Goal: Task Accomplishment & Management: Complete application form

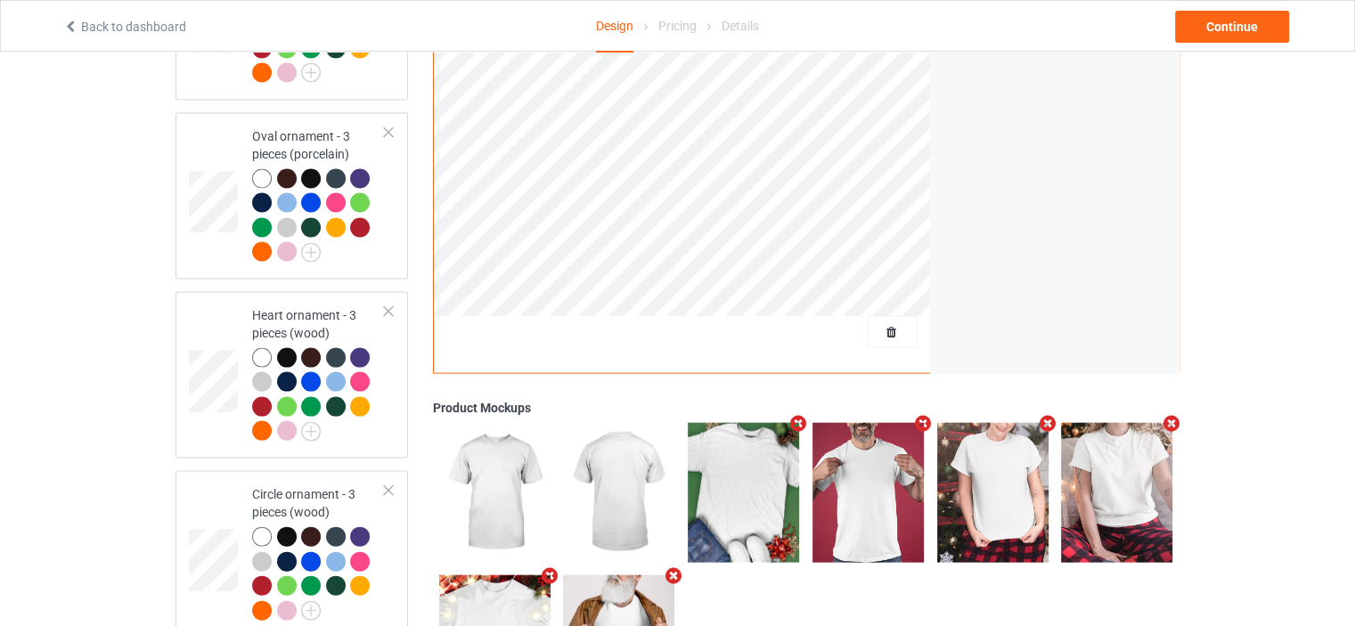
scroll to position [3808, 0]
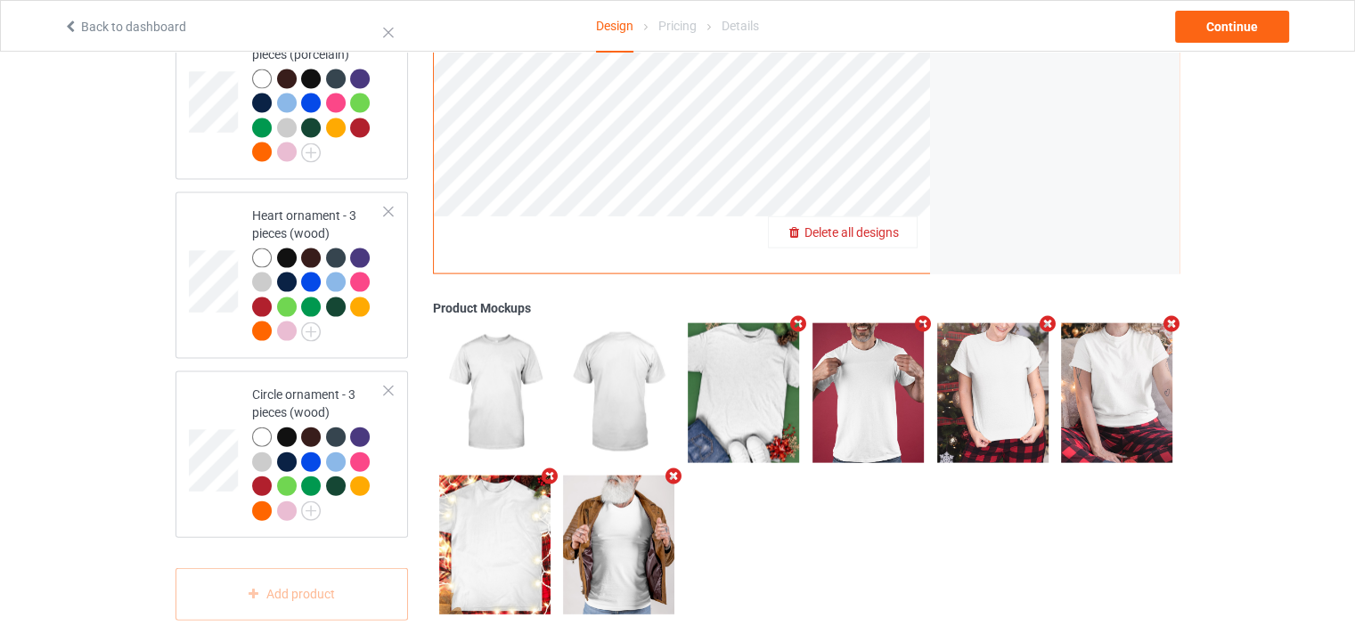
click at [893, 225] on span "Delete all designs" at bounding box center [852, 232] width 94 height 14
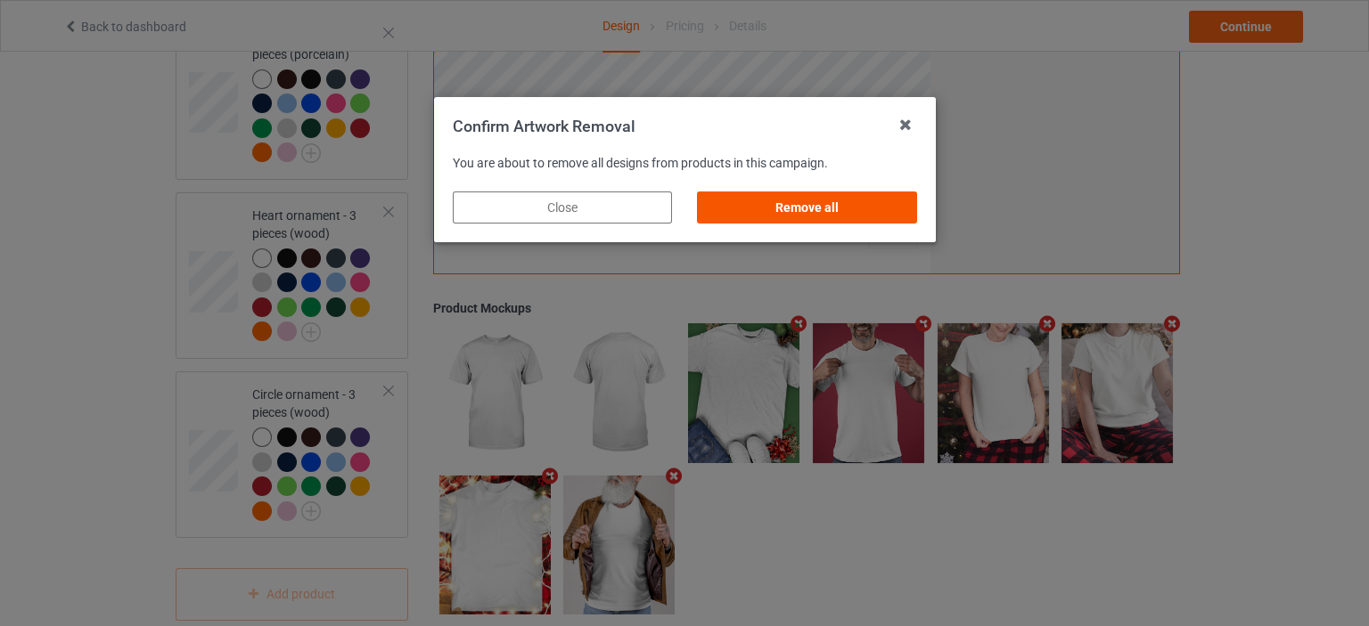
click at [858, 206] on div "Remove all" at bounding box center [806, 208] width 219 height 32
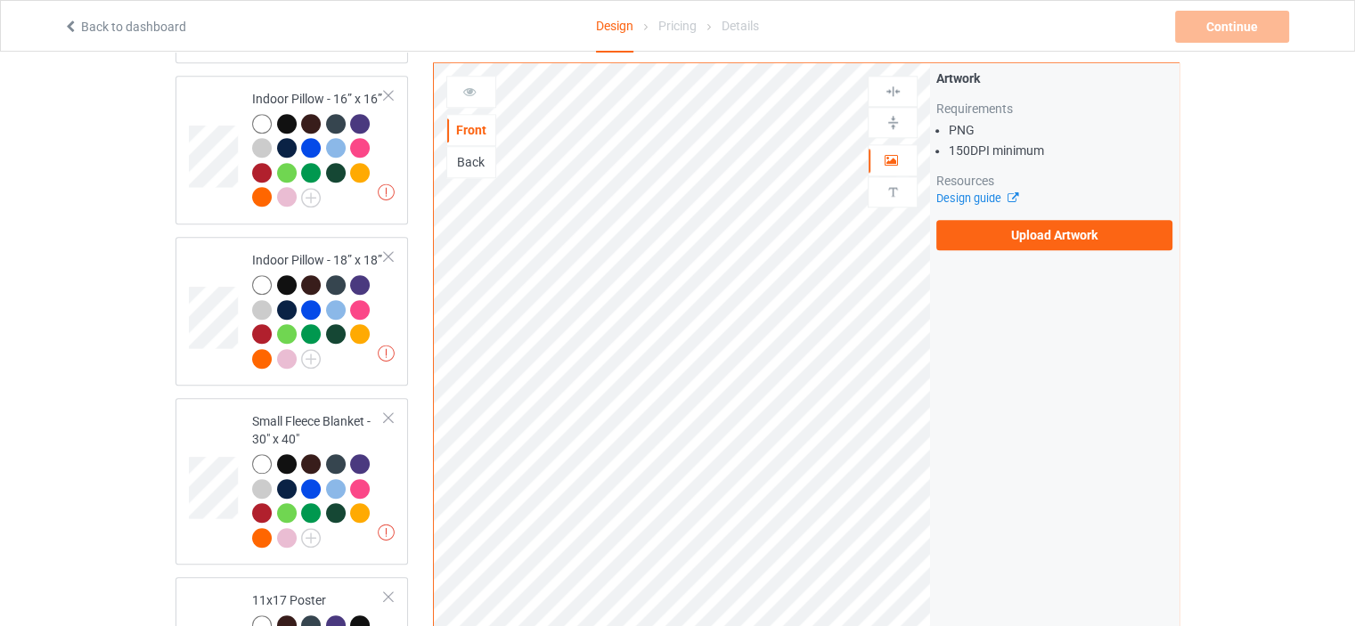
scroll to position [0, 0]
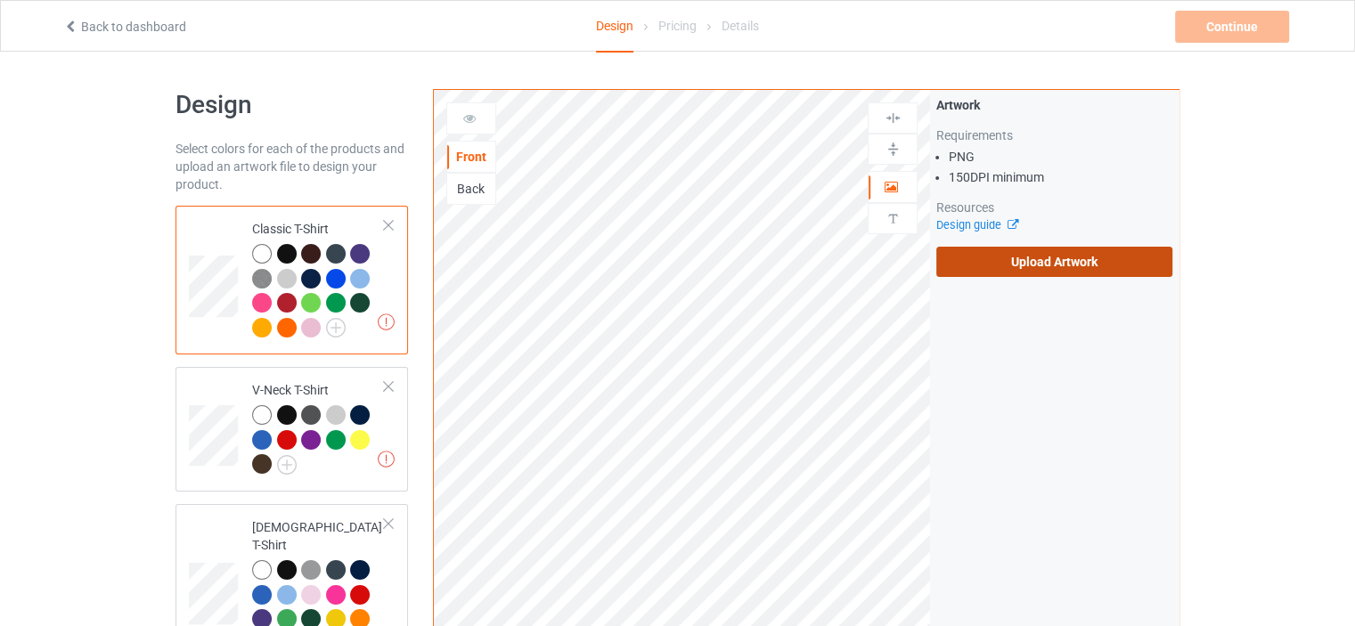
click at [1063, 273] on label "Upload Artwork" at bounding box center [1054, 262] width 236 height 30
click at [0, 0] on input "Upload Artwork" at bounding box center [0, 0] width 0 height 0
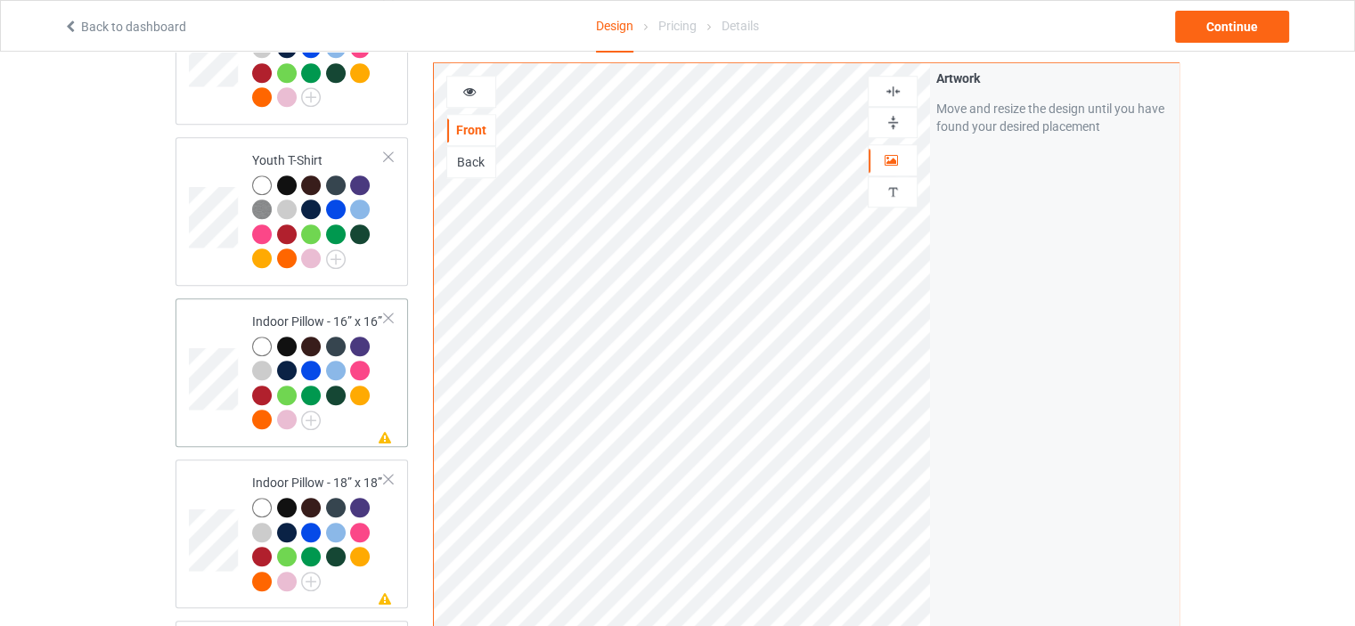
scroll to position [1158, 0]
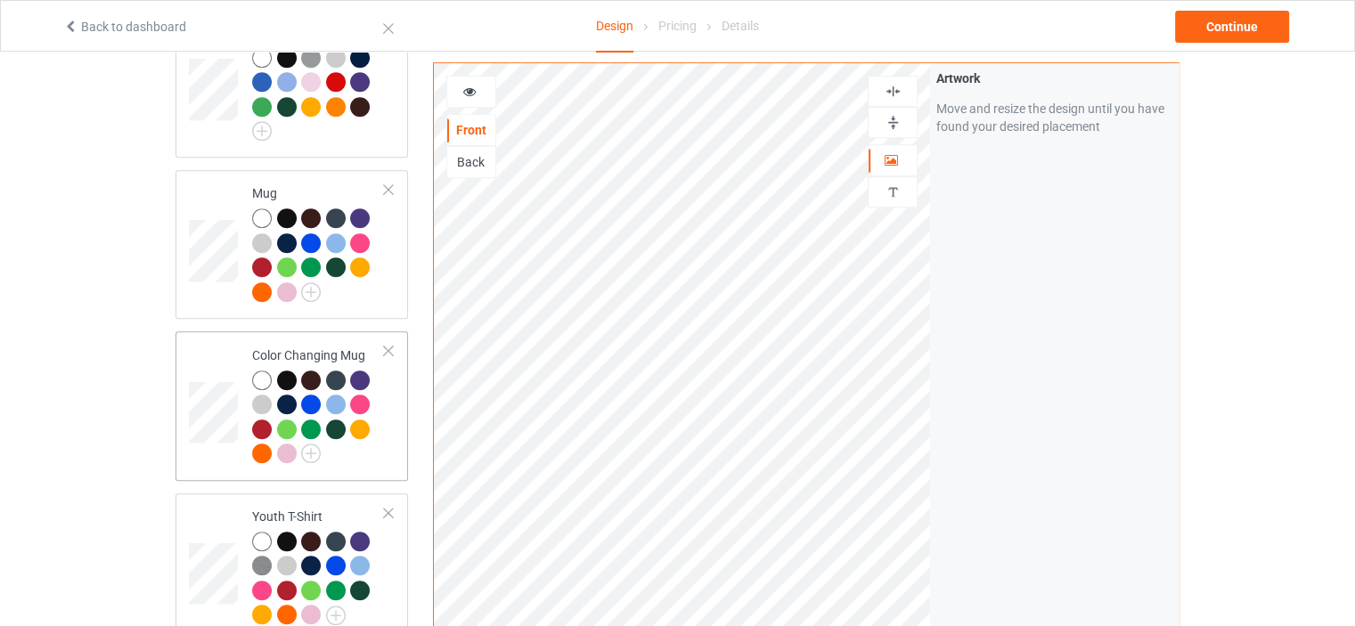
click at [321, 339] on td "Color Changing Mug" at bounding box center [318, 406] width 152 height 135
click at [896, 126] on img at bounding box center [893, 122] width 17 height 17
click at [481, 89] on div at bounding box center [471, 92] width 48 height 18
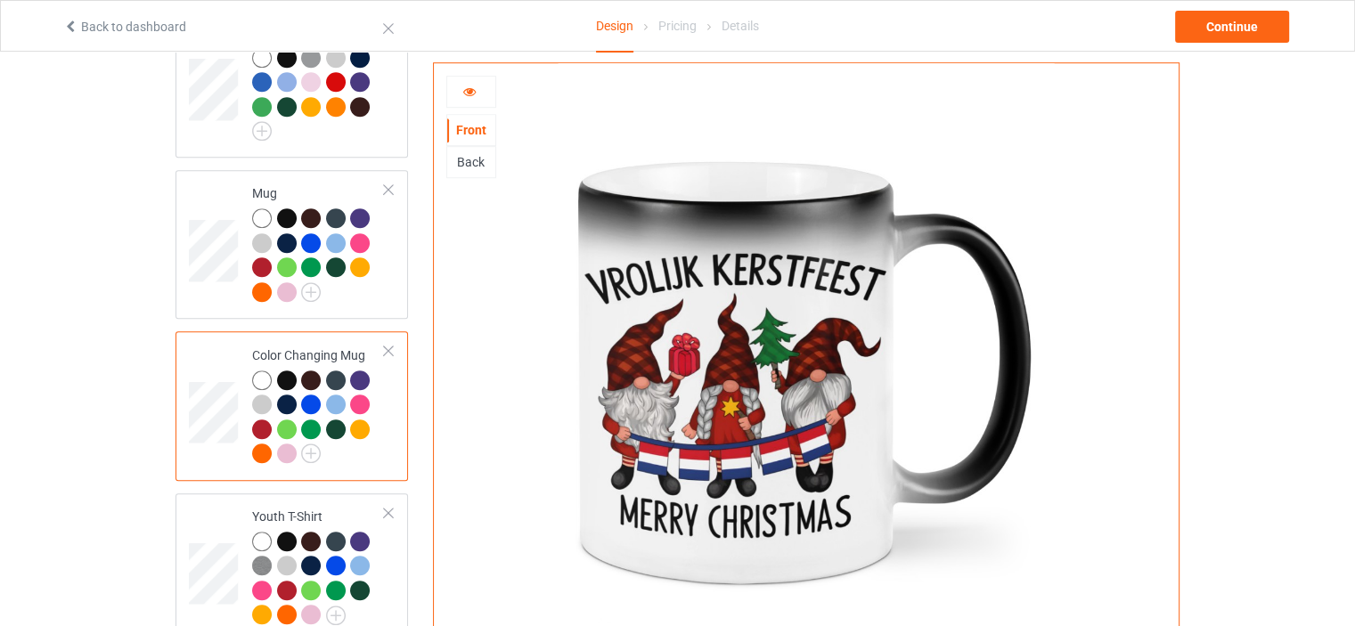
click at [481, 89] on div at bounding box center [471, 92] width 48 height 18
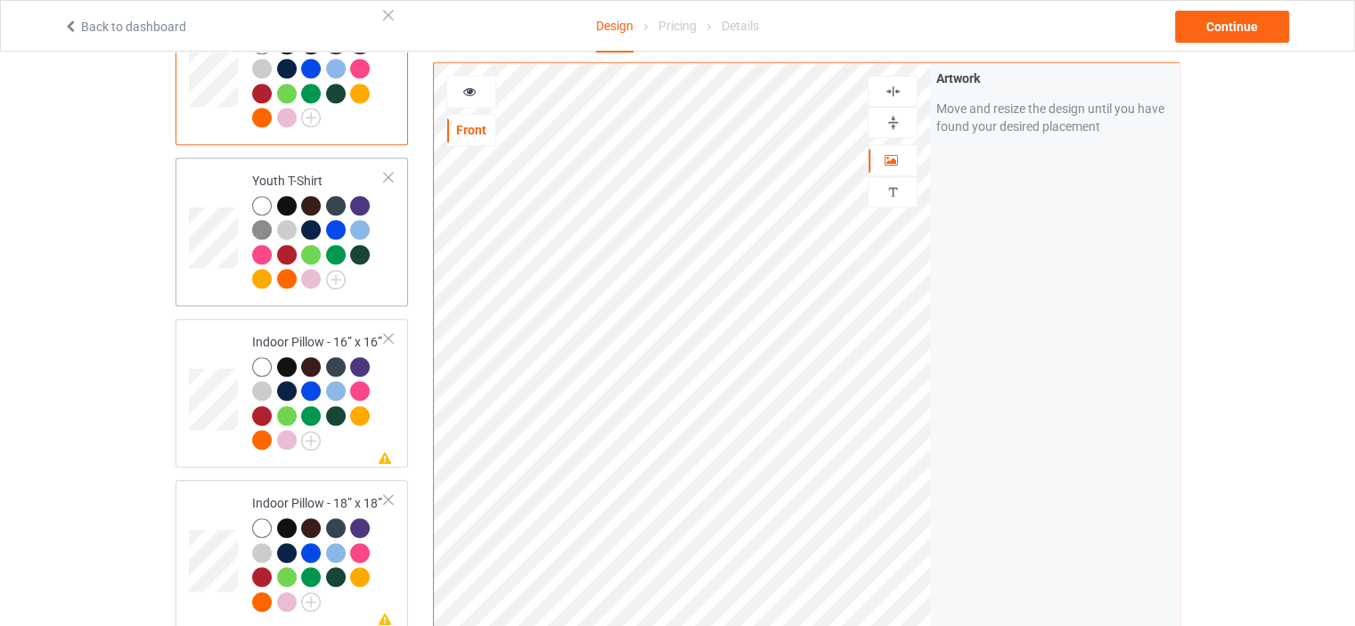
scroll to position [1515, 0]
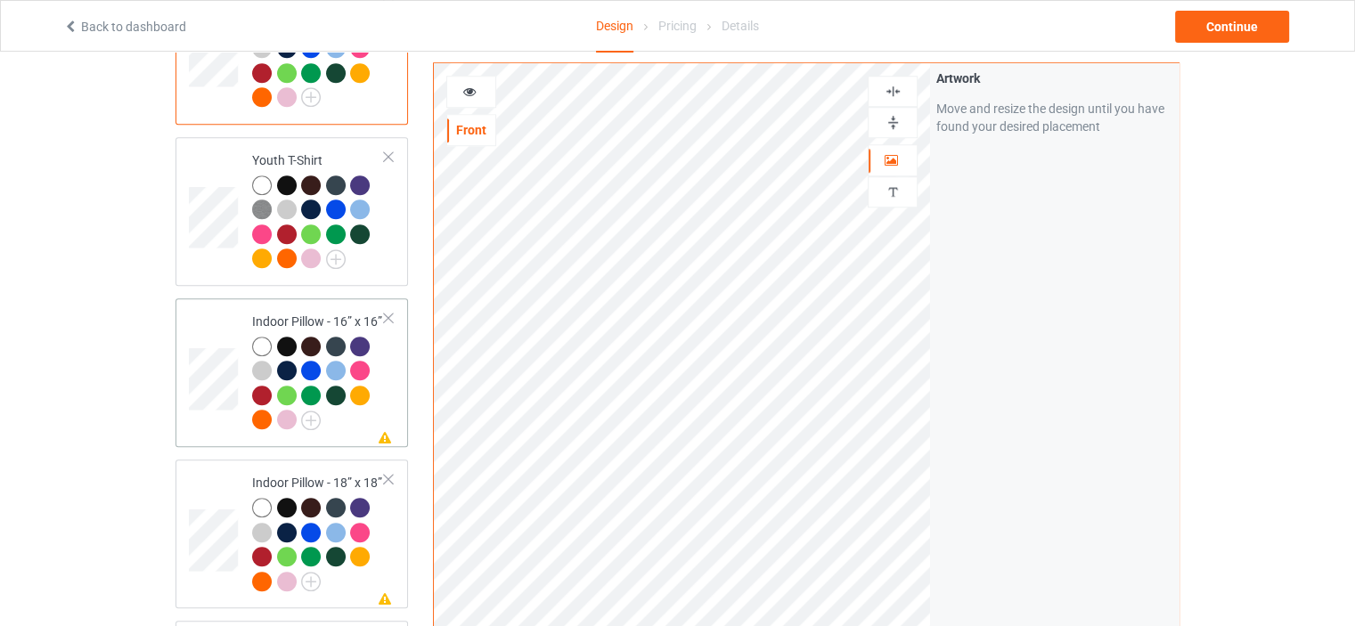
click at [319, 313] on div "Indoor Pillow - 16” x 16”" at bounding box center [318, 371] width 133 height 116
click at [902, 124] on div at bounding box center [893, 122] width 48 height 17
click at [895, 94] on img at bounding box center [893, 91] width 17 height 17
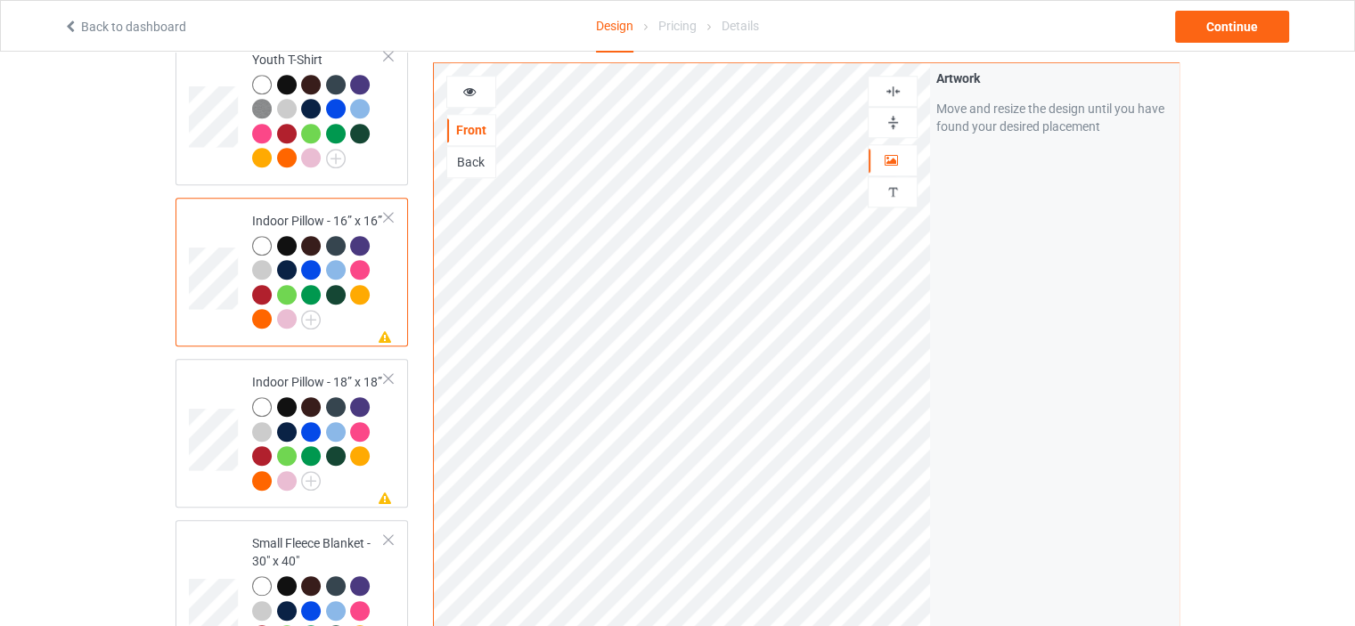
scroll to position [1693, 0]
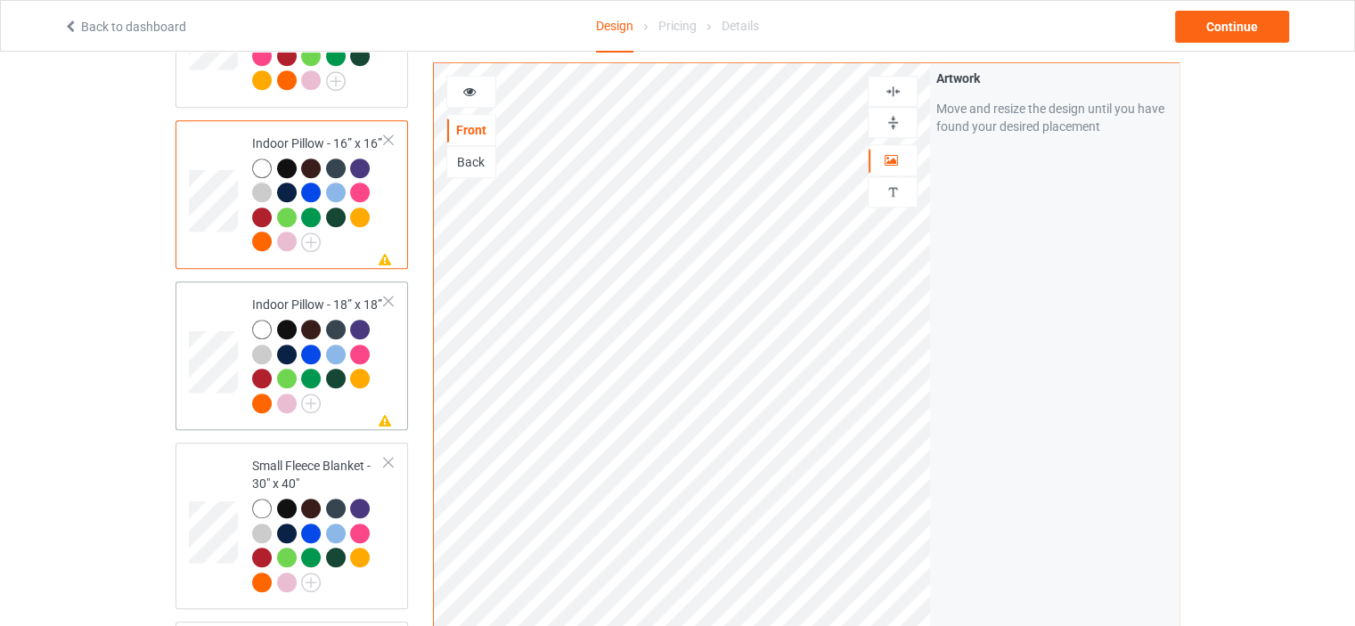
click at [331, 289] on td "Missing artwork on 1 side(s) Indoor Pillow - 18” x 18”" at bounding box center [318, 356] width 152 height 135
click at [901, 124] on img at bounding box center [893, 122] width 17 height 17
click at [904, 86] on div at bounding box center [893, 91] width 48 height 17
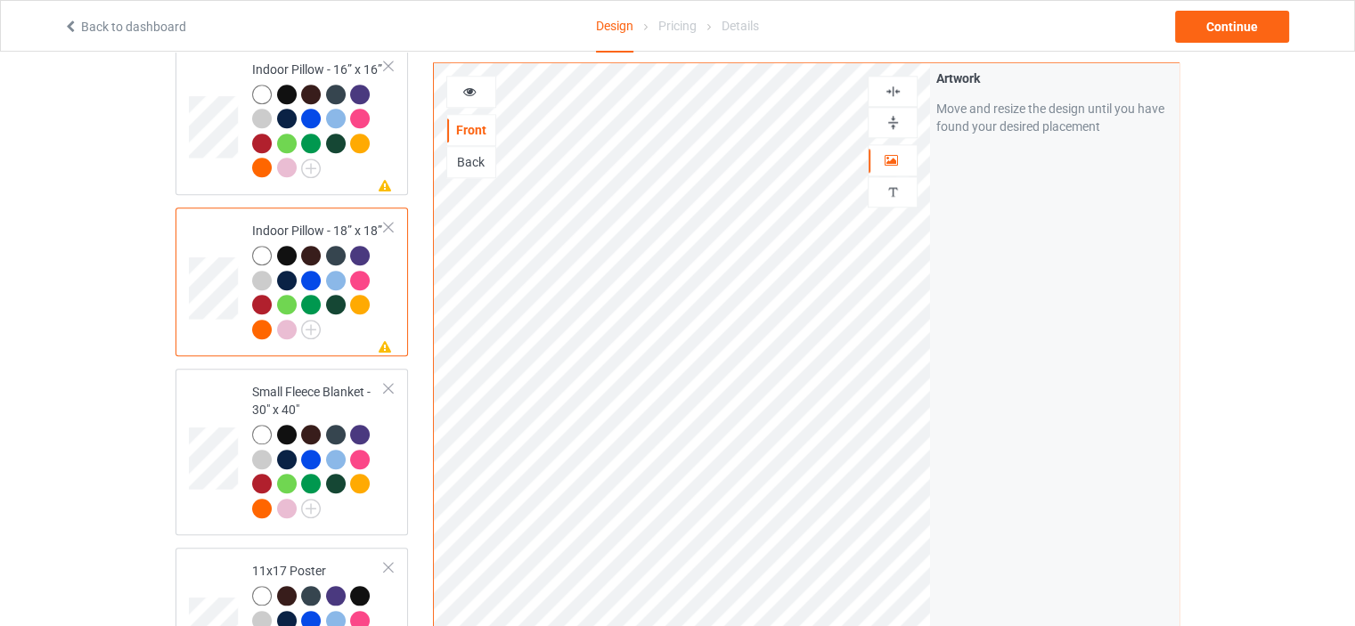
scroll to position [1871, 0]
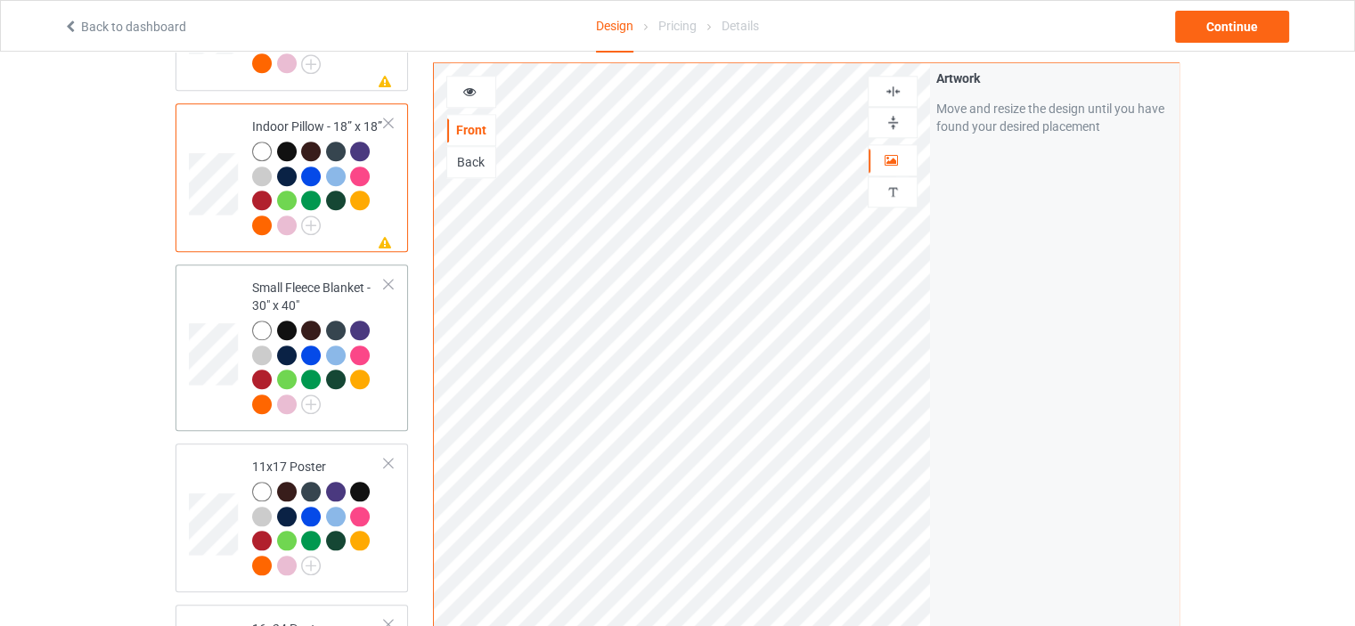
click at [339, 279] on div "Small Fleece Blanket - 30" x 40"" at bounding box center [318, 346] width 133 height 134
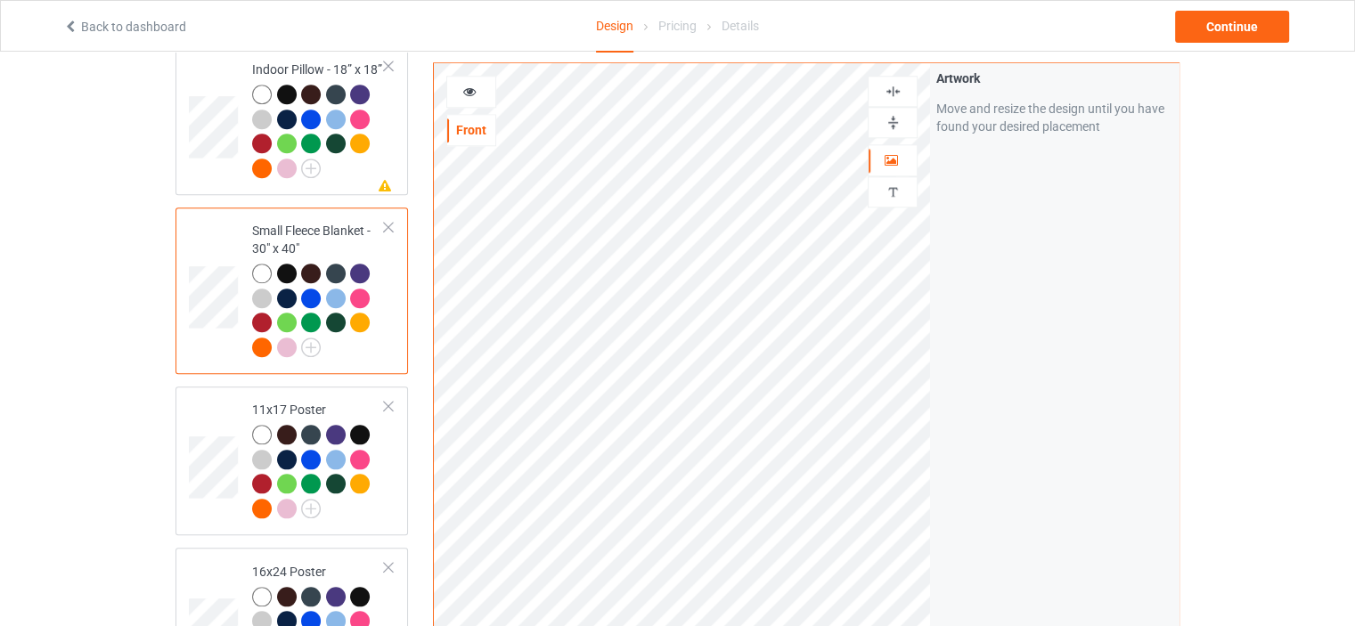
scroll to position [1960, 0]
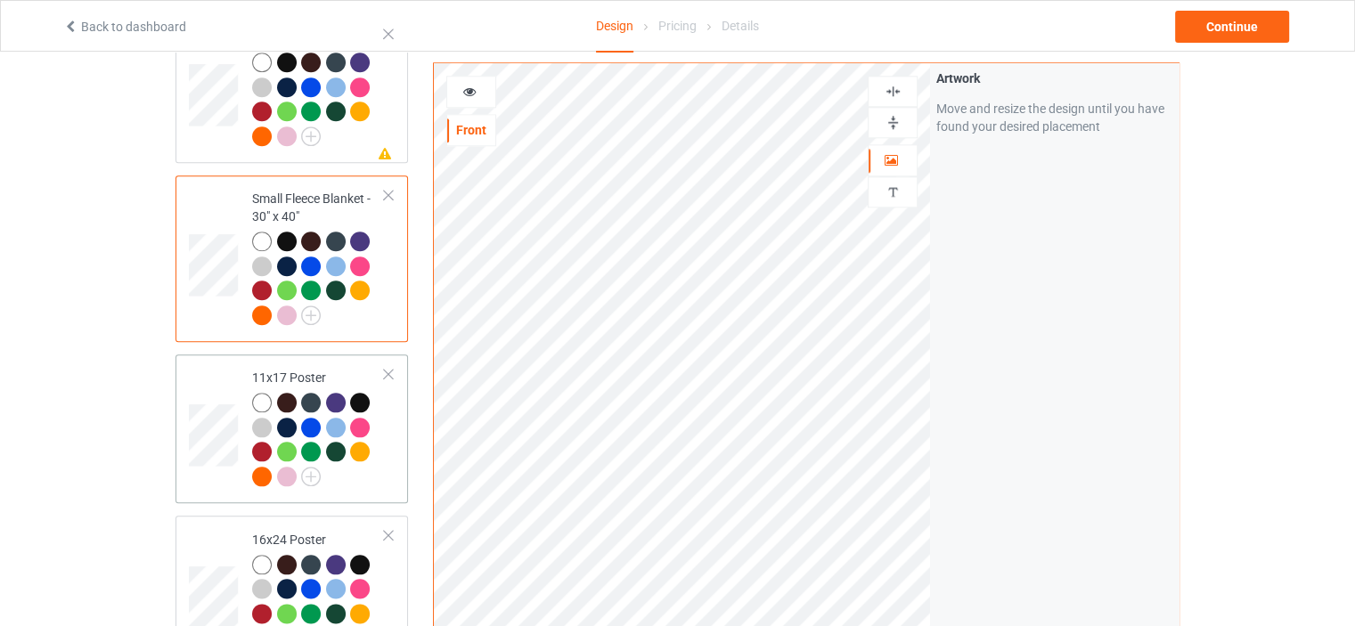
click at [324, 369] on div "11x17 Poster" at bounding box center [318, 427] width 133 height 116
click at [898, 127] on img at bounding box center [893, 122] width 17 height 17
click at [899, 97] on img at bounding box center [893, 91] width 17 height 17
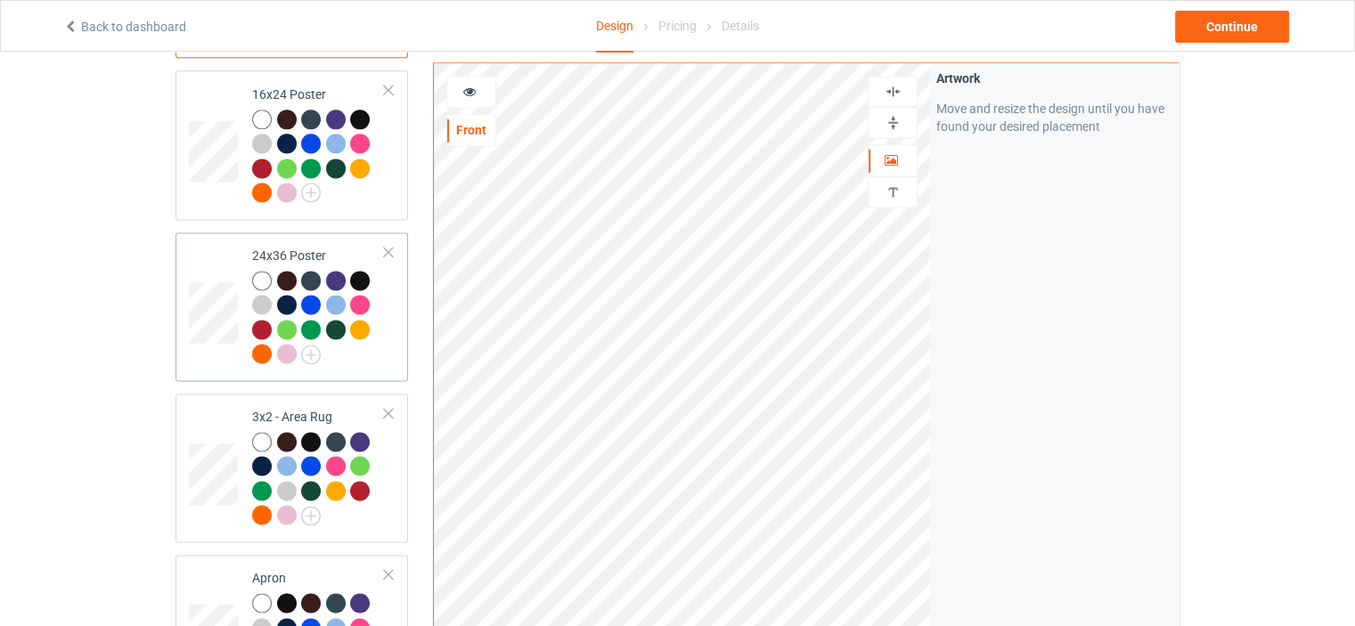
scroll to position [2495, 0]
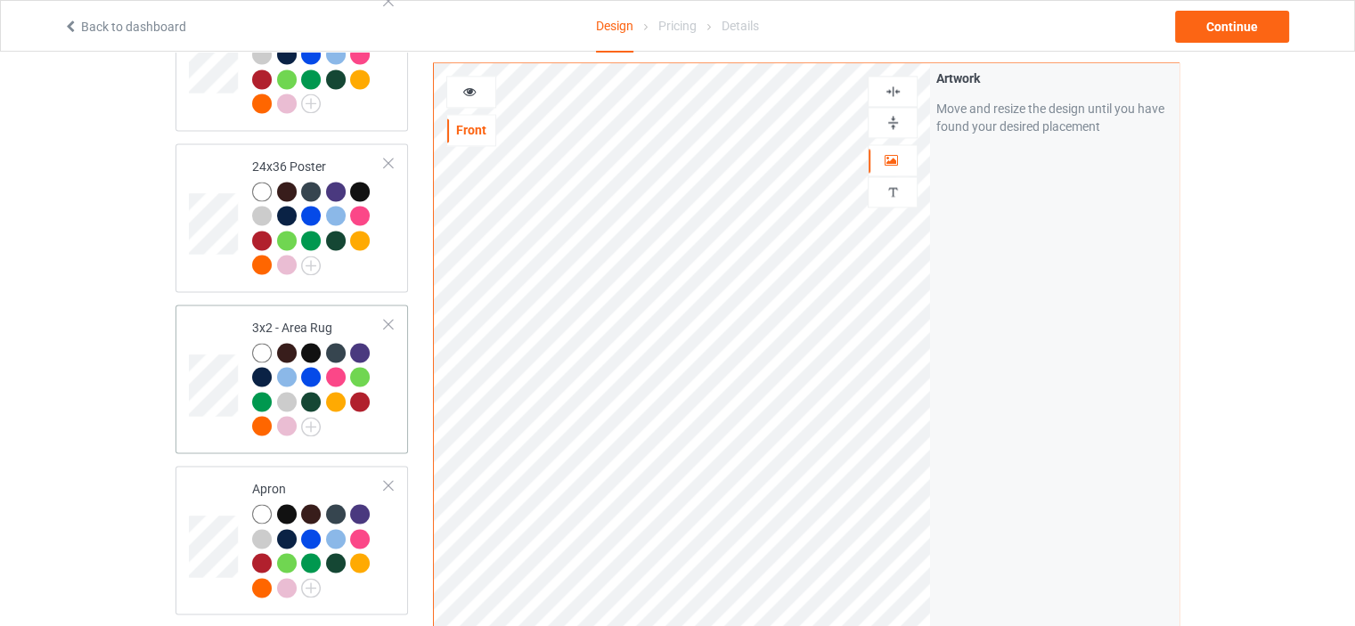
click at [311, 312] on td "3x2 - Area Rug" at bounding box center [318, 379] width 152 height 135
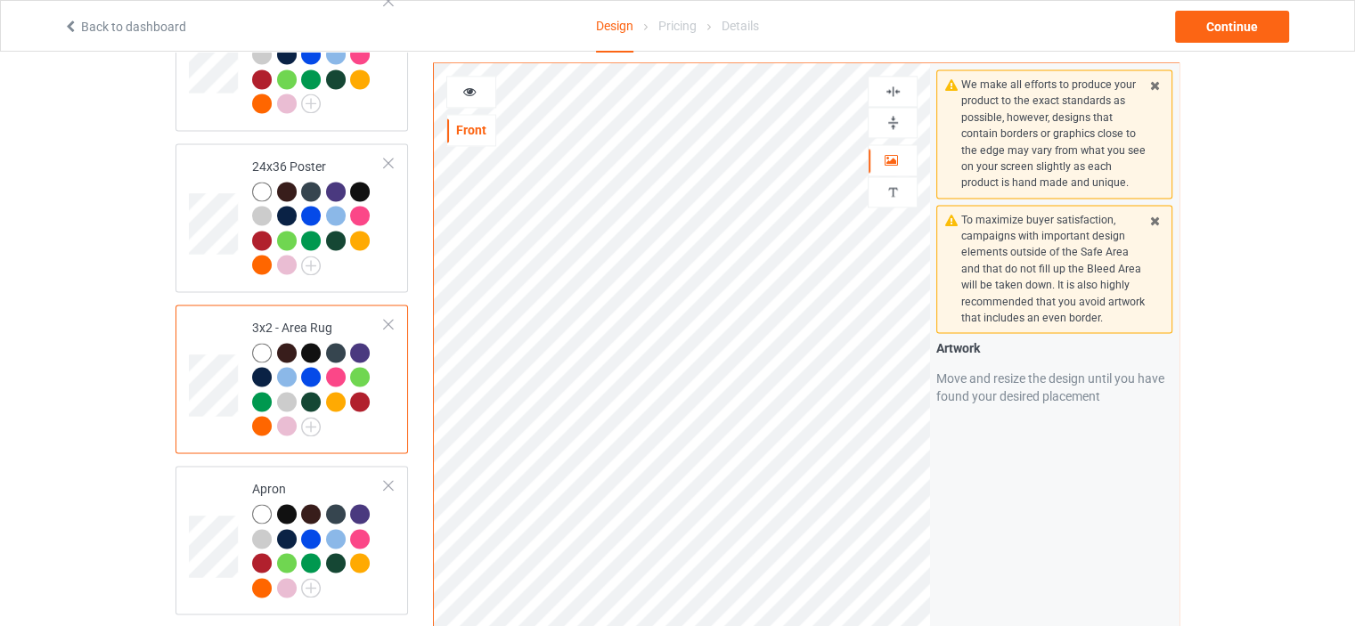
click at [896, 119] on img at bounding box center [893, 122] width 17 height 17
click at [895, 89] on img at bounding box center [893, 91] width 17 height 17
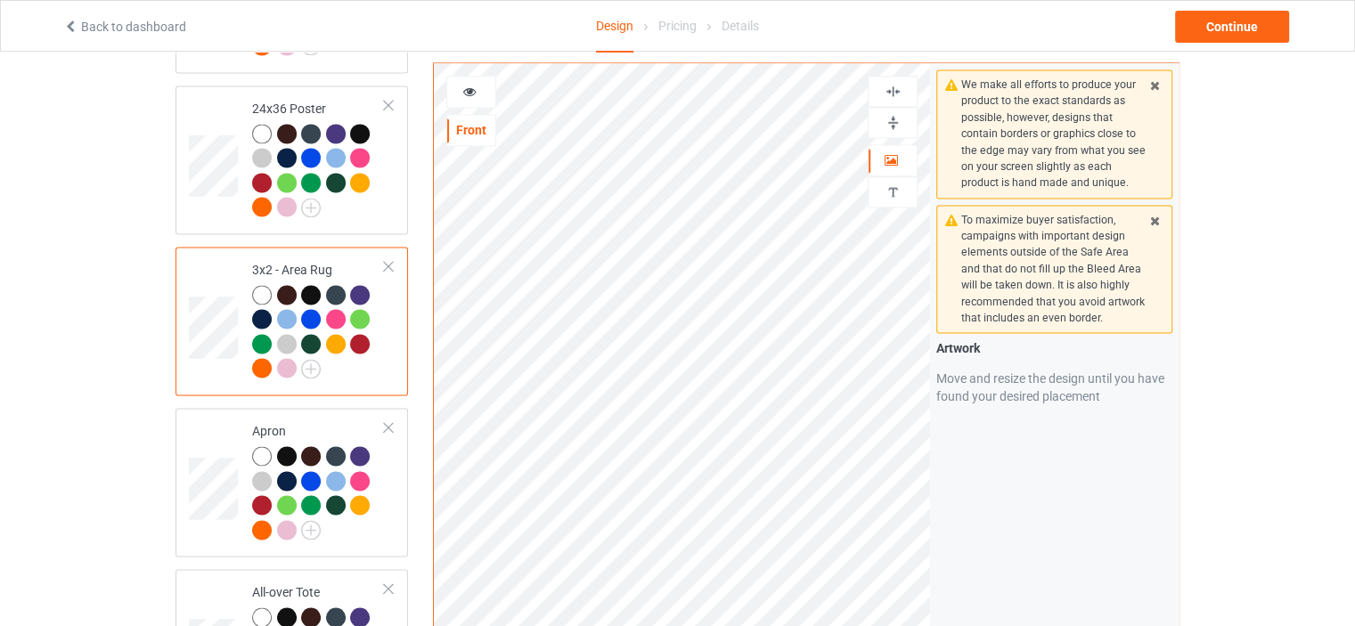
scroll to position [2584, 0]
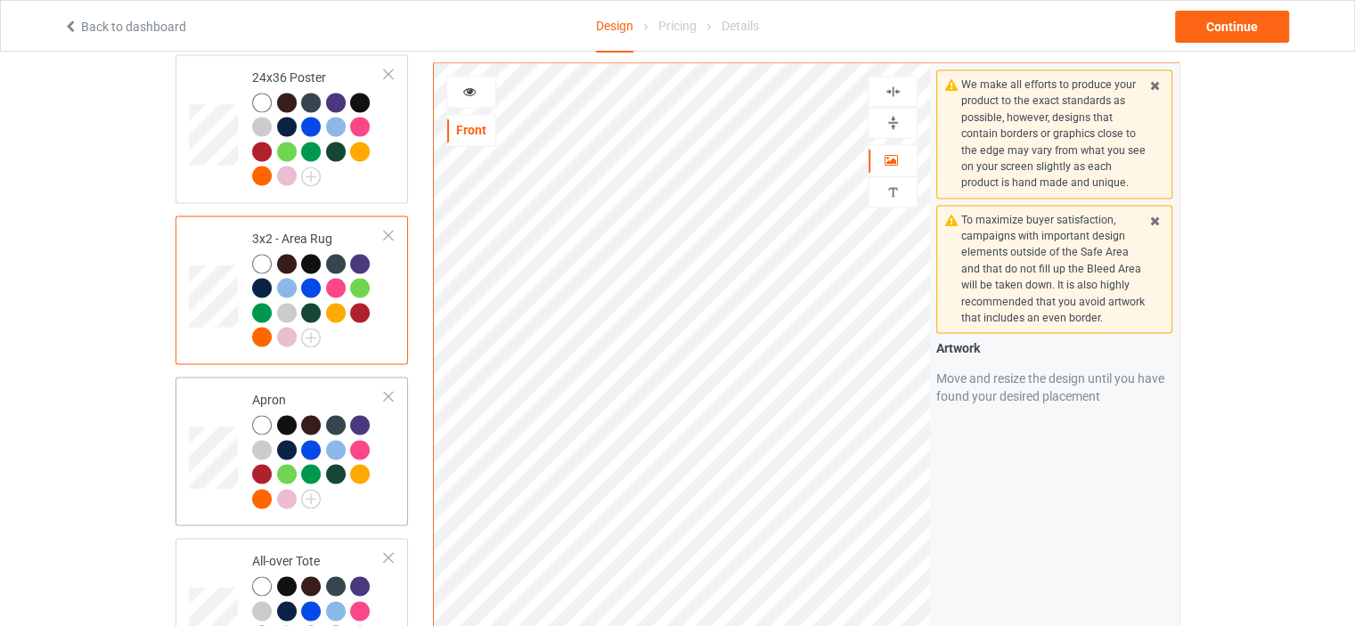
click at [290, 391] on div "Apron" at bounding box center [318, 449] width 133 height 116
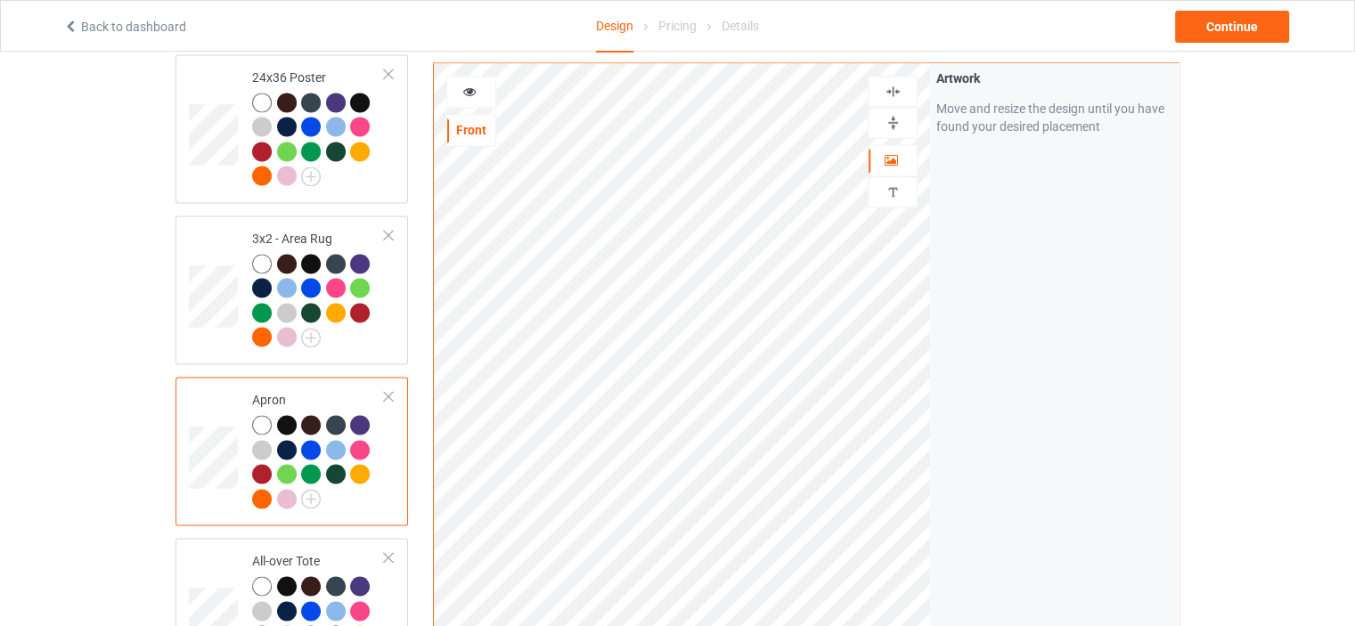
click at [893, 85] on img at bounding box center [893, 91] width 17 height 17
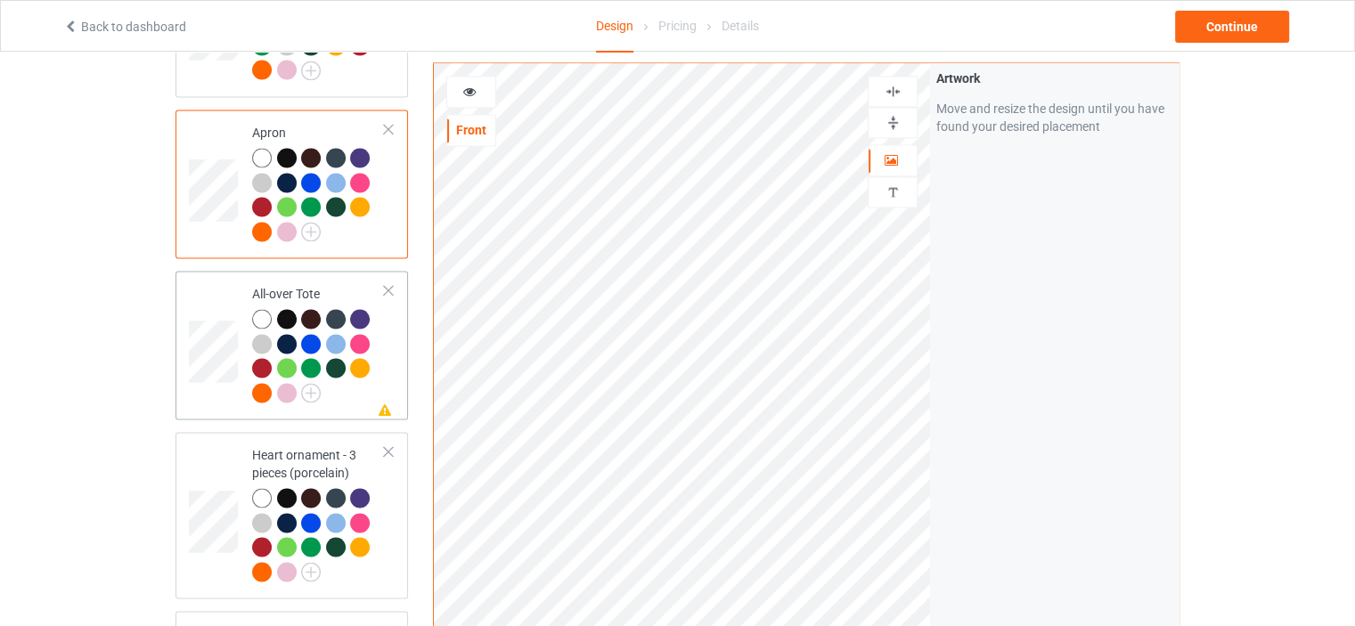
click at [310, 278] on td "Missing artwork on 1 side(s) All-over Tote" at bounding box center [318, 345] width 152 height 135
click at [896, 88] on img at bounding box center [893, 91] width 17 height 17
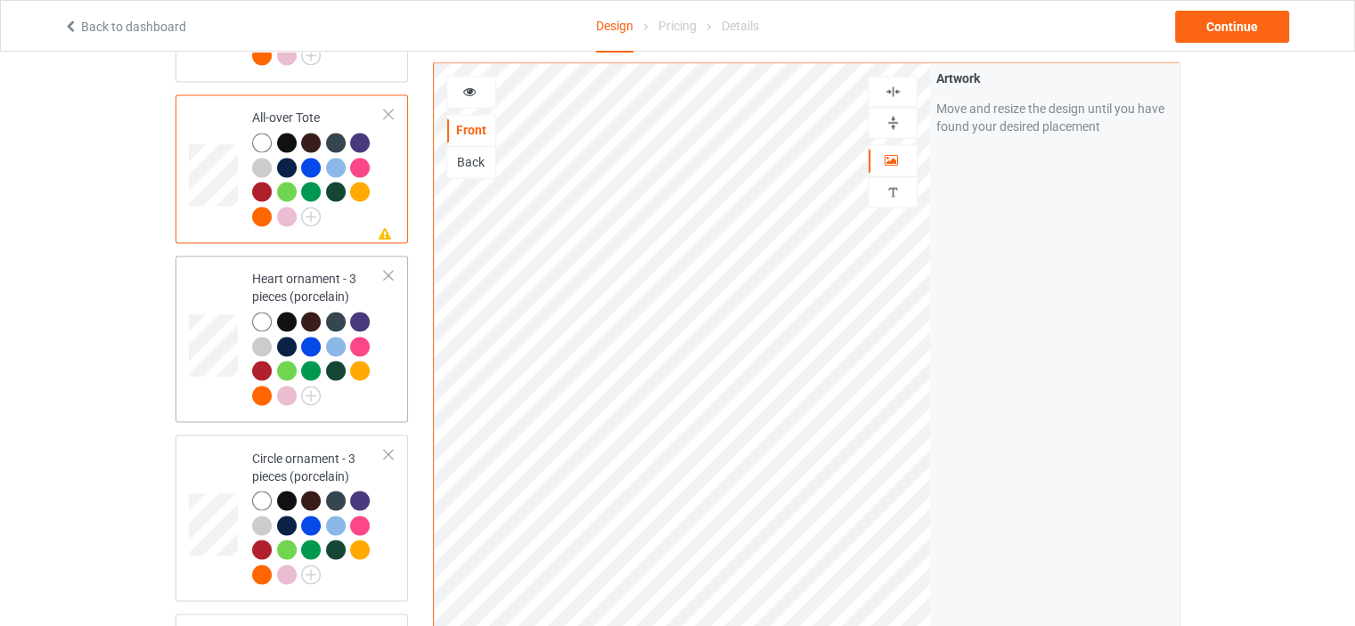
scroll to position [3030, 0]
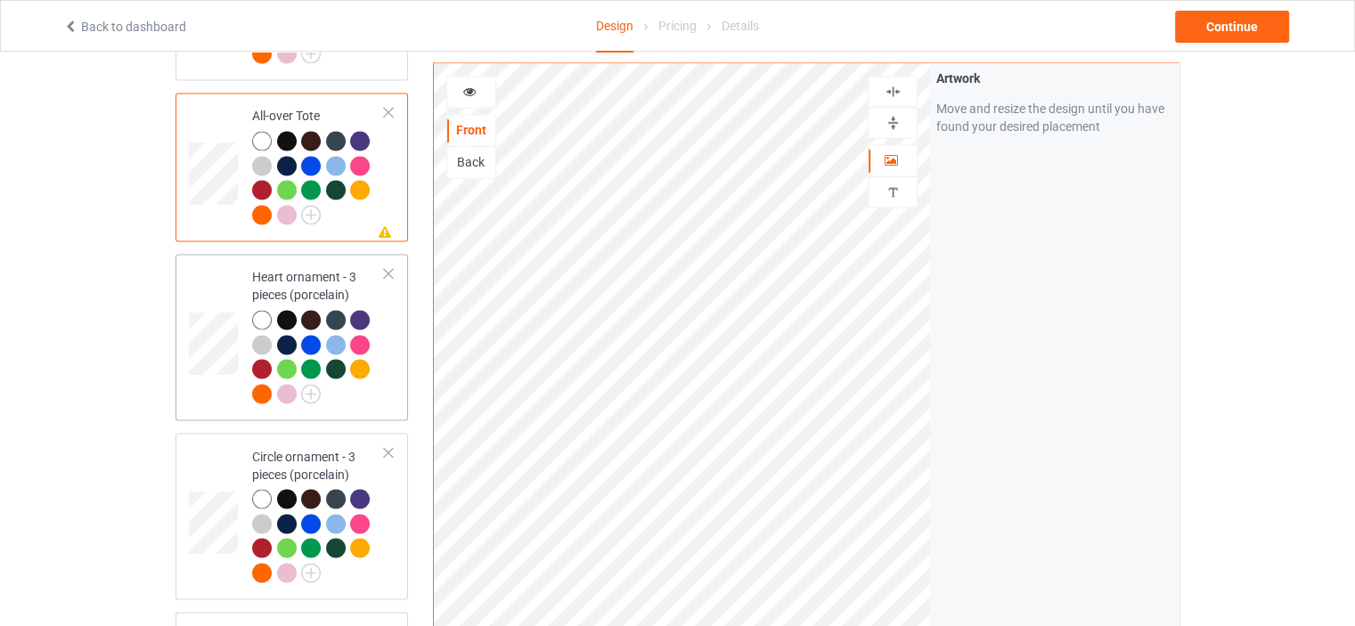
click at [304, 268] on div "Heart ornament - 3 pieces (porcelain)" at bounding box center [318, 335] width 133 height 134
click at [891, 92] on img at bounding box center [893, 91] width 17 height 17
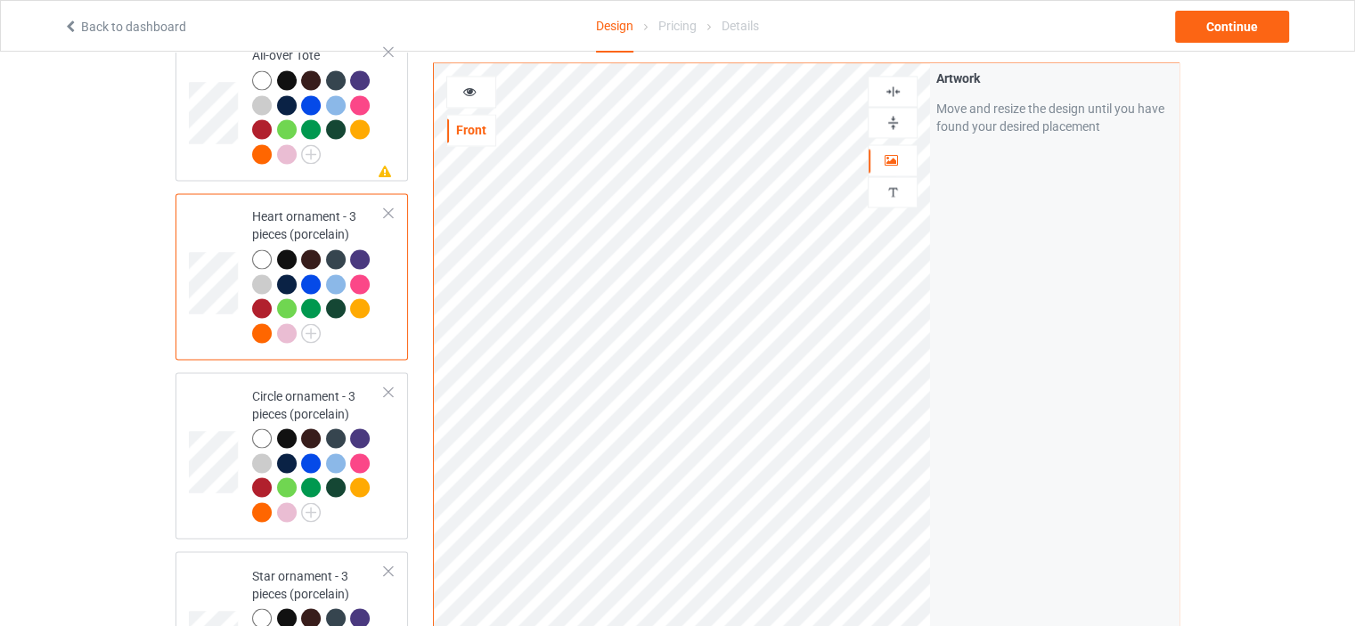
scroll to position [3119, 0]
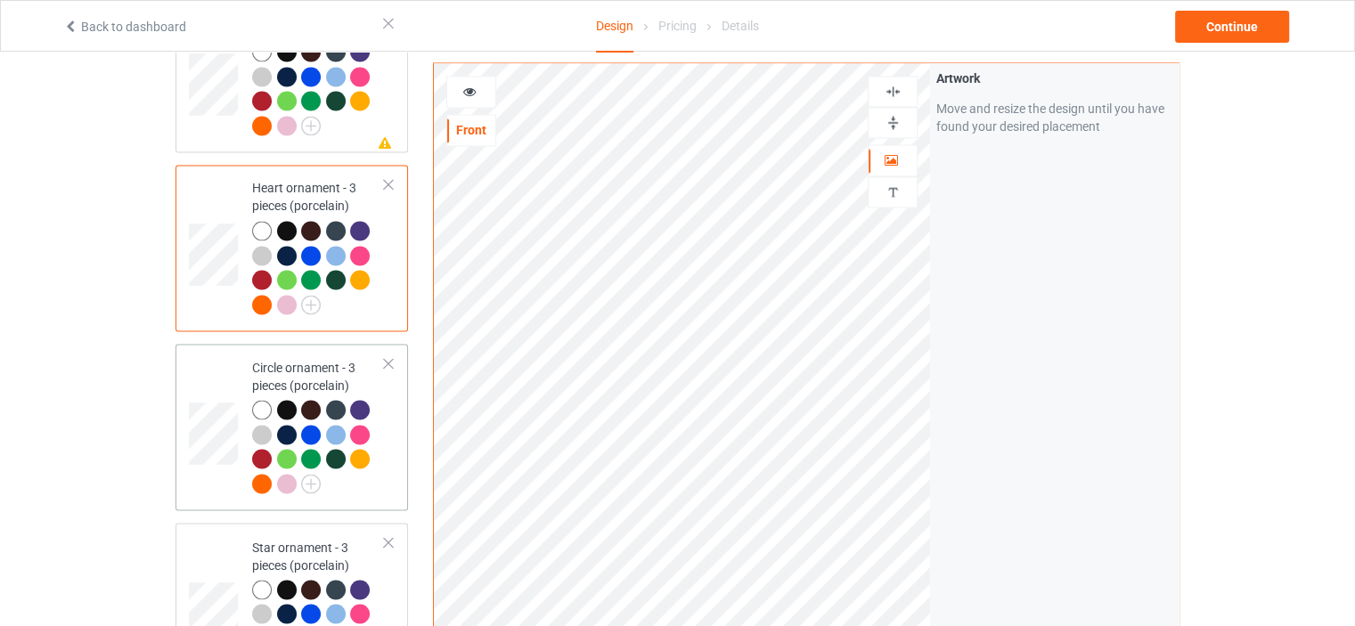
click at [295, 358] on div "Circle ornament - 3 pieces (porcelain)" at bounding box center [318, 425] width 133 height 134
click at [895, 85] on img at bounding box center [893, 91] width 17 height 17
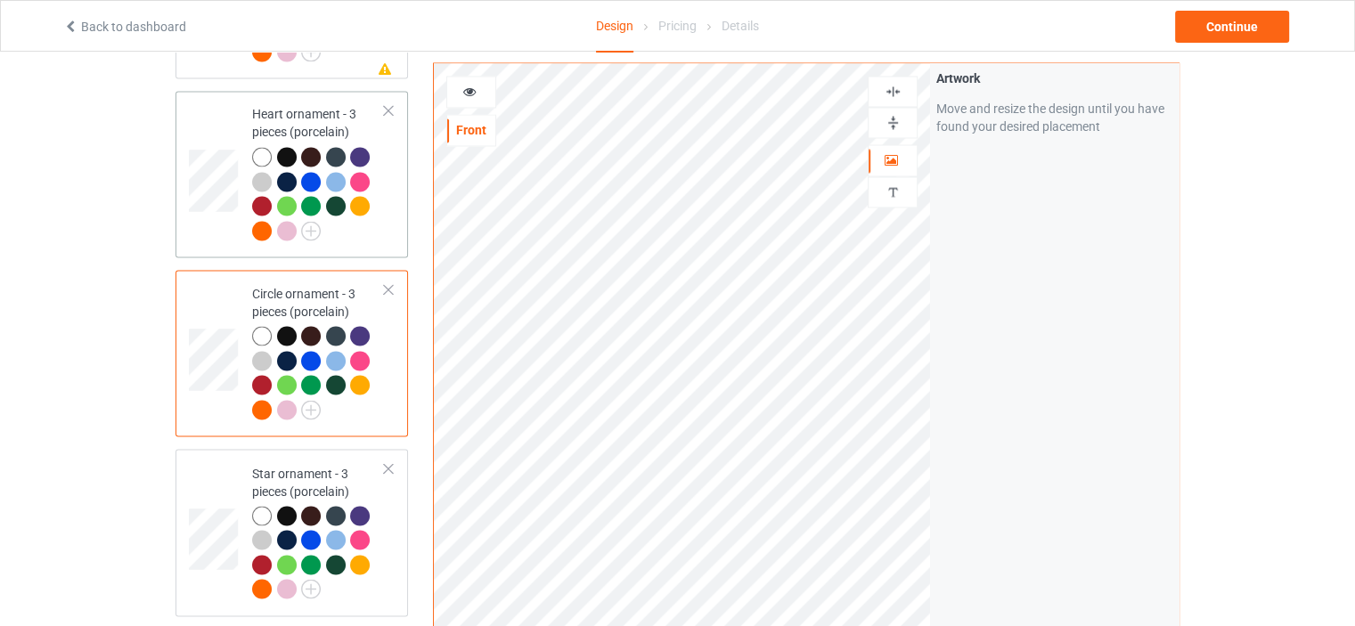
scroll to position [3297, 0]
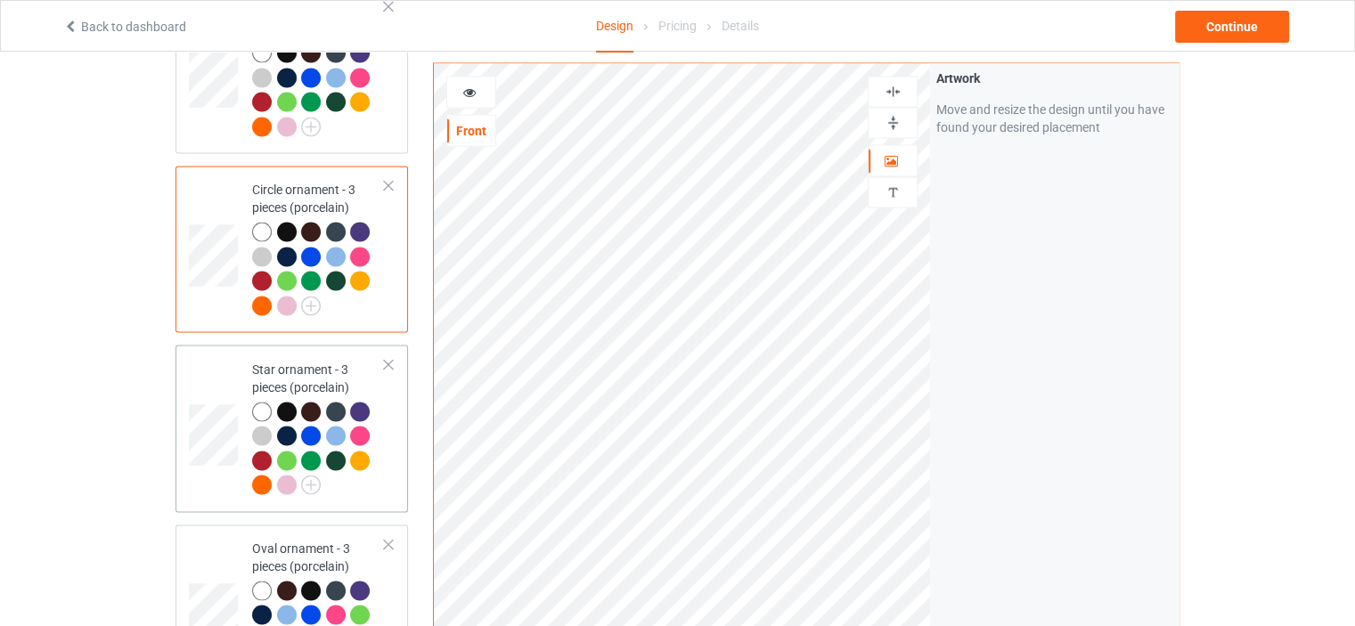
click at [304, 360] on div "Star ornament - 3 pieces (porcelain)" at bounding box center [318, 427] width 133 height 134
click at [900, 93] on img at bounding box center [893, 91] width 17 height 17
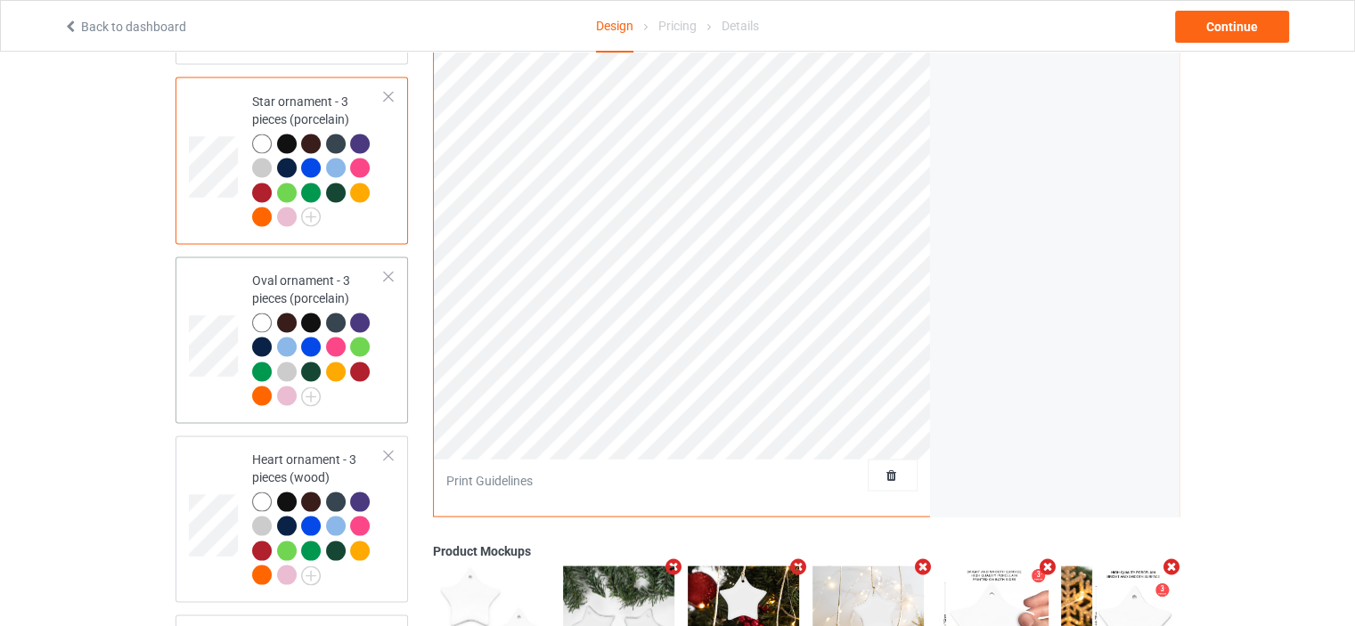
click at [292, 272] on div "Oval ornament - 3 pieces (porcelain)" at bounding box center [318, 339] width 133 height 134
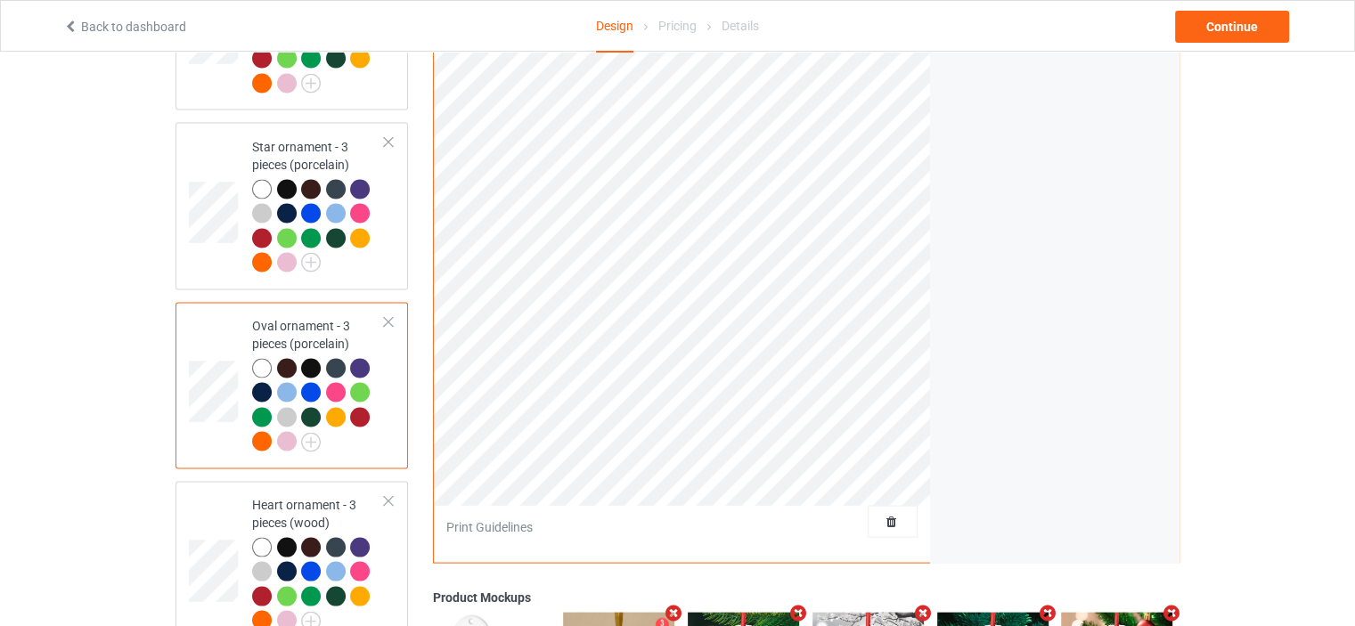
scroll to position [3653, 0]
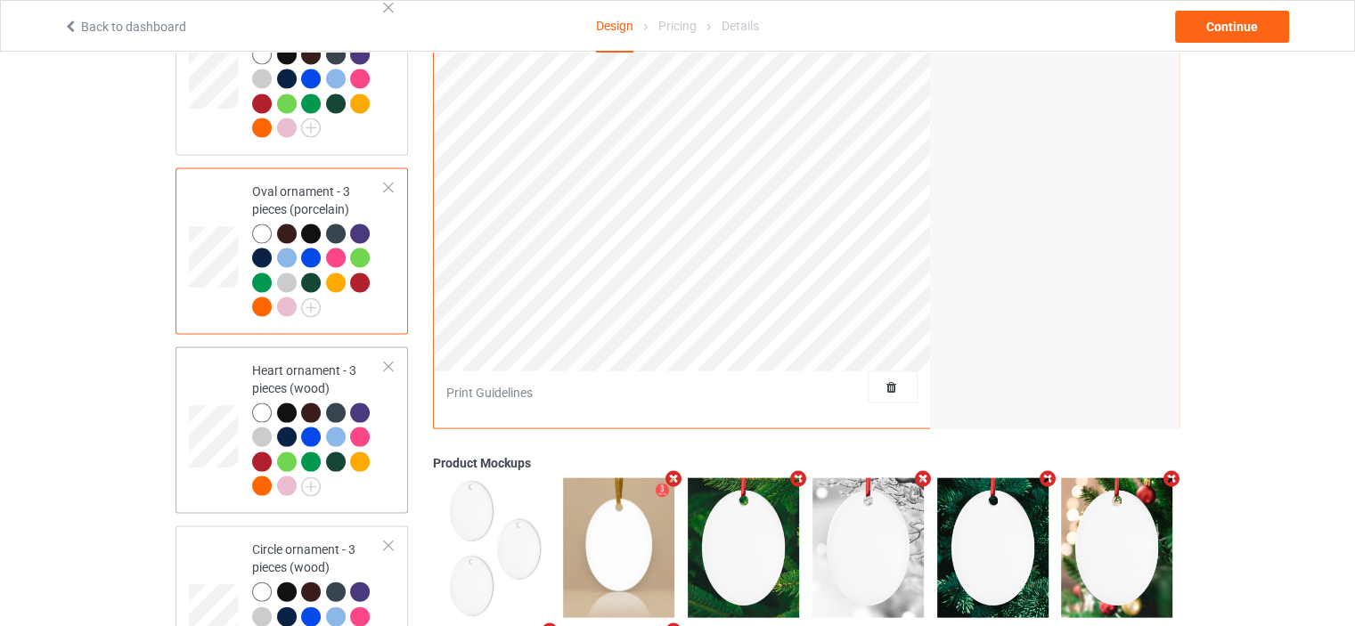
click at [306, 362] on div "Heart ornament - 3 pieces (wood)" at bounding box center [318, 429] width 133 height 134
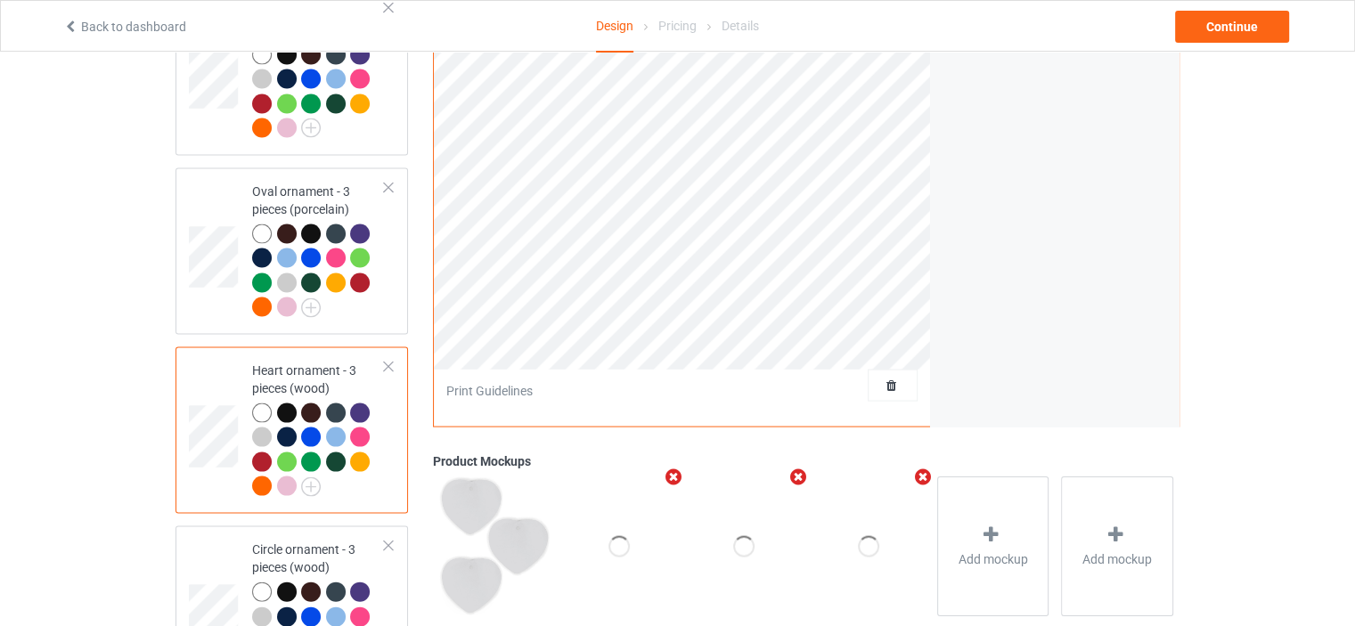
scroll to position [3297, 0]
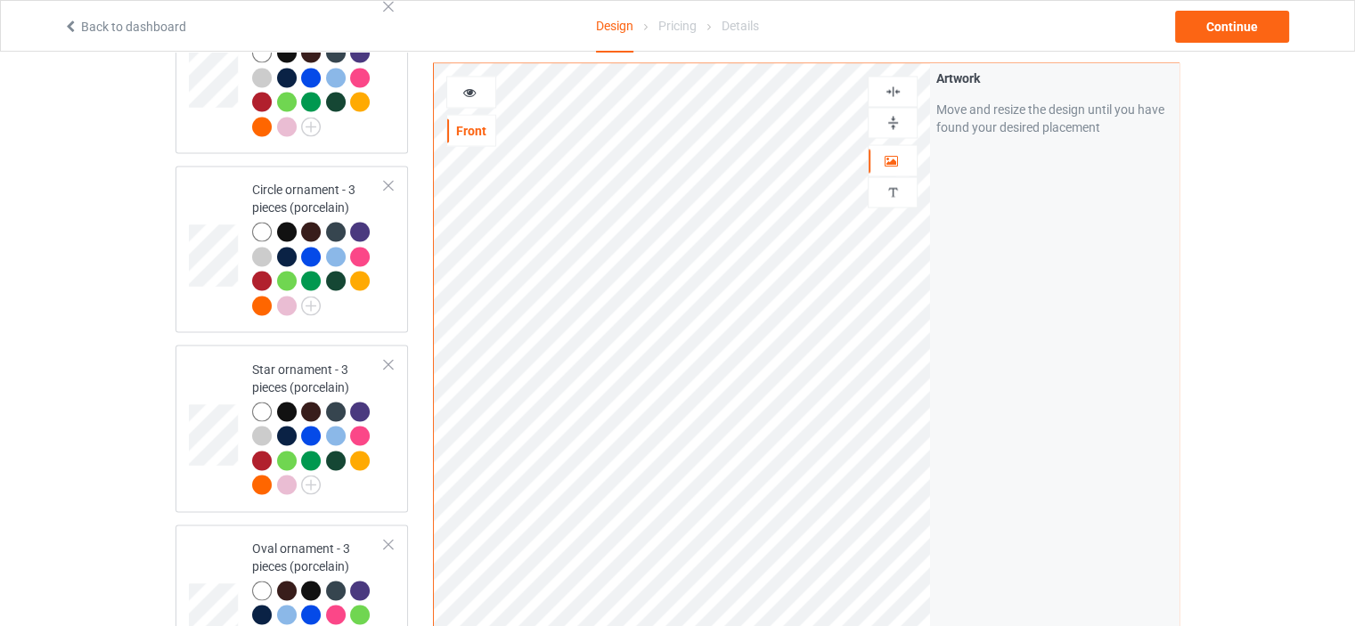
click at [902, 90] on div at bounding box center [893, 91] width 48 height 17
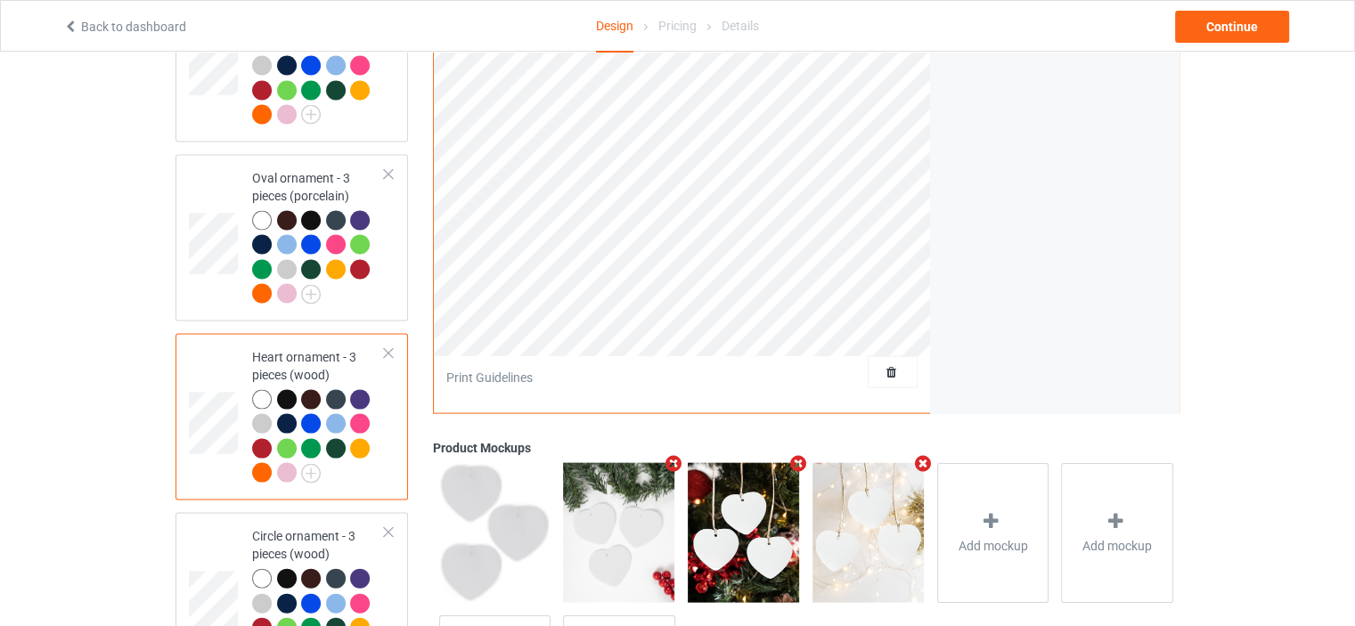
scroll to position [3742, 0]
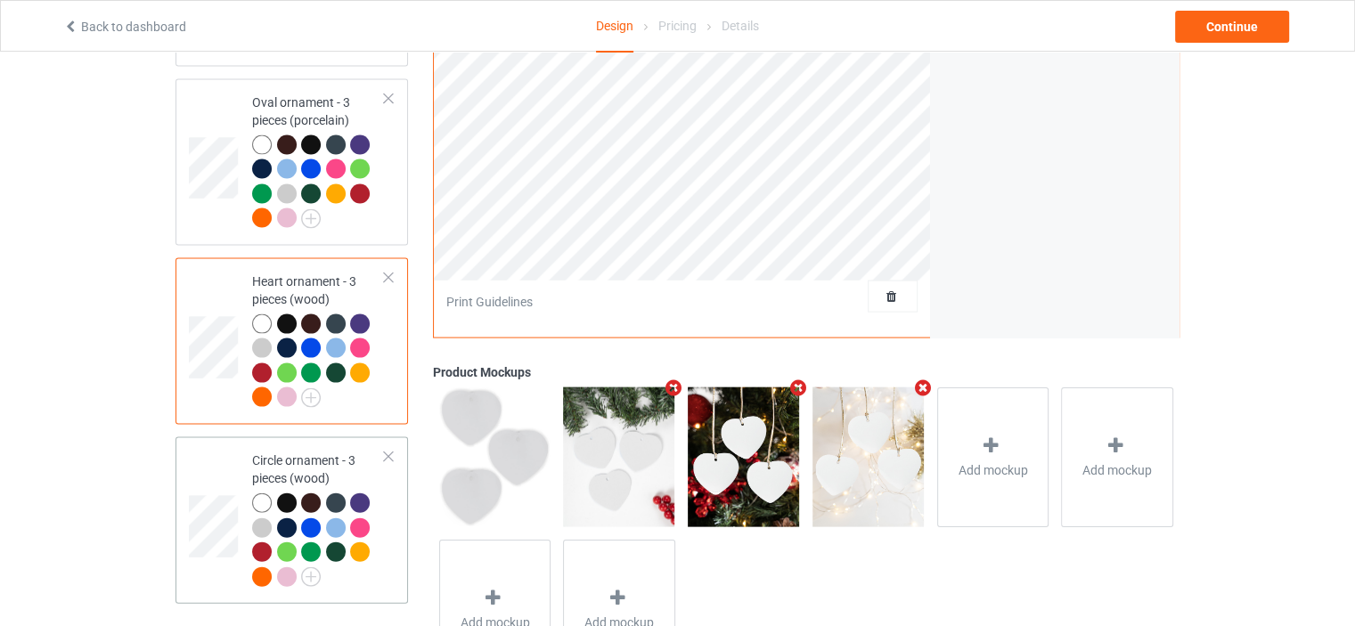
click at [302, 452] on div "Circle ornament - 3 pieces (wood)" at bounding box center [318, 519] width 133 height 134
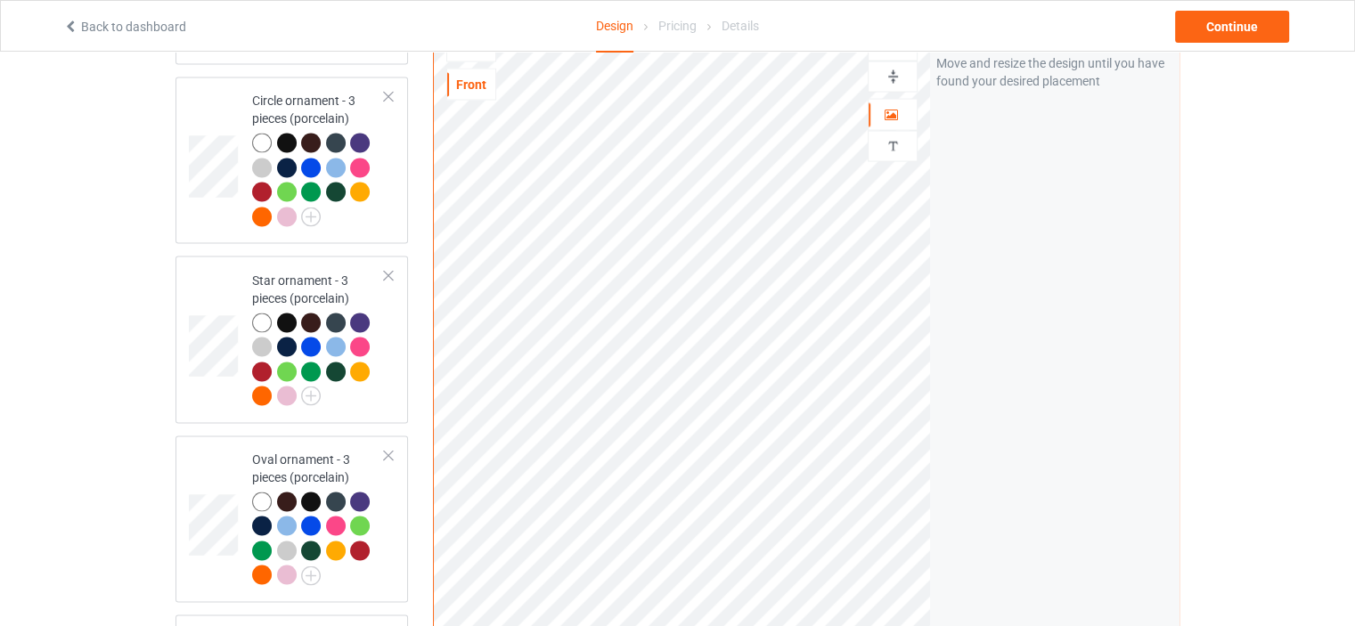
scroll to position [3297, 0]
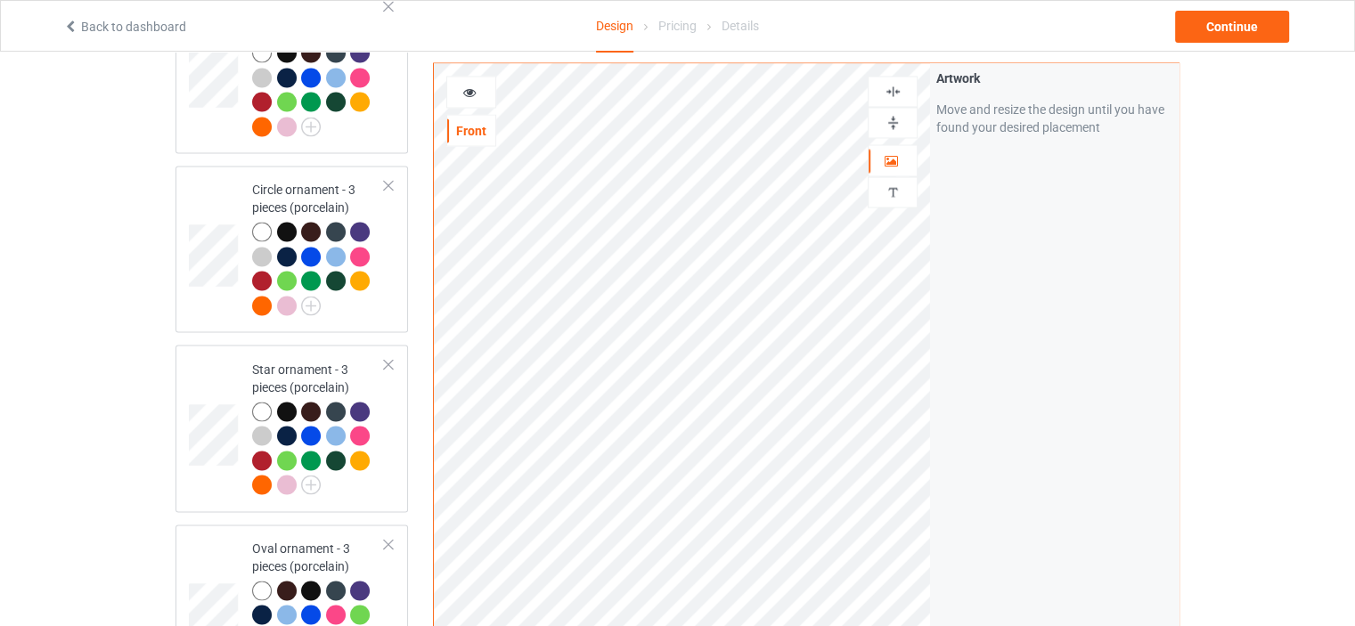
click at [904, 117] on div at bounding box center [893, 122] width 48 height 17
click at [897, 84] on img at bounding box center [893, 91] width 17 height 17
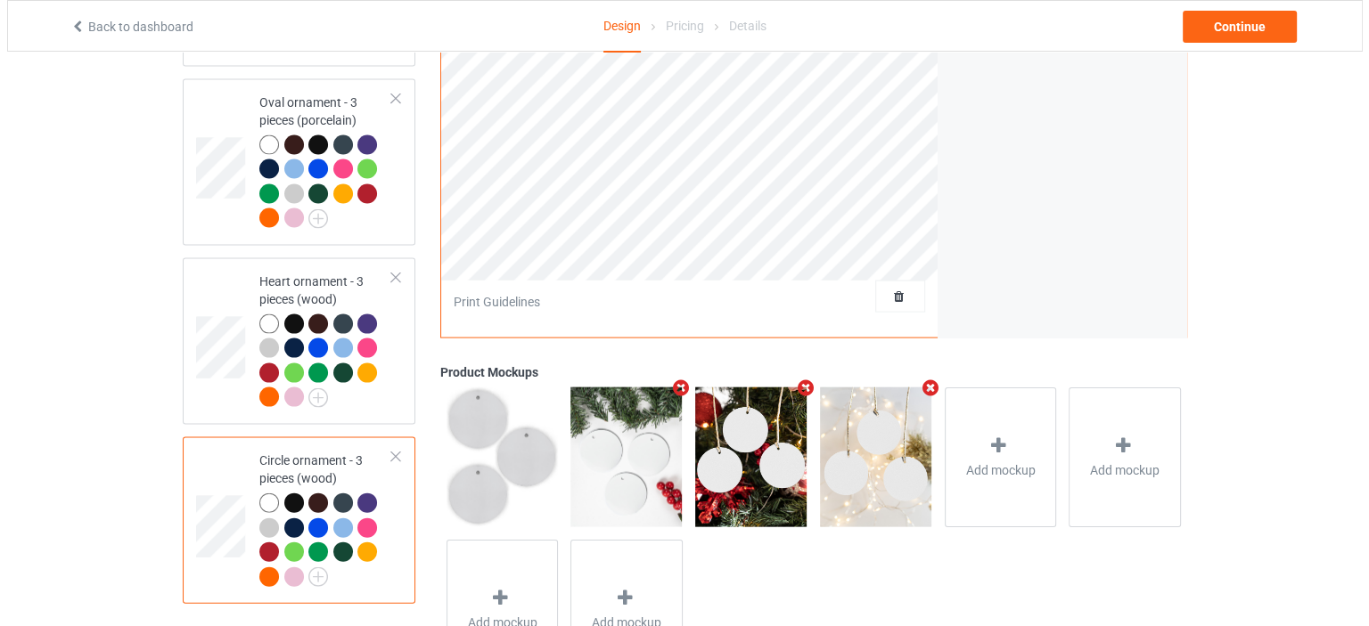
scroll to position [3808, 0]
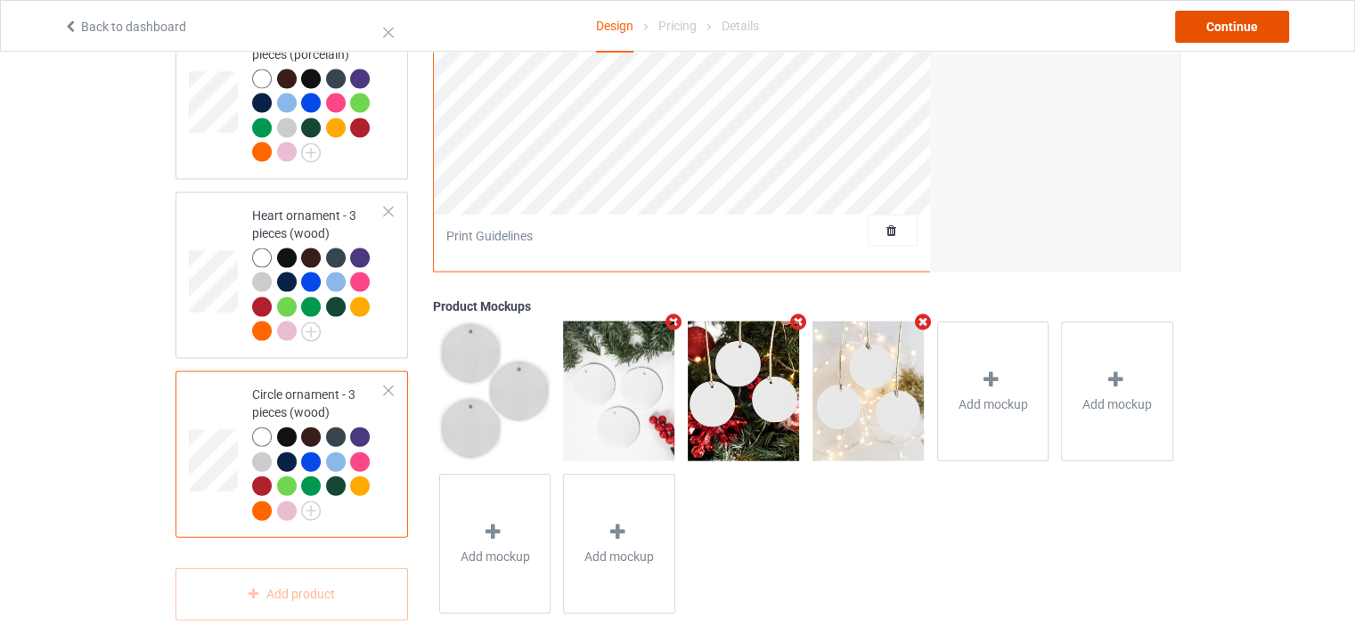
click at [1221, 31] on div "Continue" at bounding box center [1232, 27] width 114 height 32
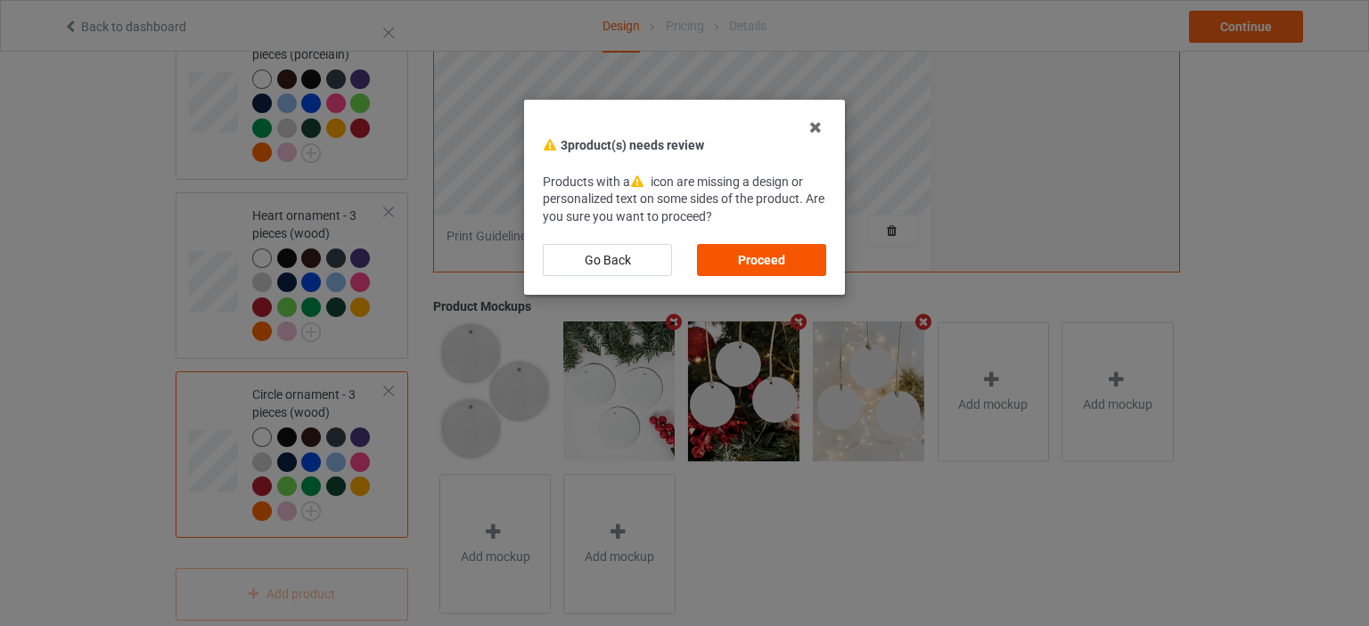
click at [774, 252] on div "Proceed" at bounding box center [761, 260] width 129 height 32
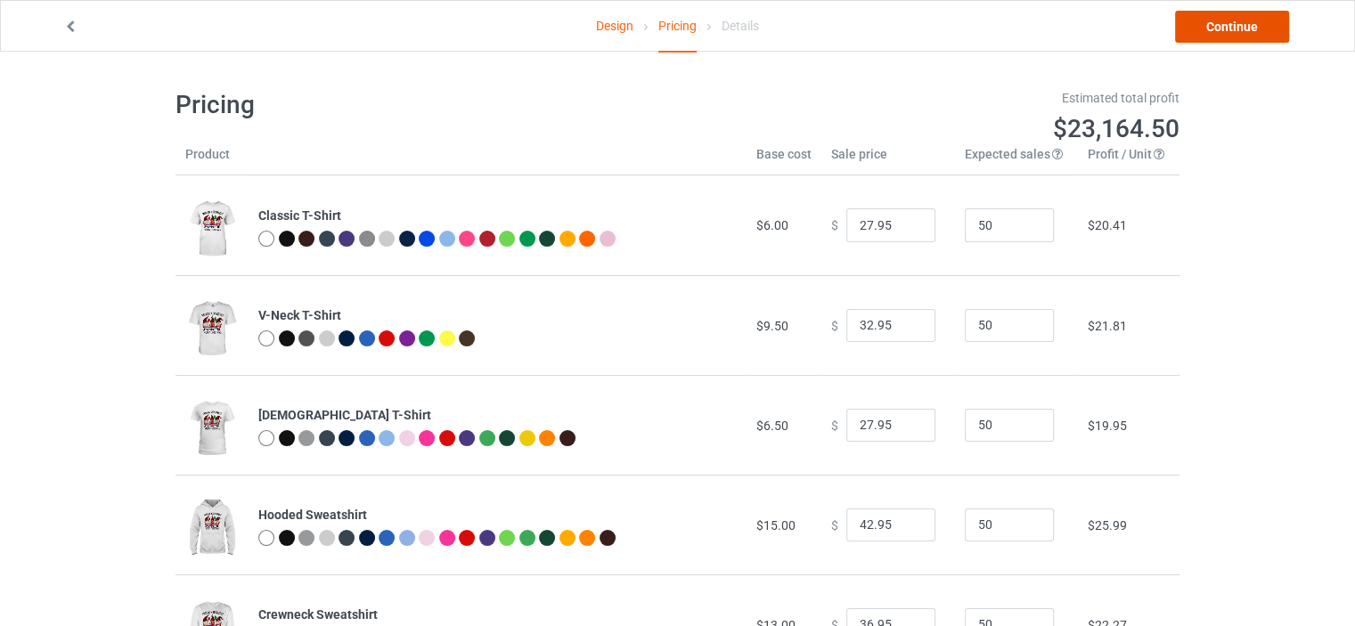
click at [1255, 30] on link "Continue" at bounding box center [1232, 27] width 114 height 32
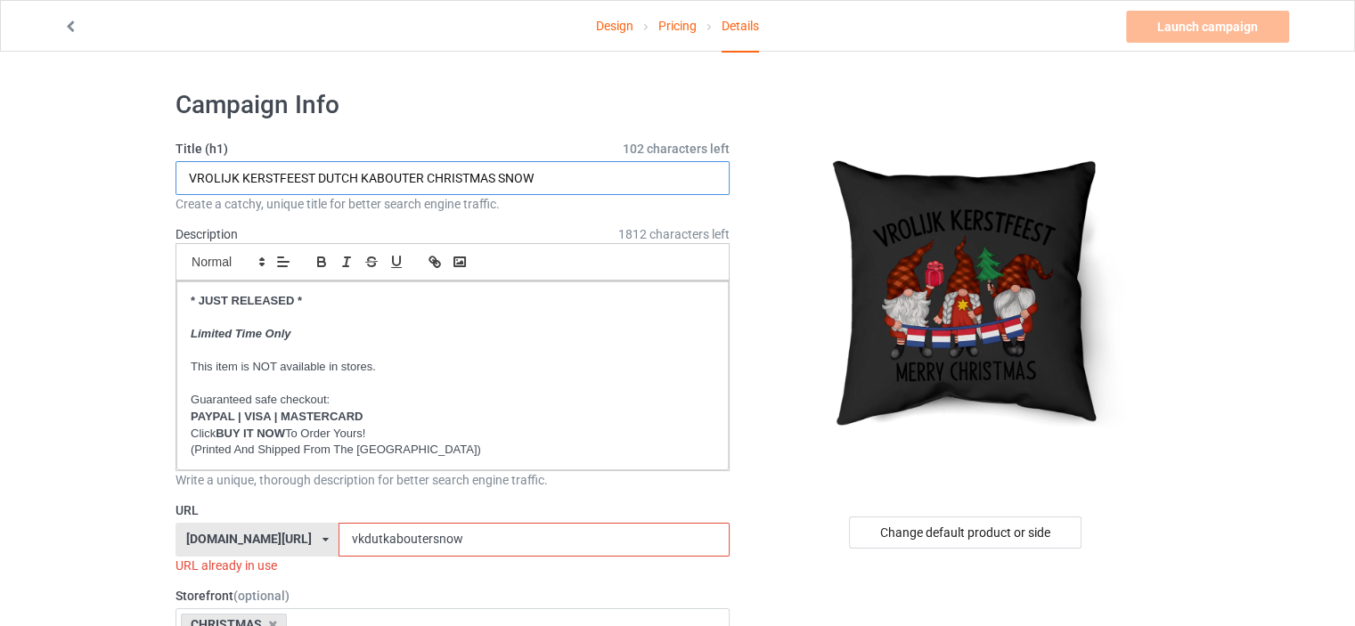
drag, startPoint x: 565, startPoint y: 178, endPoint x: 38, endPoint y: 177, distance: 526.6
paste input "GLAEDELIG [DATE] MERRY CHRISTMAS FLAGS DENMARK NISSER"
drag, startPoint x: 277, startPoint y: 180, endPoint x: 106, endPoint y: 177, distance: 171.1
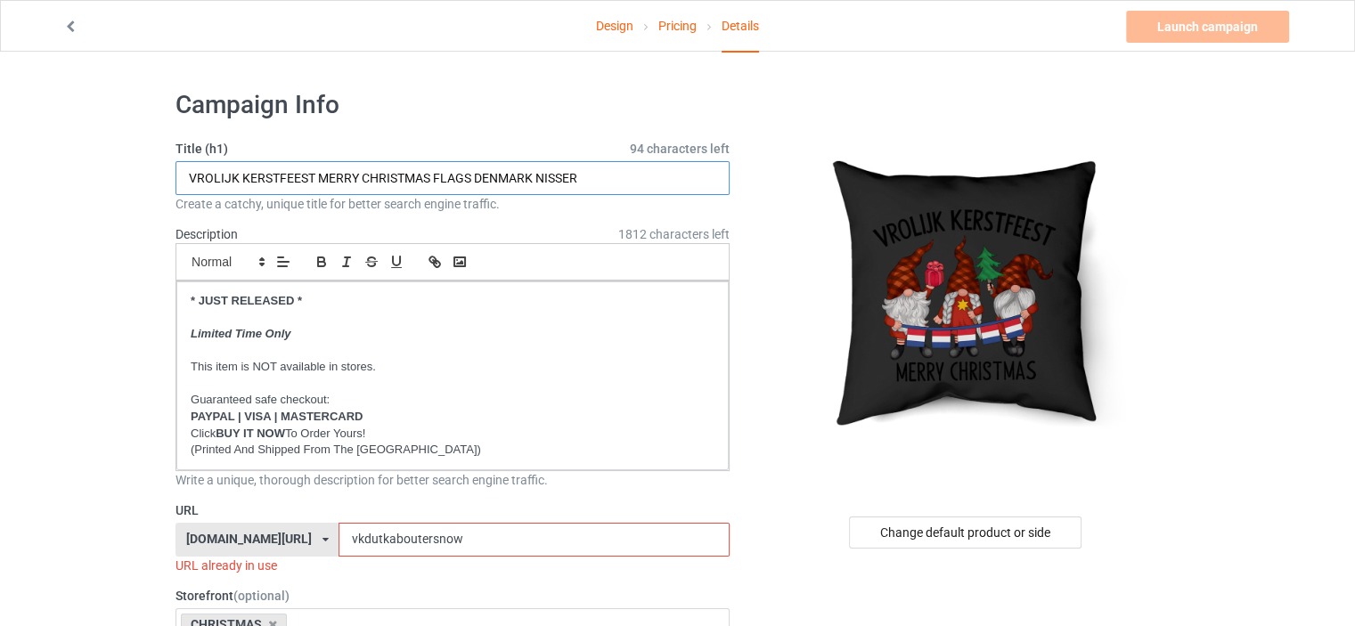
drag, startPoint x: 531, startPoint y: 176, endPoint x: 478, endPoint y: 175, distance: 52.6
click at [478, 175] on input "VROLIJK KERSTFEEST MERRY CHRISTMAS FLAGS DENMARK NISSER" at bounding box center [453, 178] width 554 height 34
drag, startPoint x: 565, startPoint y: 179, endPoint x: 520, endPoint y: 176, distance: 44.6
click at [520, 176] on input "VROLIJK KERSTFEEST MERRY CHRISTMAS FLAGS DUTCH NISSER" at bounding box center [453, 178] width 554 height 34
type input "VROLIJK KERSTFEEST MERRY CHRISTMAS FLAGS DUTCH KABOUTER"
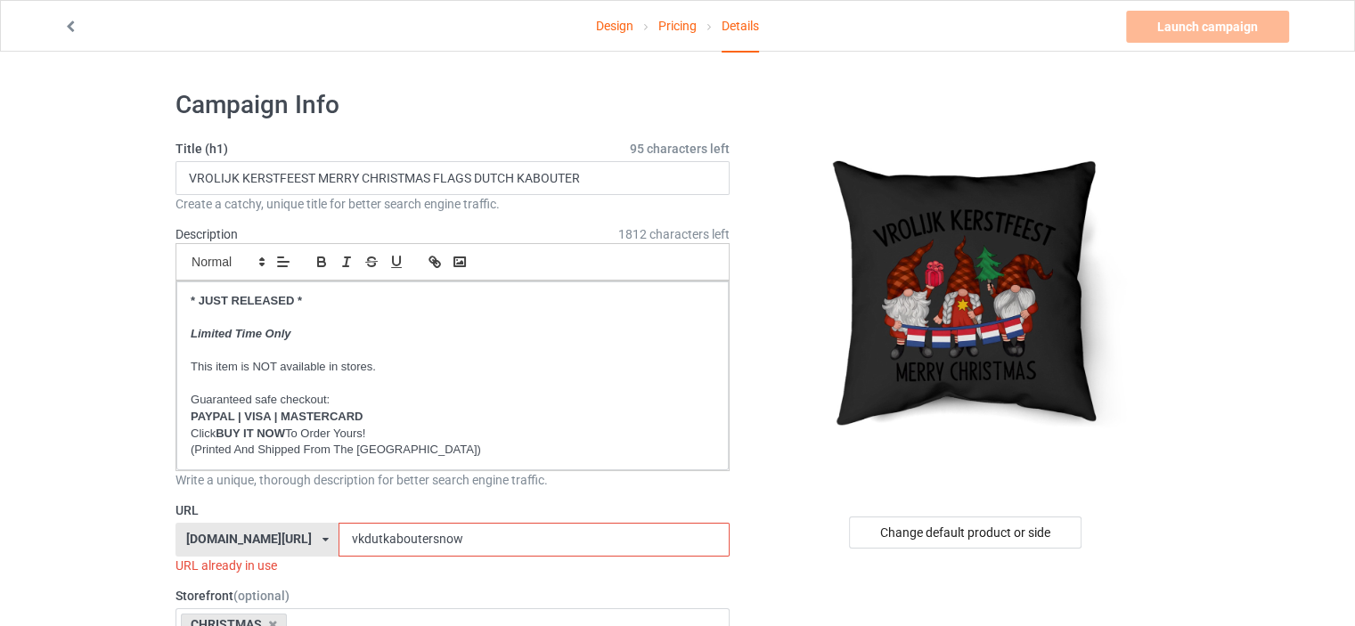
drag, startPoint x: 489, startPoint y: 540, endPoint x: 217, endPoint y: 540, distance: 271.8
click at [217, 540] on div "ilovemynetherlands.com/ britishlook.net/ danishlegends.com/ familyworldgifts.co…" at bounding box center [453, 540] width 554 height 34
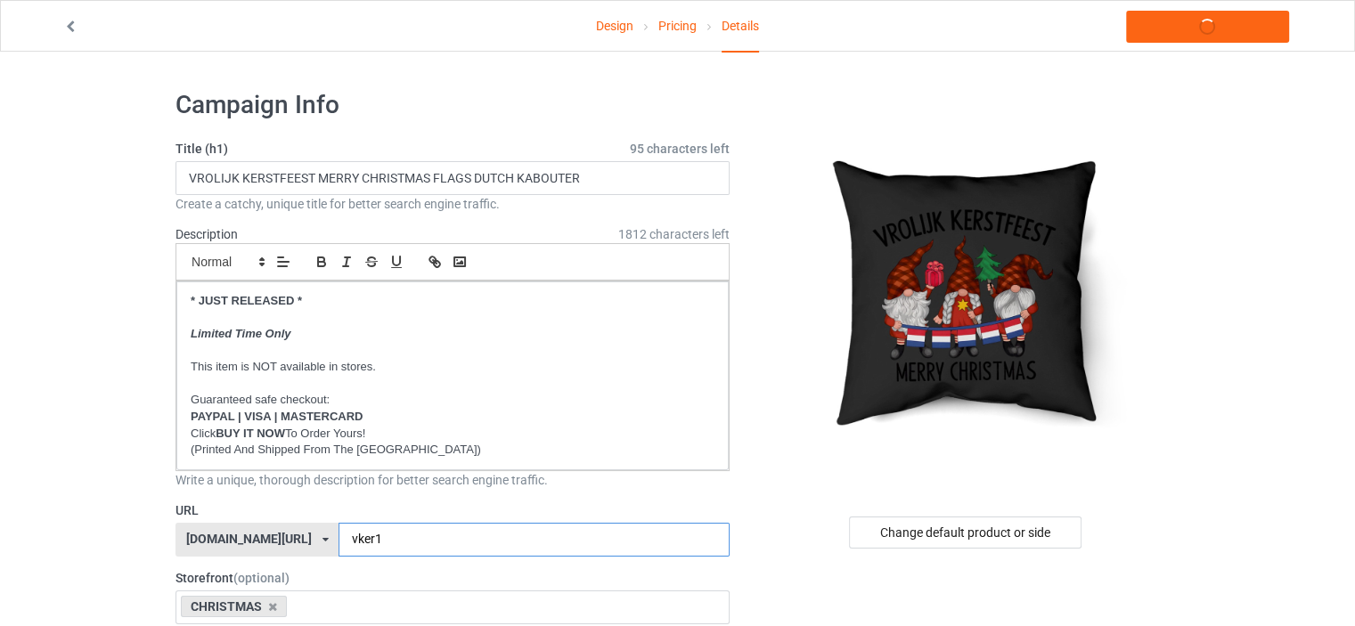
type input "vker1"
click at [964, 532] on div "Change default product or side" at bounding box center [965, 533] width 233 height 32
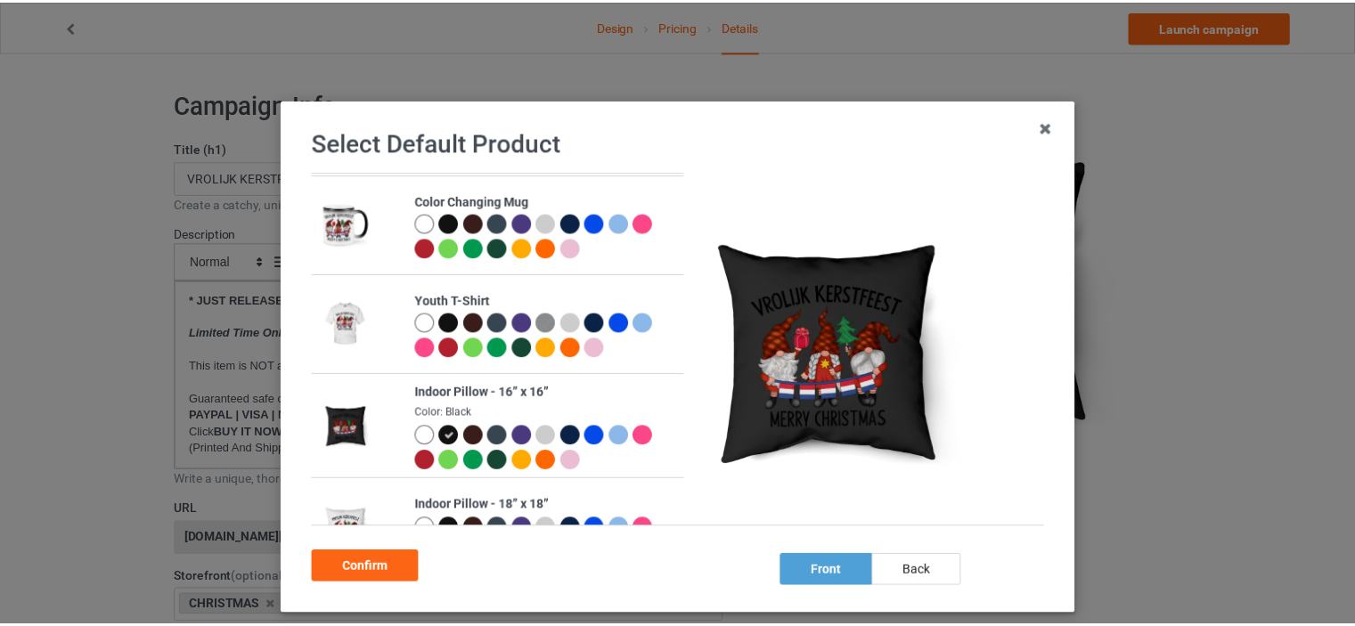
scroll to position [891, 0]
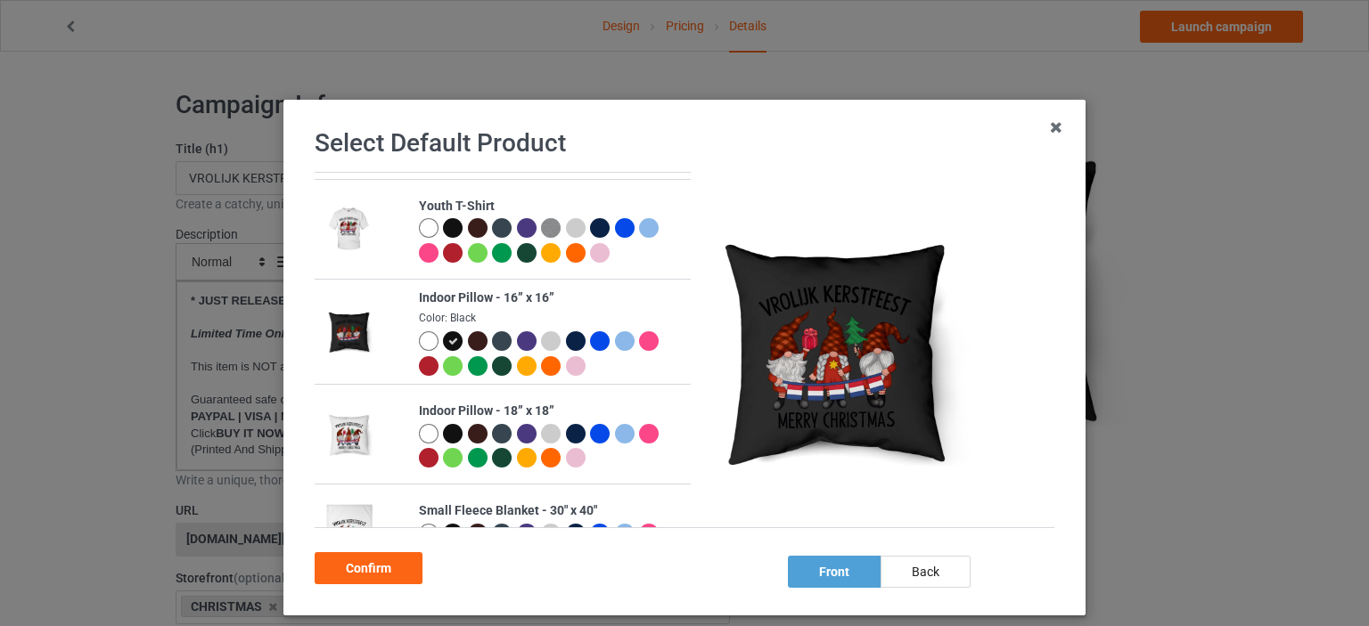
click at [421, 341] on div at bounding box center [429, 341] width 20 height 20
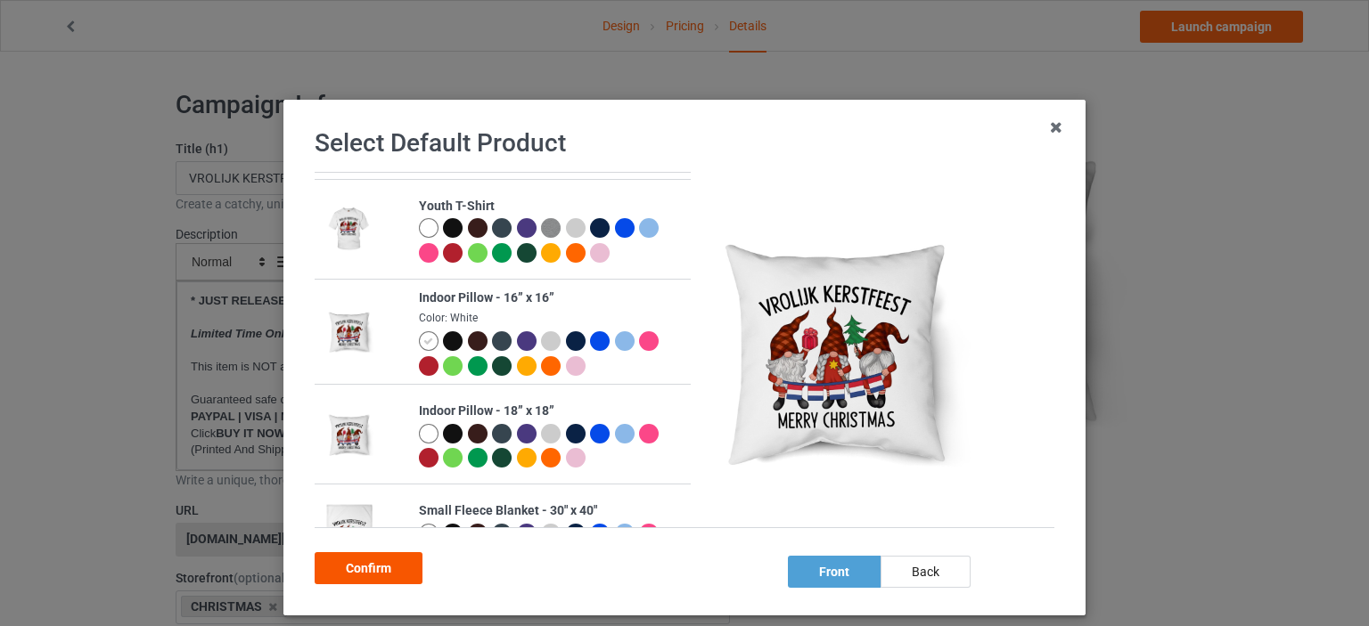
click at [380, 567] on div "Confirm" at bounding box center [369, 568] width 108 height 32
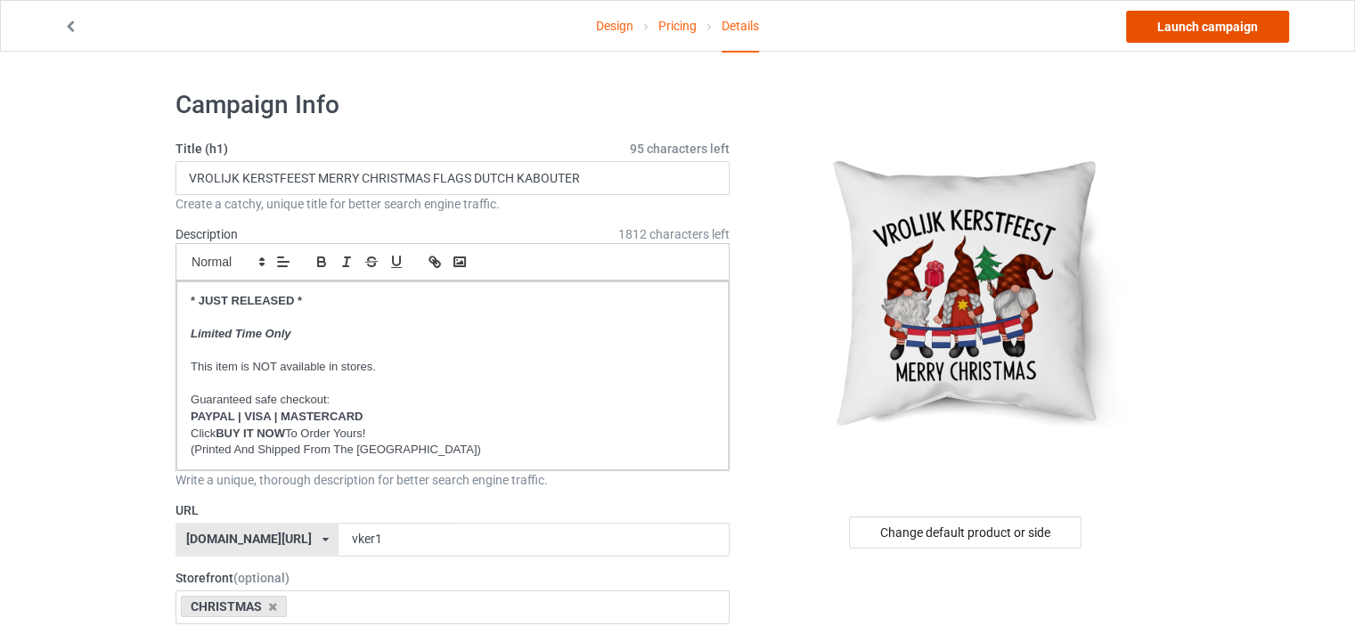
click at [1229, 35] on link "Launch campaign" at bounding box center [1207, 27] width 163 height 32
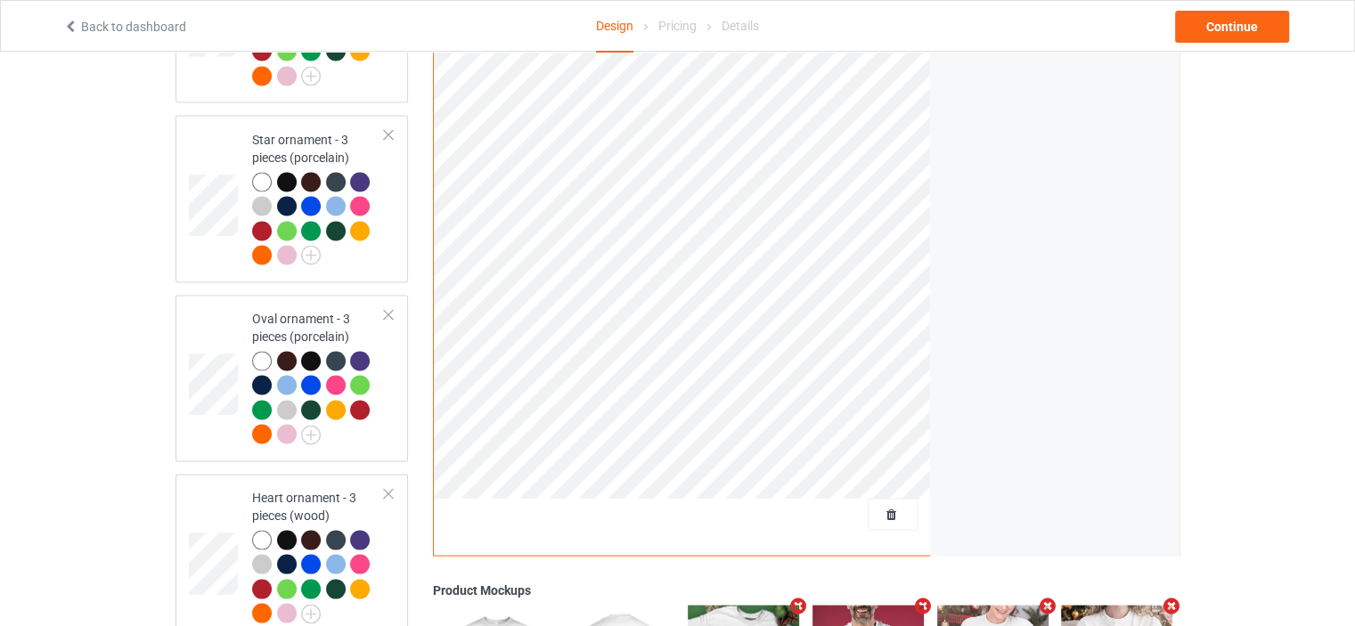
scroll to position [3808, 0]
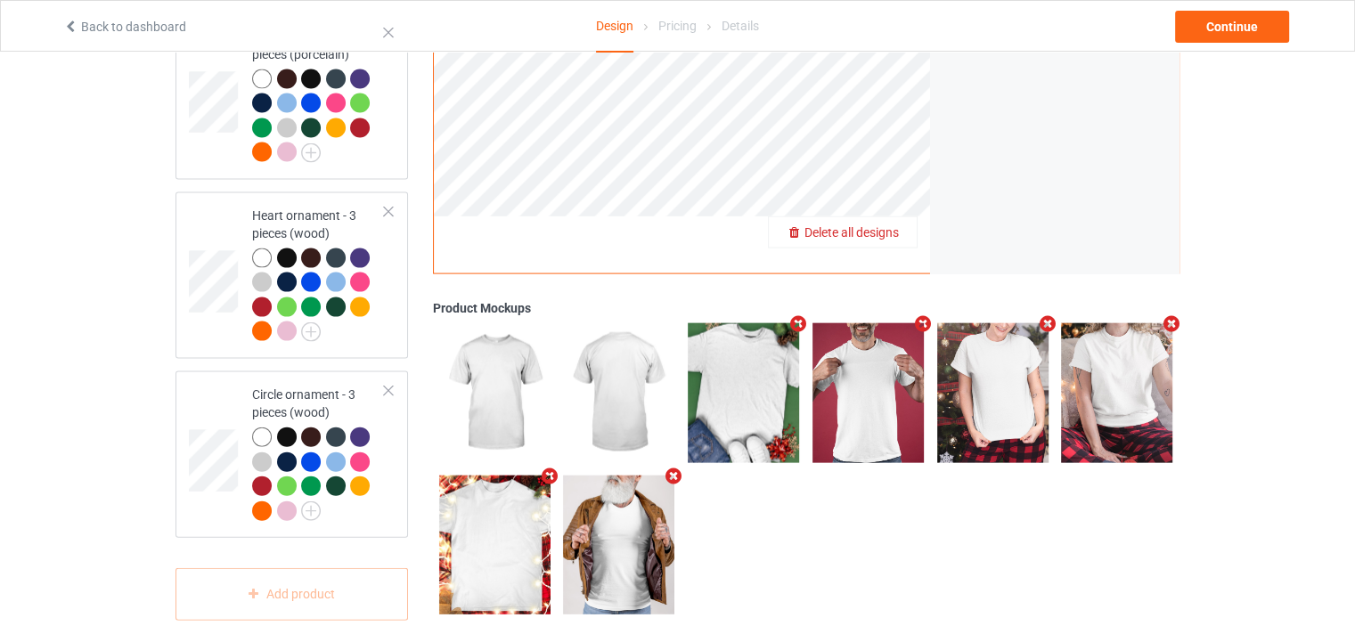
click at [895, 225] on span "Delete all designs" at bounding box center [852, 232] width 94 height 14
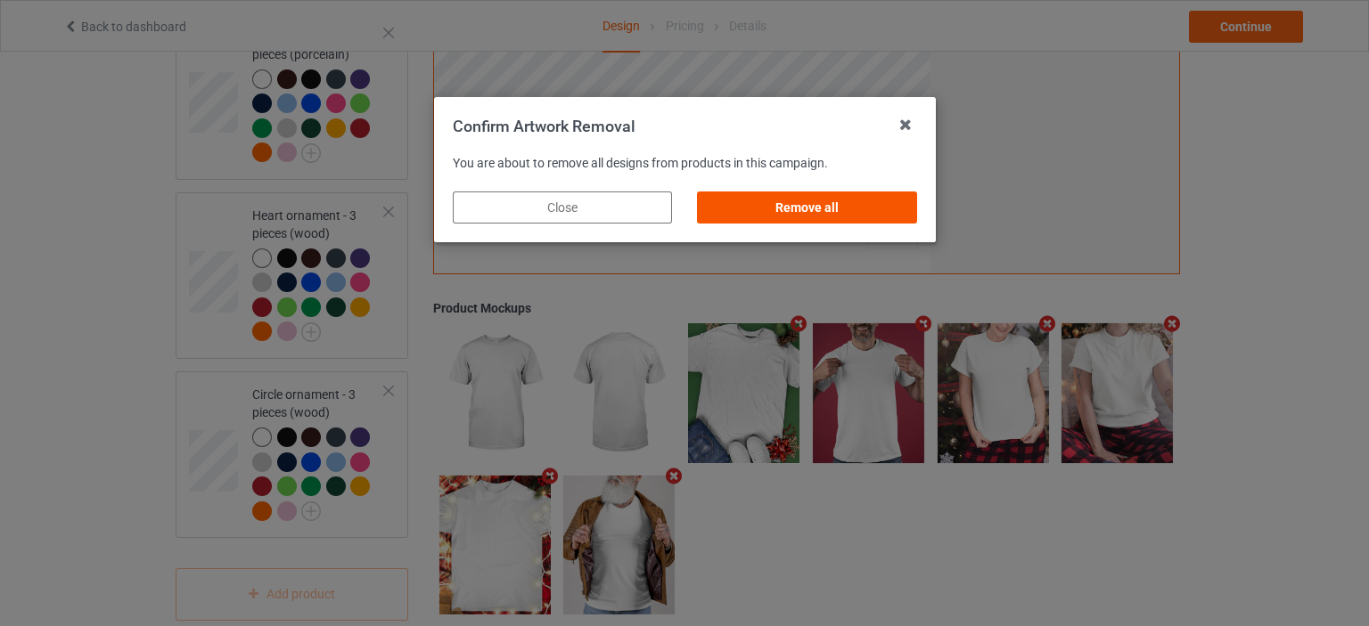
click at [848, 208] on div "Remove all" at bounding box center [806, 208] width 219 height 32
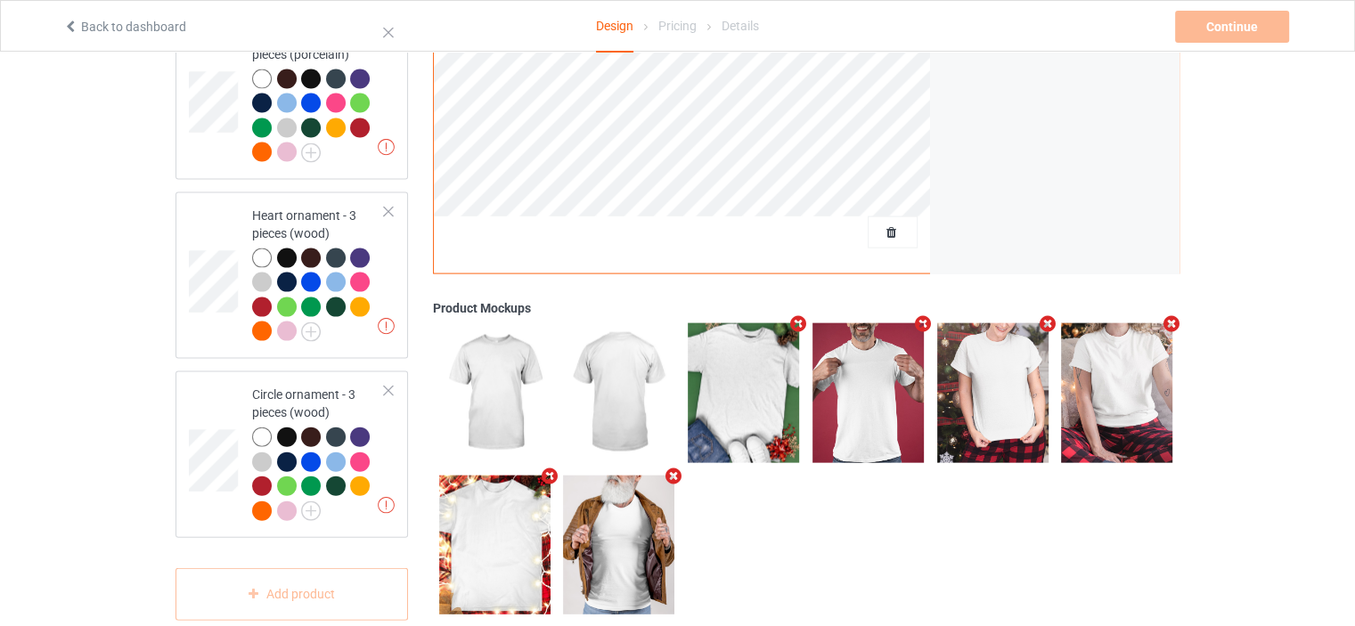
scroll to position [0, 0]
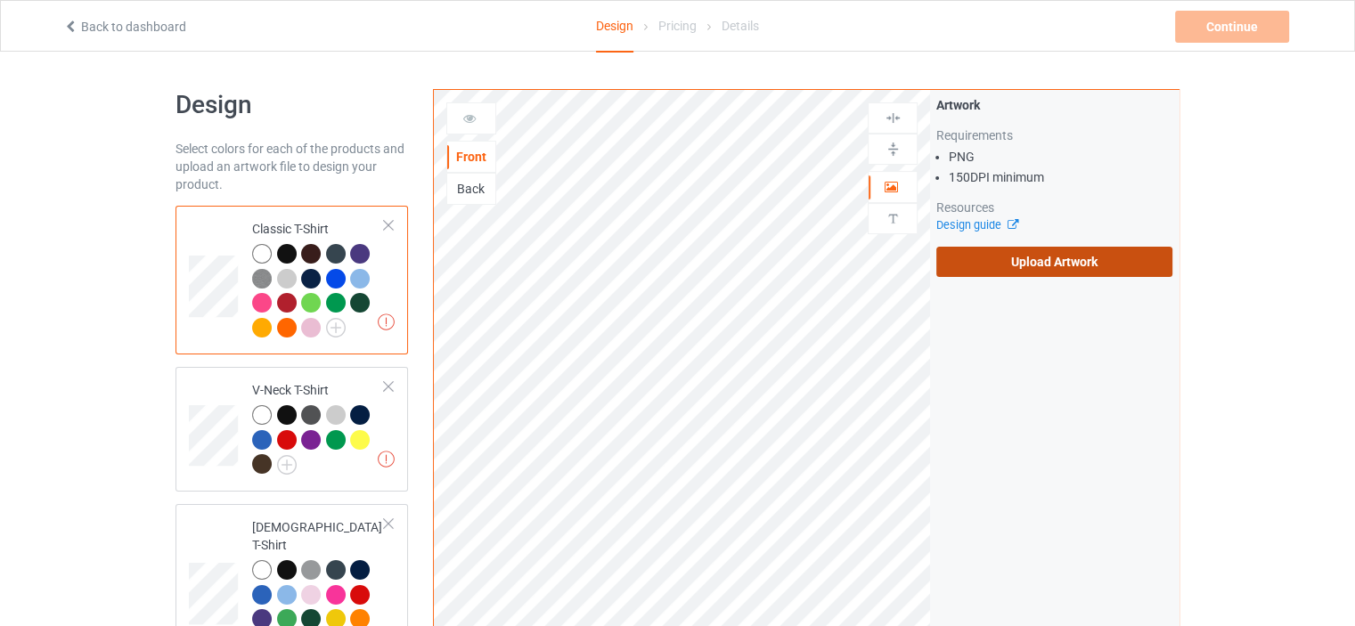
click at [1087, 269] on label "Upload Artwork" at bounding box center [1054, 262] width 236 height 30
click at [0, 0] on input "Upload Artwork" at bounding box center [0, 0] width 0 height 0
click at [1078, 261] on label "Upload Artwork" at bounding box center [1054, 262] width 236 height 30
click at [0, 0] on input "Upload Artwork" at bounding box center [0, 0] width 0 height 0
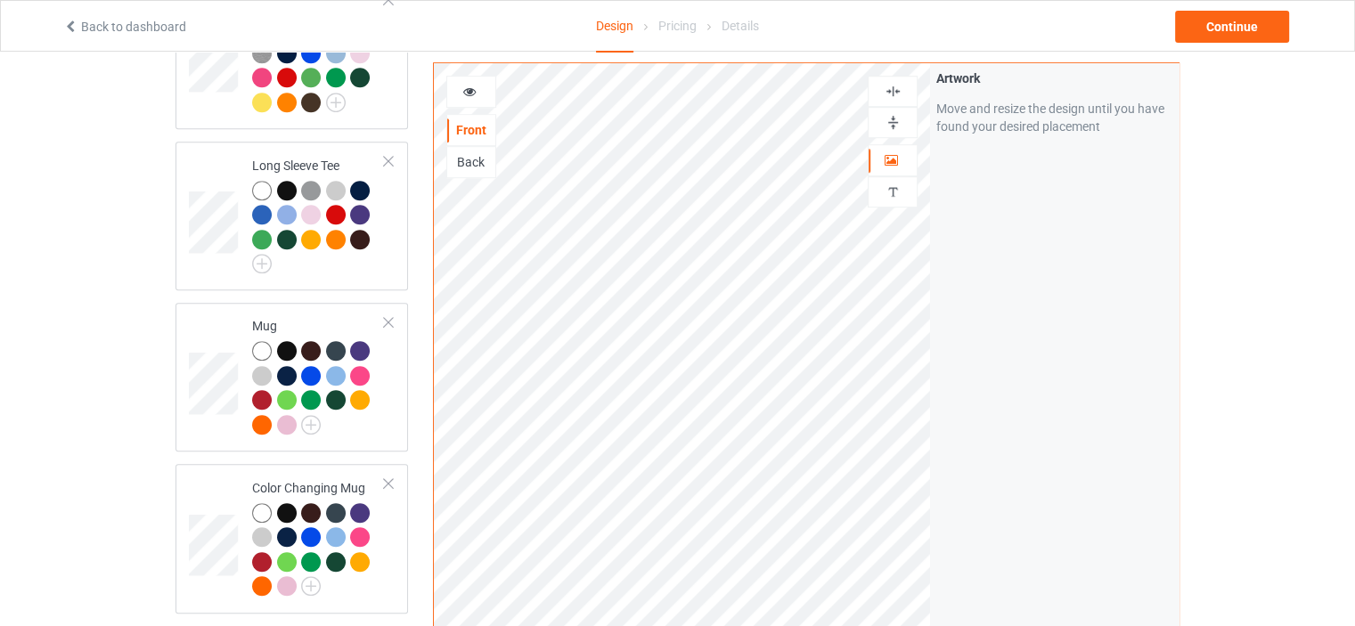
scroll to position [1069, 0]
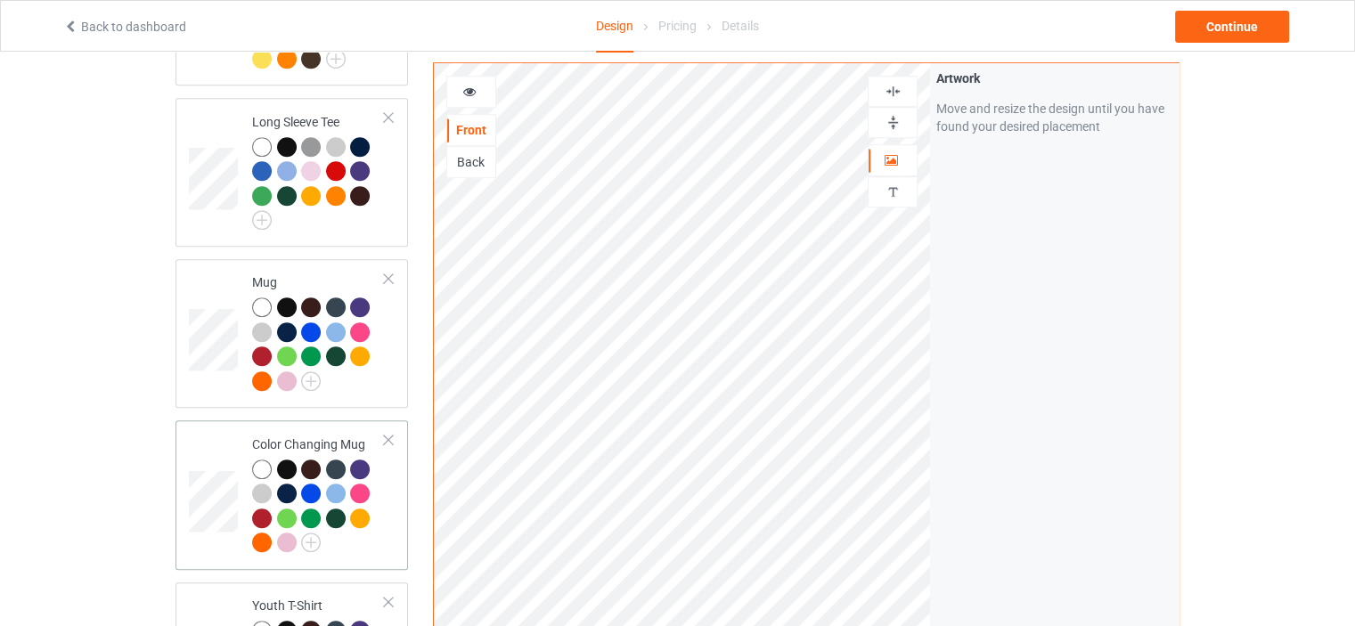
click at [321, 436] on div "Color Changing Mug" at bounding box center [318, 494] width 133 height 116
click at [896, 116] on img at bounding box center [893, 122] width 17 height 17
click at [479, 95] on div at bounding box center [471, 92] width 48 height 18
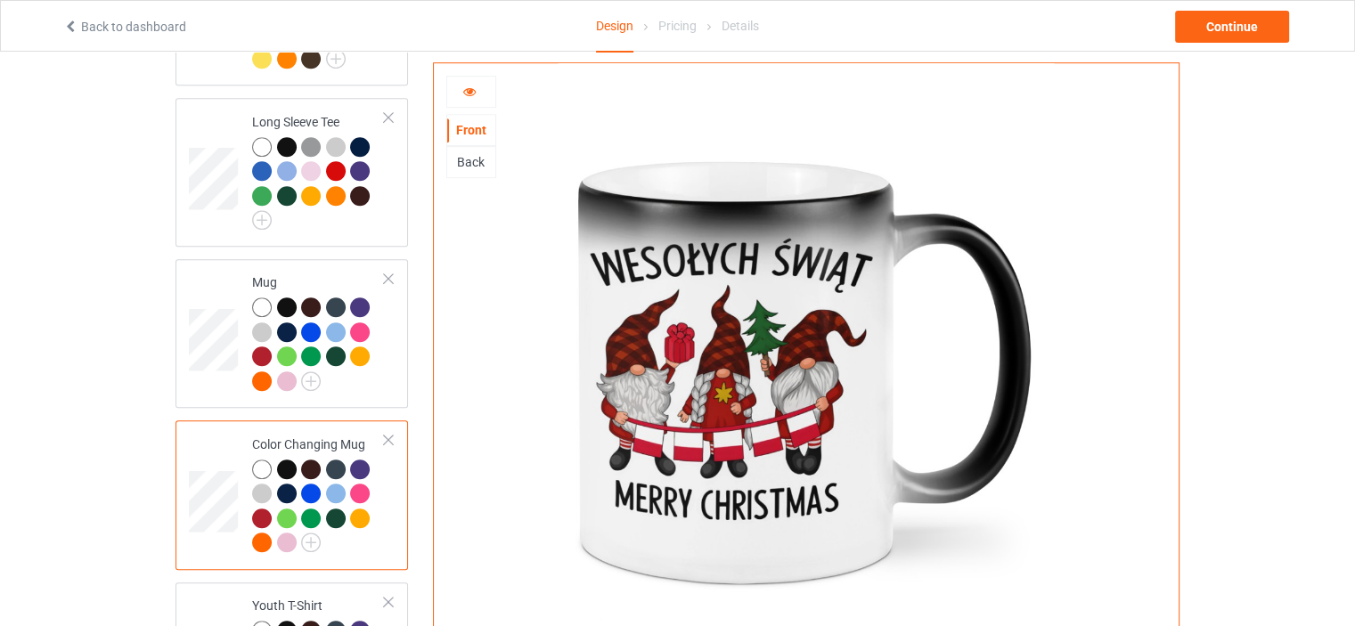
click at [478, 87] on div at bounding box center [471, 92] width 48 height 18
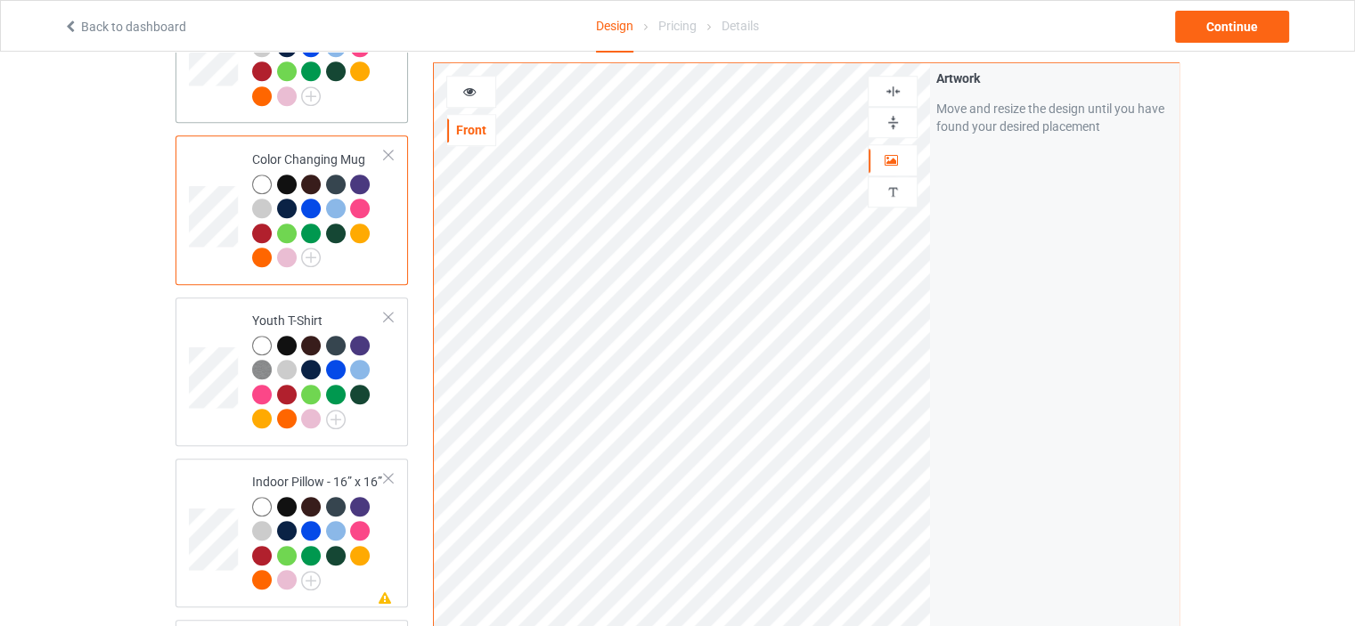
scroll to position [1515, 0]
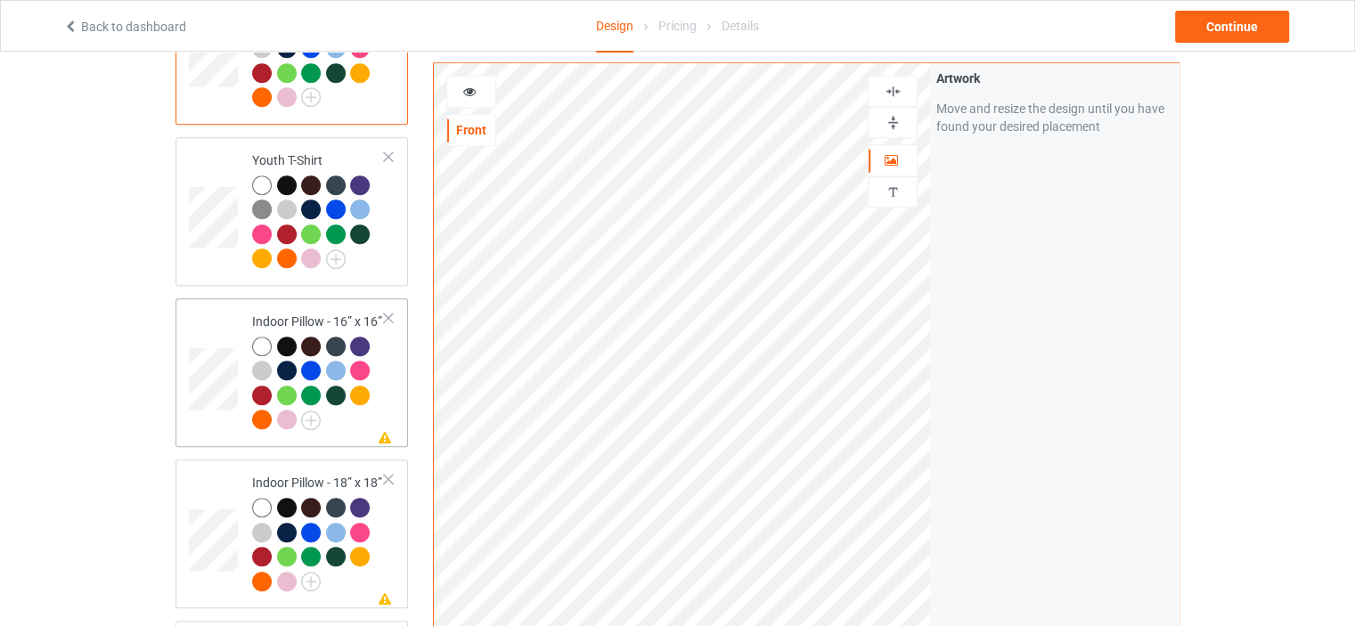
click at [313, 306] on td "Missing artwork on 1 side(s) Indoor Pillow - 16” x 16”" at bounding box center [318, 373] width 152 height 135
click at [895, 124] on img at bounding box center [893, 122] width 17 height 17
click at [905, 90] on div at bounding box center [893, 91] width 48 height 17
click at [479, 89] on div at bounding box center [471, 92] width 48 height 18
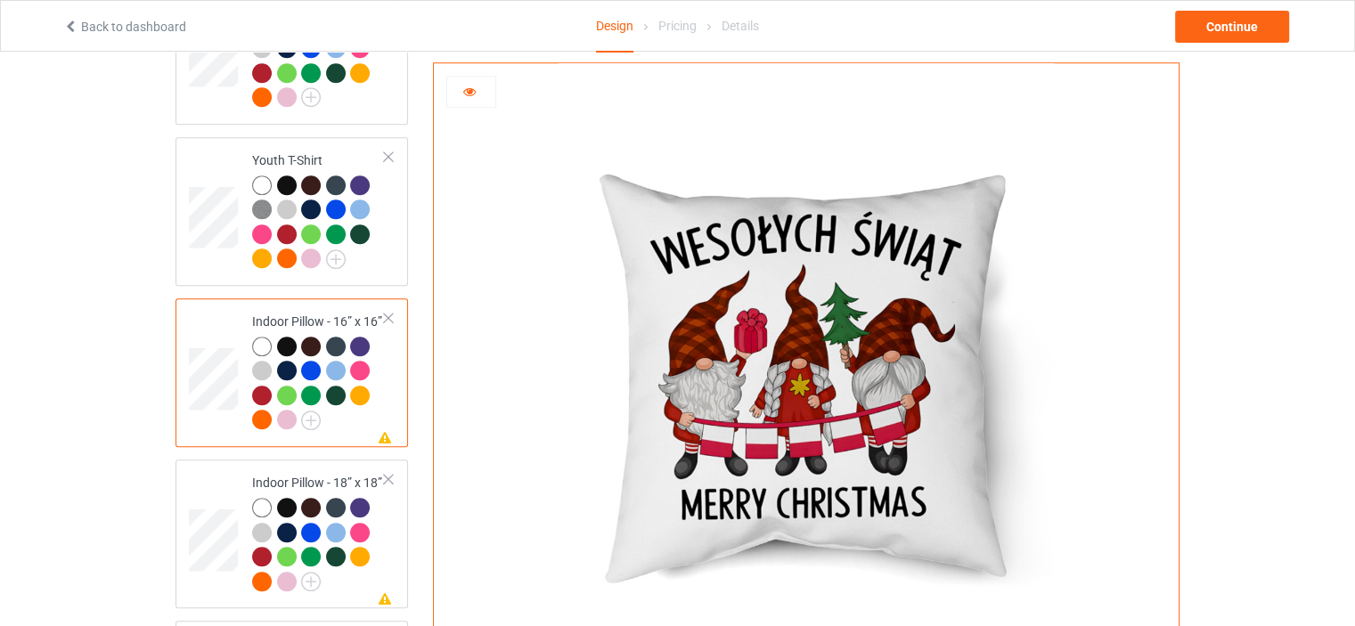
click at [479, 89] on div at bounding box center [471, 92] width 48 height 18
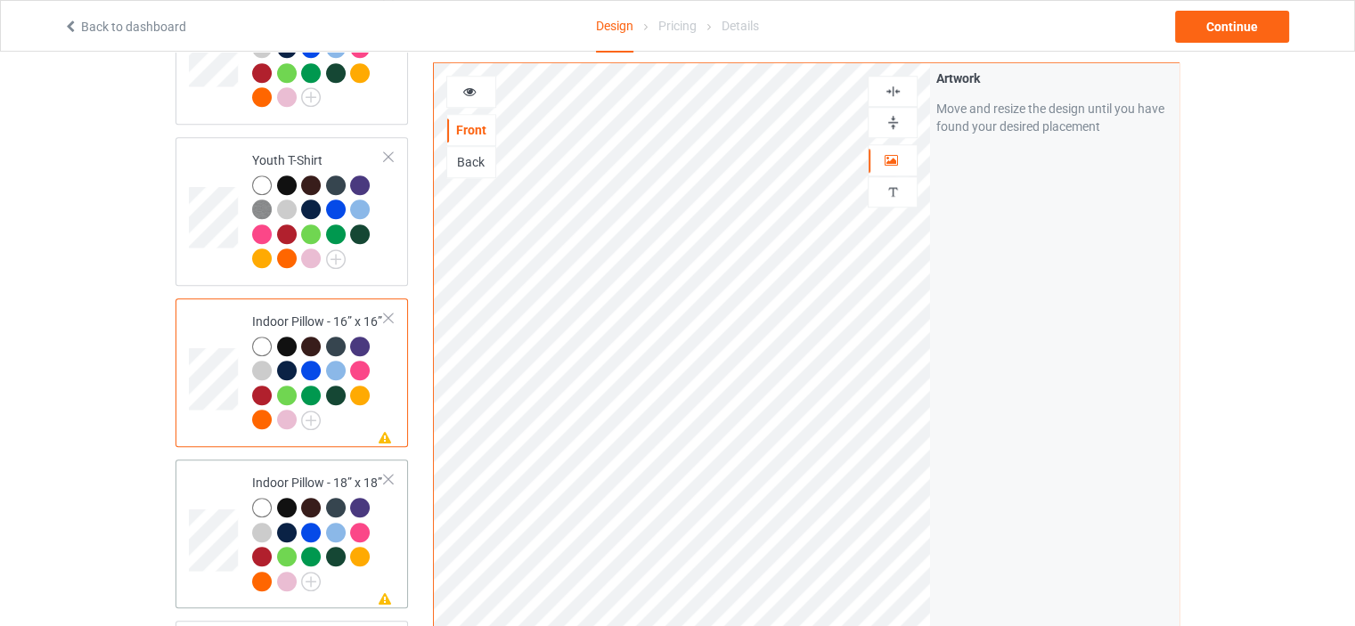
scroll to position [1693, 0]
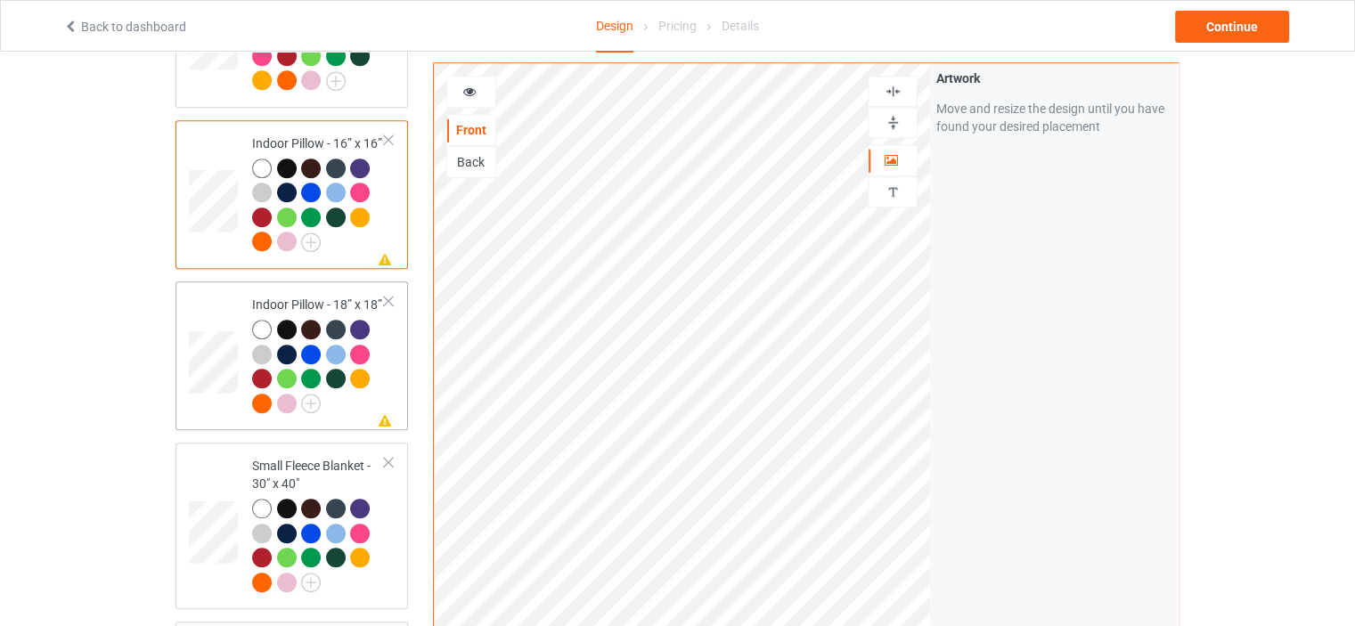
click at [323, 296] on div "Indoor Pillow - 18” x 18”" at bounding box center [318, 354] width 133 height 116
click at [328, 450] on td "Small Fleece Blanket - 30" x 40"" at bounding box center [318, 526] width 152 height 152
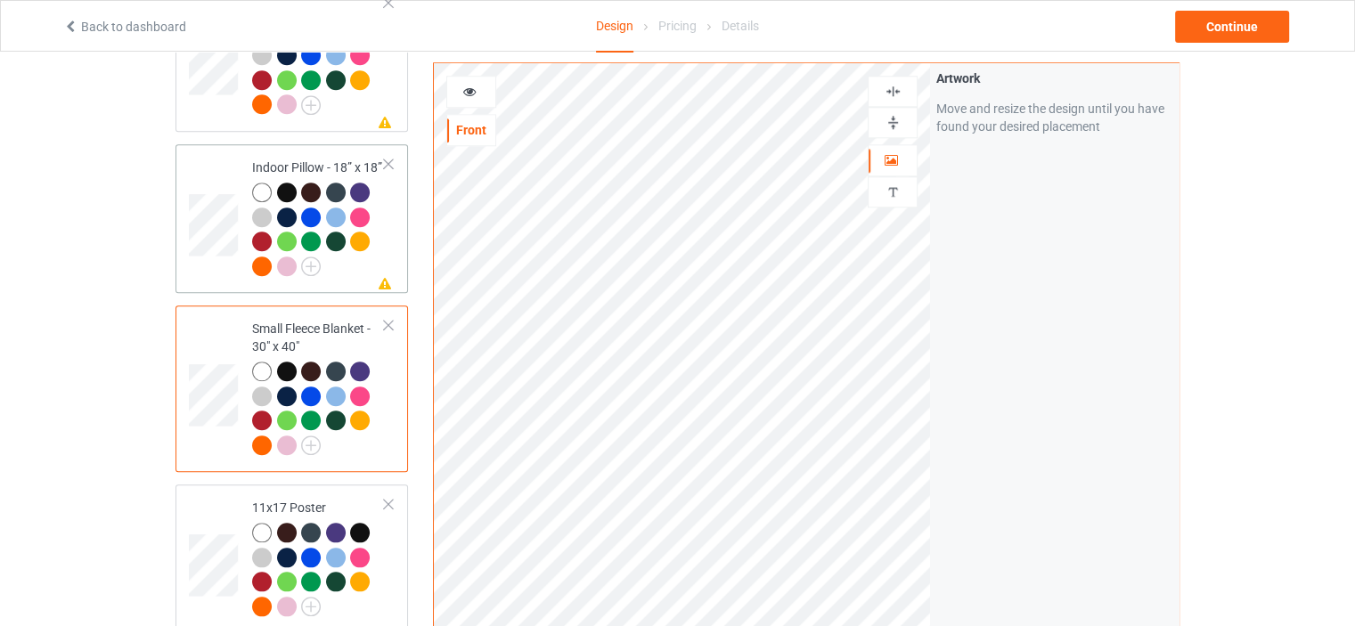
scroll to position [1871, 0]
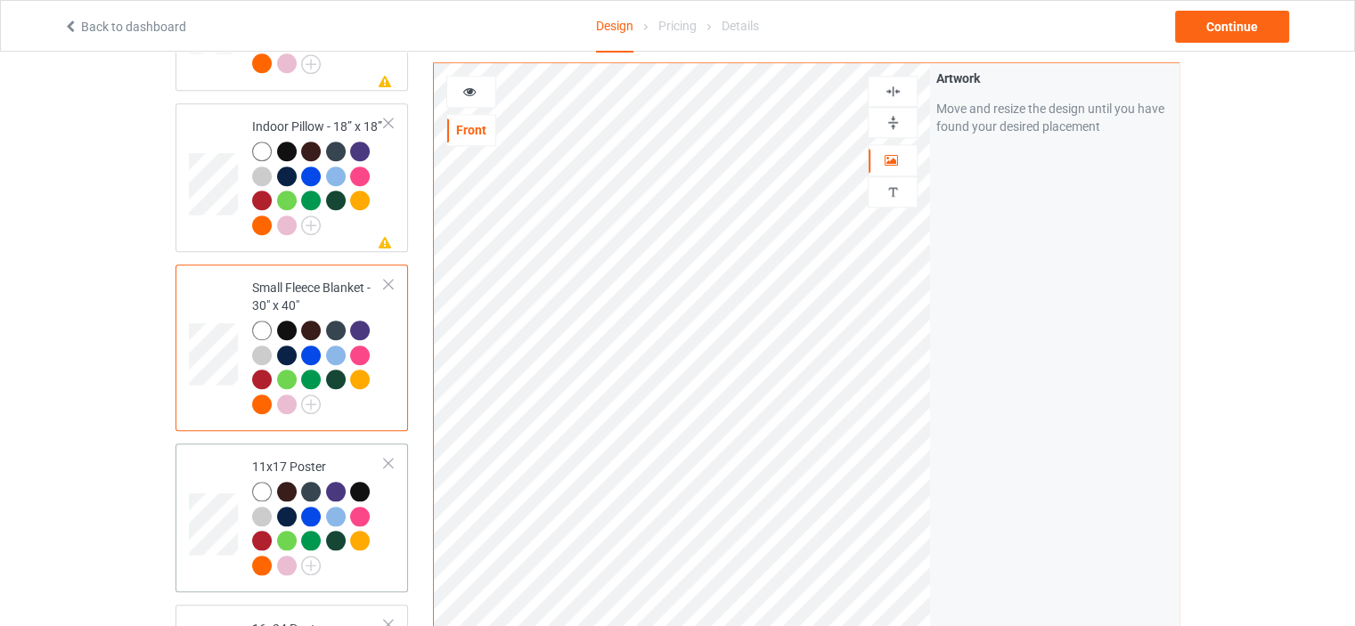
click at [315, 451] on td "11x17 Poster" at bounding box center [318, 518] width 152 height 135
click at [891, 123] on img at bounding box center [893, 122] width 17 height 17
click at [902, 88] on div at bounding box center [893, 91] width 48 height 17
click at [893, 117] on img at bounding box center [893, 122] width 17 height 17
click at [895, 92] on img at bounding box center [893, 91] width 17 height 17
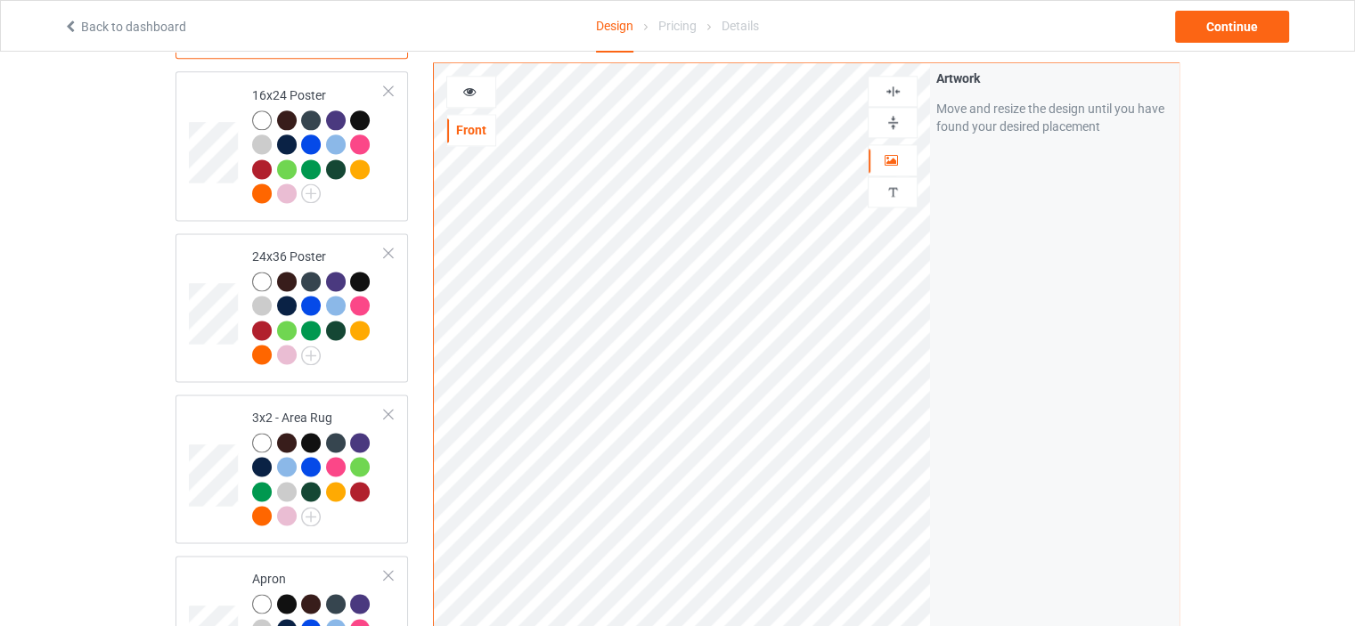
scroll to position [2406, 0]
click at [298, 401] on td "3x2 - Area Rug" at bounding box center [318, 468] width 152 height 135
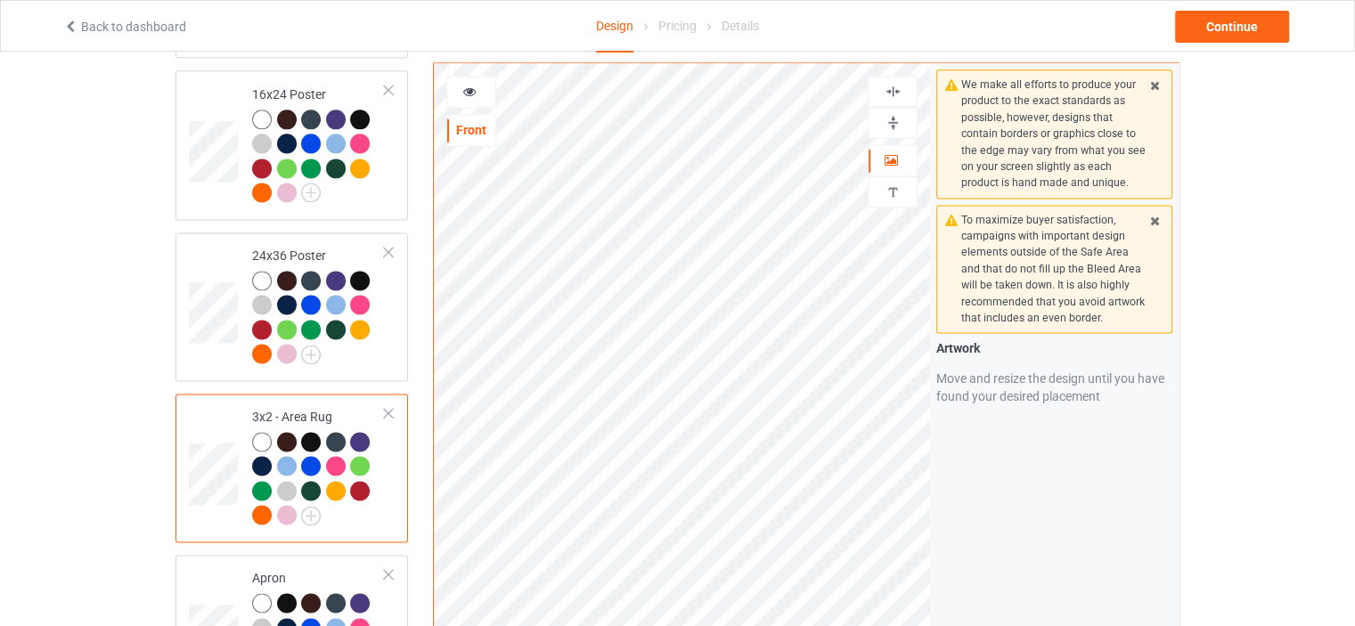
click at [897, 121] on img at bounding box center [893, 122] width 17 height 17
click at [901, 92] on img at bounding box center [893, 91] width 17 height 17
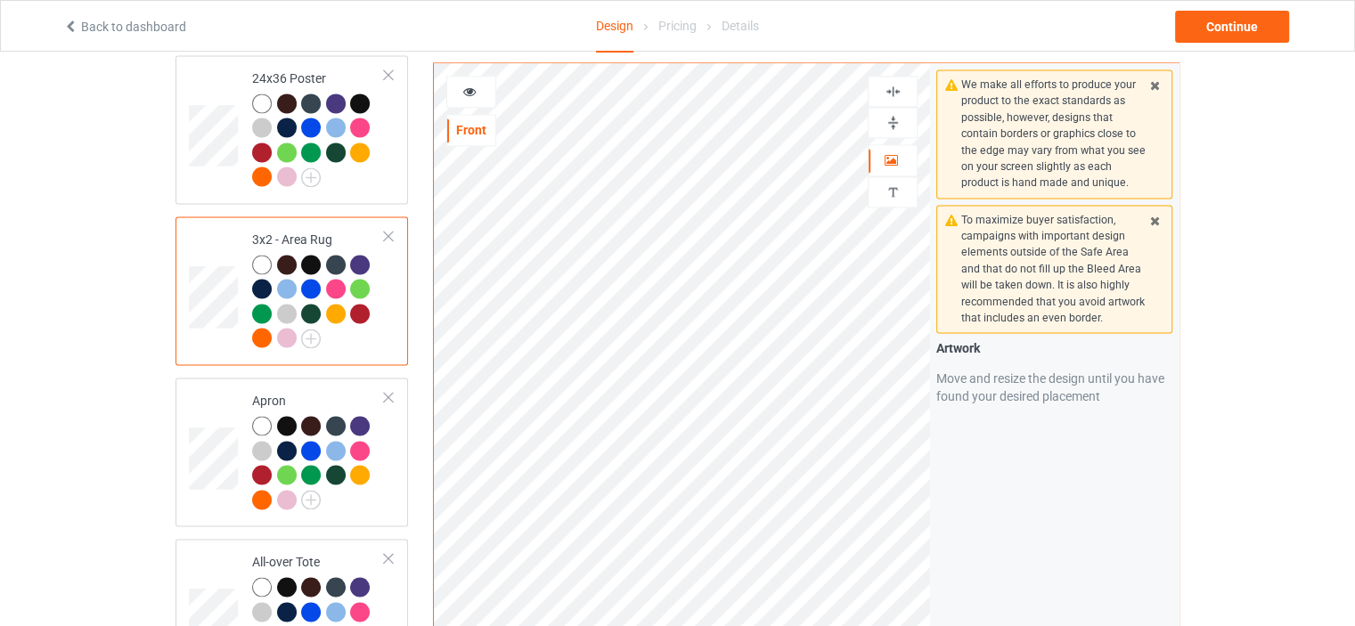
scroll to position [2584, 0]
click at [295, 391] on div "Apron" at bounding box center [318, 449] width 133 height 116
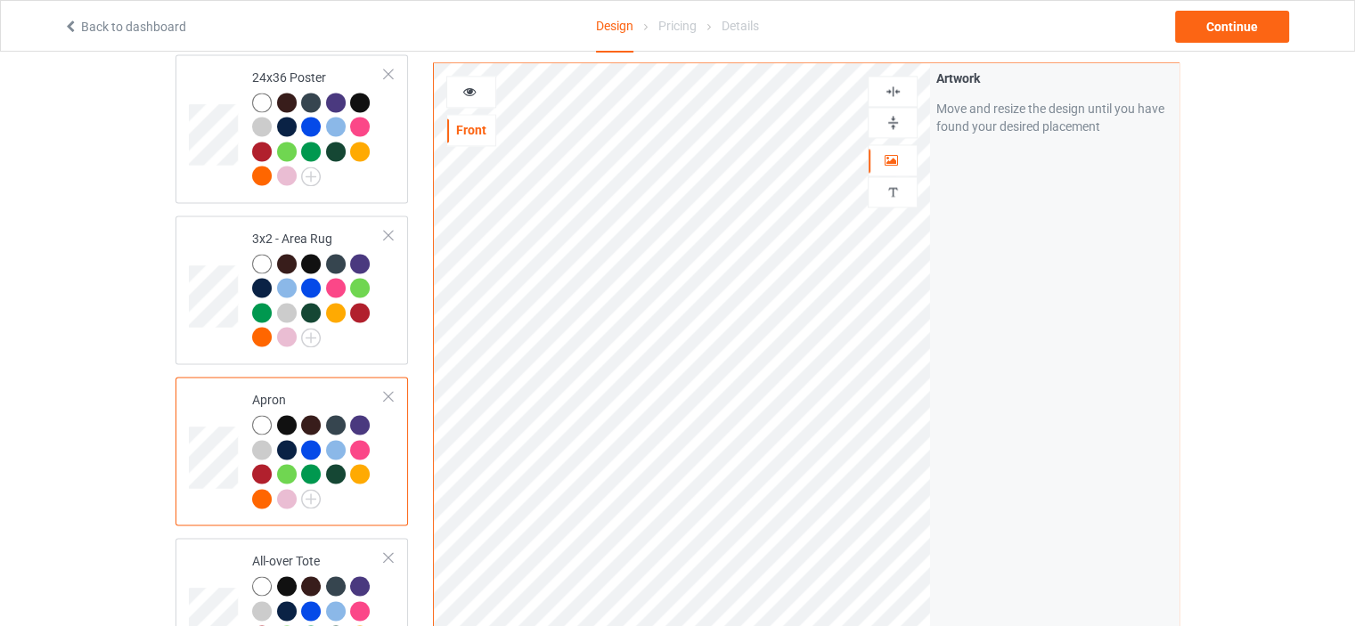
click at [900, 88] on img at bounding box center [893, 91] width 17 height 17
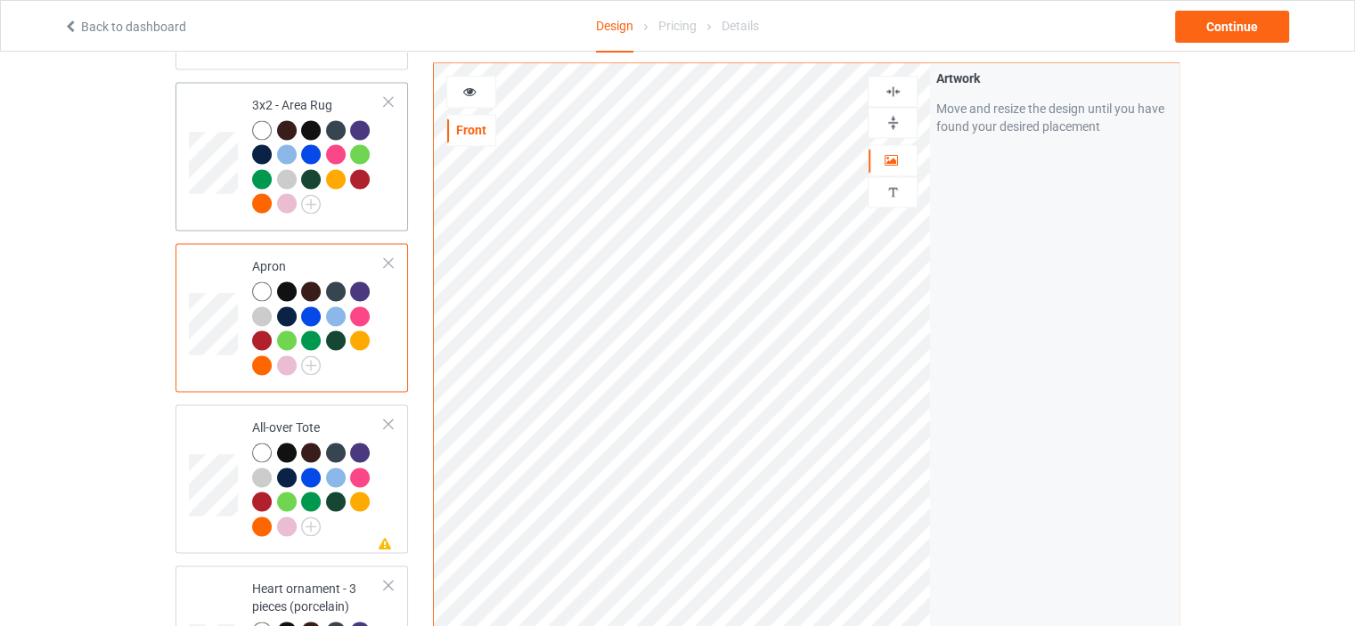
scroll to position [2851, 0]
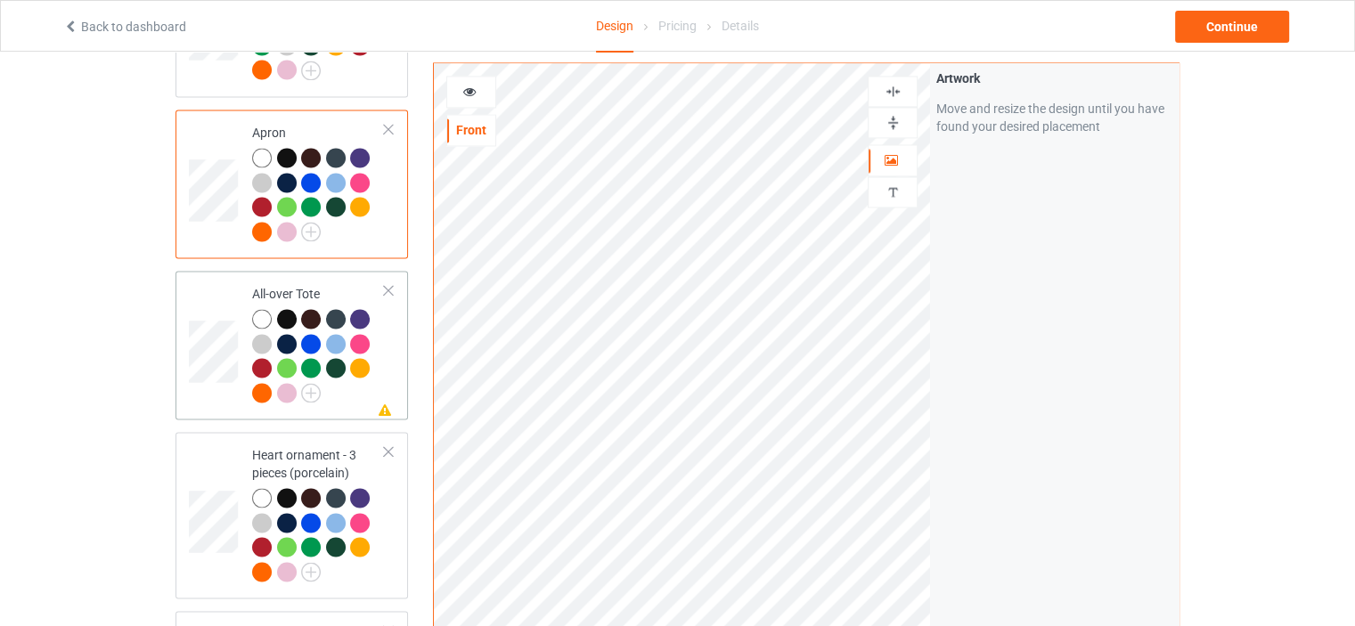
click at [292, 278] on td "Missing artwork on 1 side(s) All-over Tote" at bounding box center [318, 345] width 152 height 135
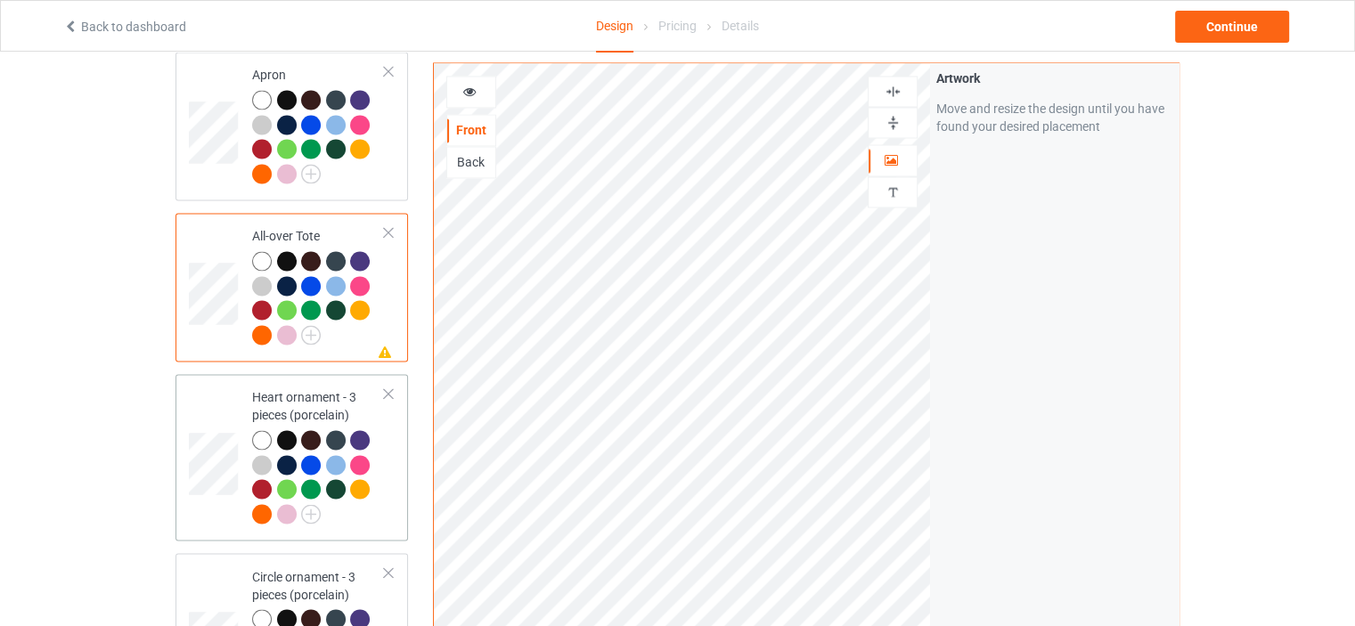
scroll to position [3030, 0]
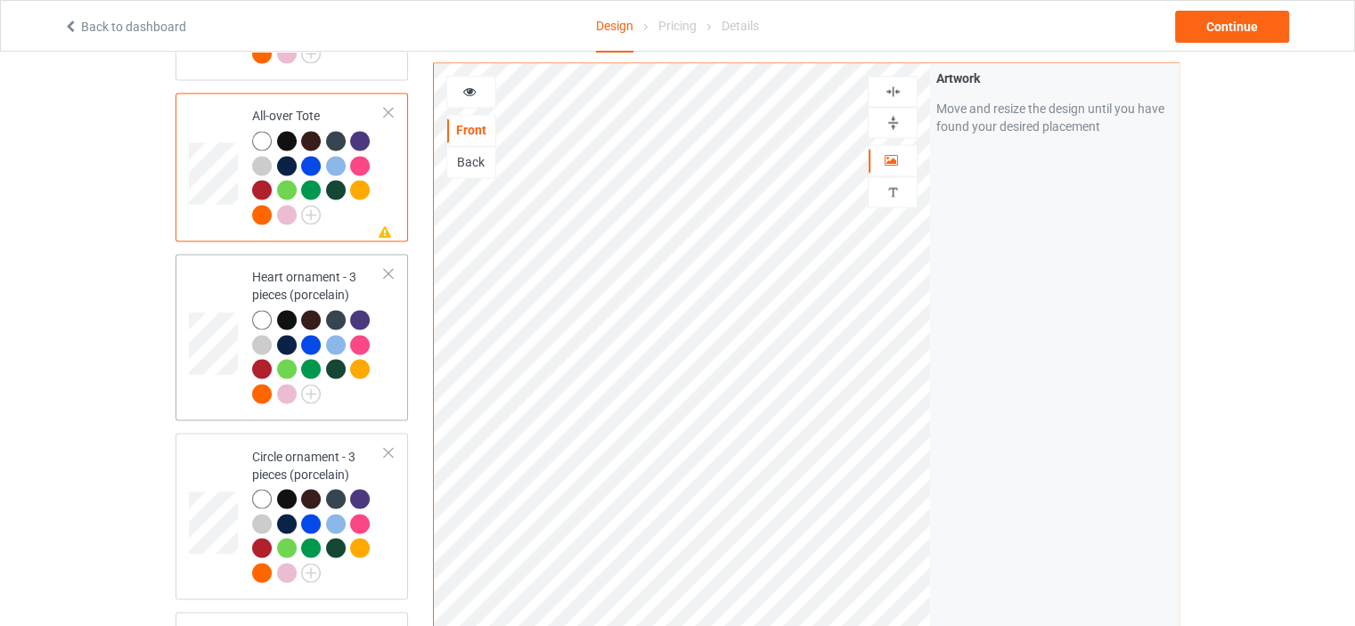
click at [320, 261] on td "Heart ornament - 3 pieces (porcelain)" at bounding box center [318, 337] width 152 height 152
click at [895, 94] on img at bounding box center [893, 91] width 17 height 17
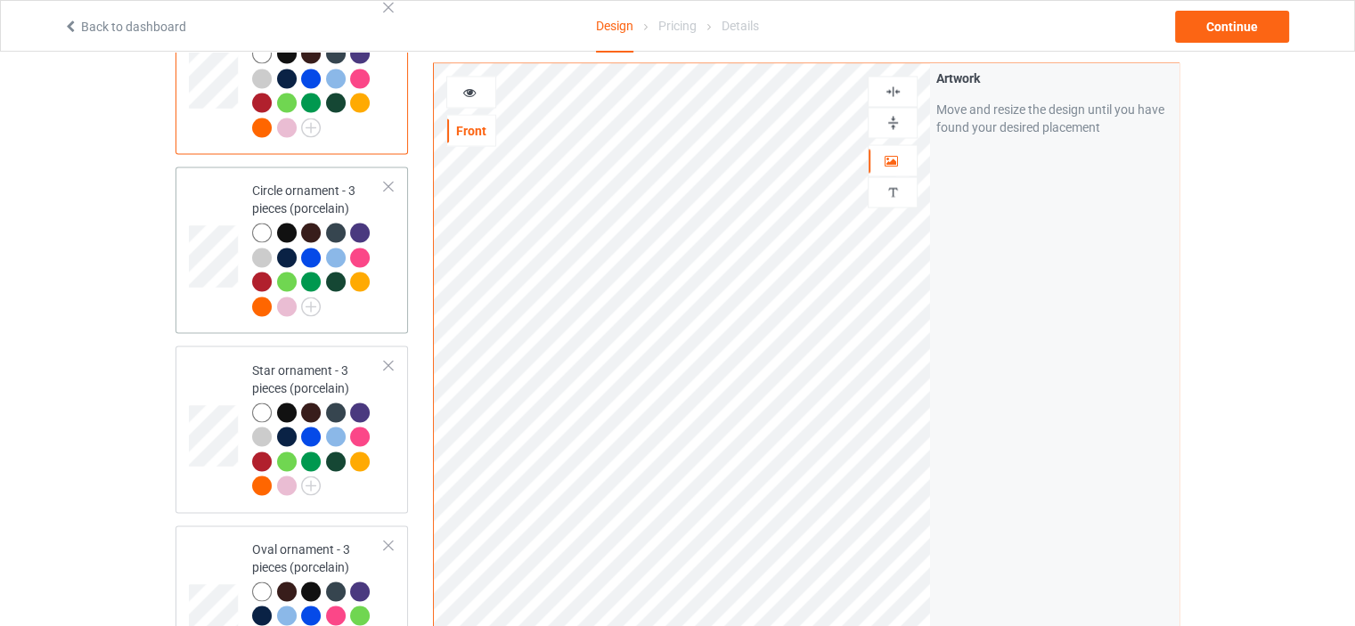
scroll to position [3297, 0]
click at [292, 173] on td "Circle ornament - 3 pieces (porcelain)" at bounding box center [318, 249] width 152 height 152
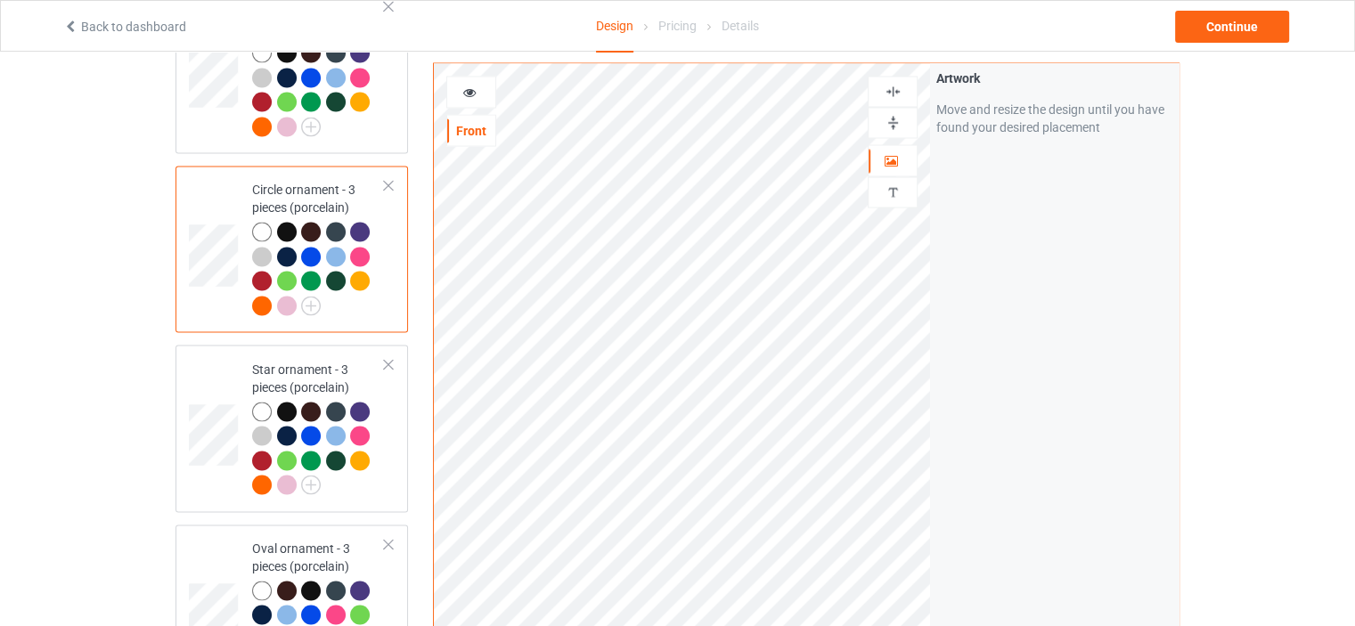
click at [897, 85] on img at bounding box center [893, 91] width 17 height 17
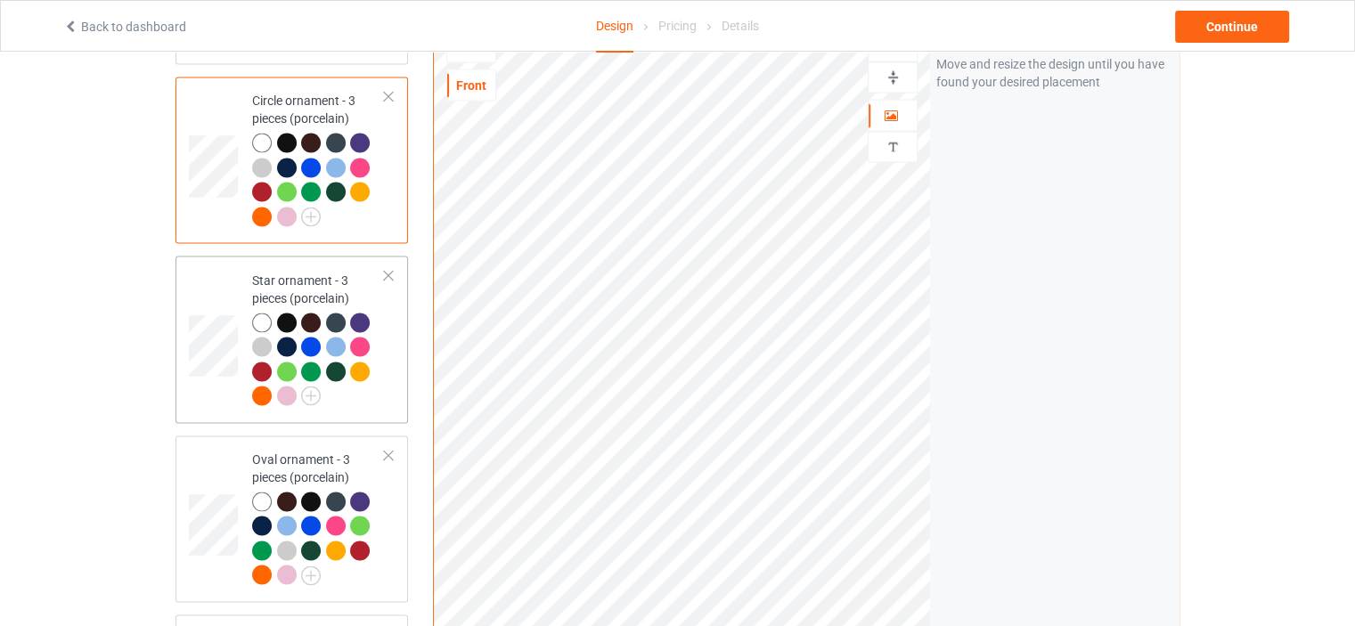
click at [301, 271] on div "Star ornament - 3 pieces (porcelain)" at bounding box center [318, 338] width 133 height 134
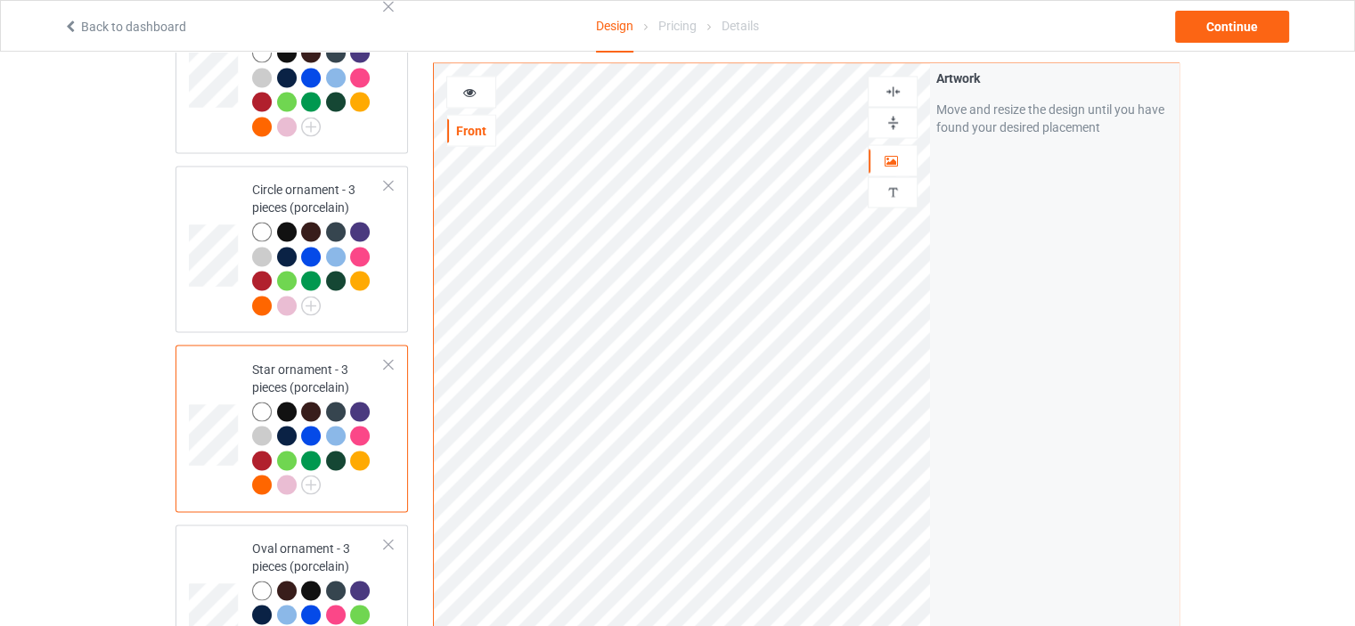
click at [900, 85] on img at bounding box center [893, 91] width 17 height 17
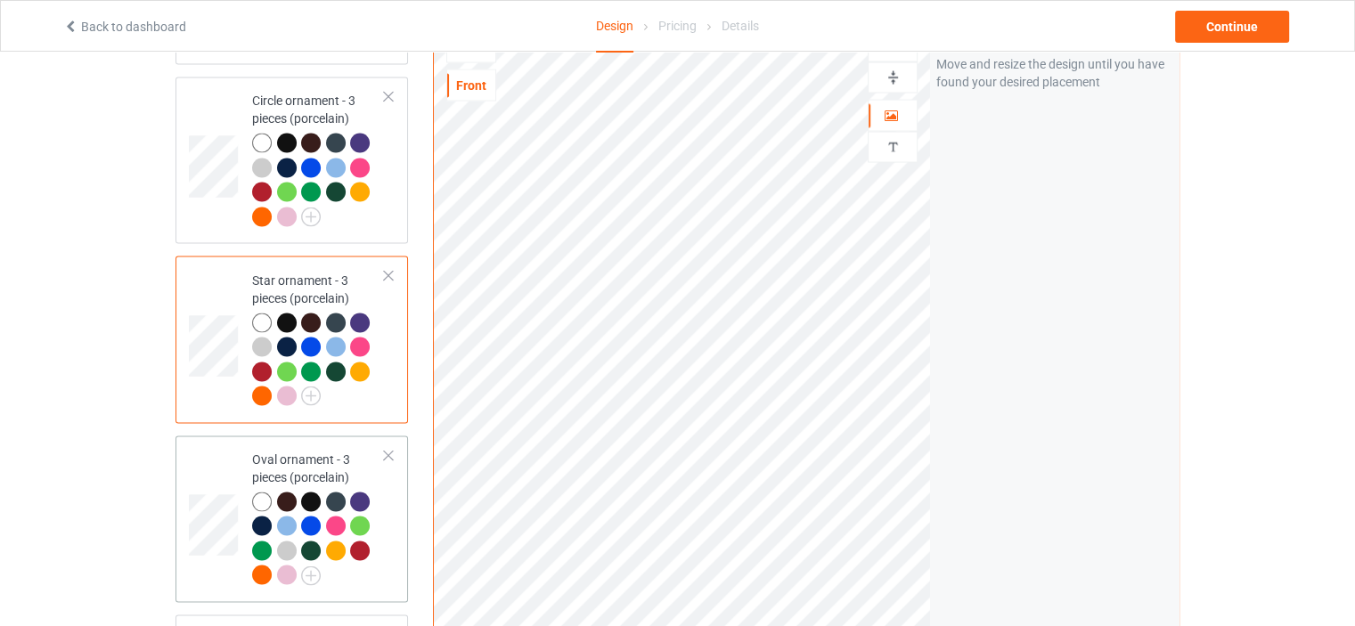
click at [307, 443] on td "Oval ornament - 3 pieces (porcelain)" at bounding box center [318, 519] width 152 height 152
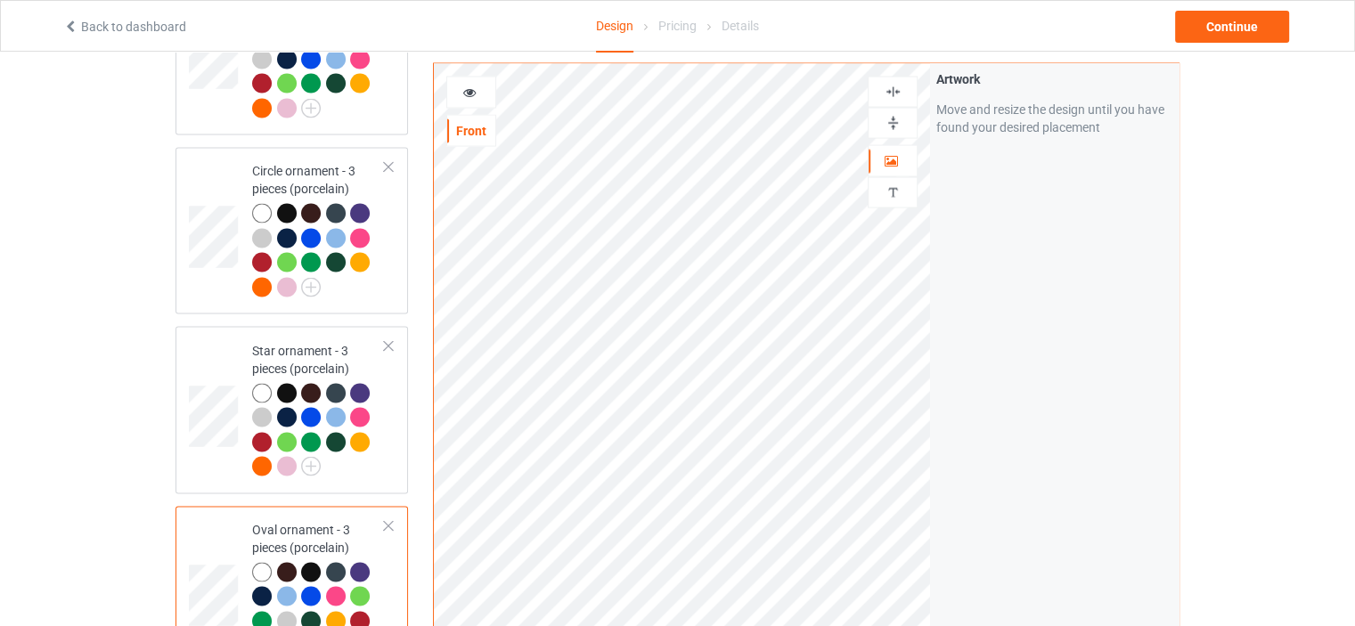
scroll to position [3297, 0]
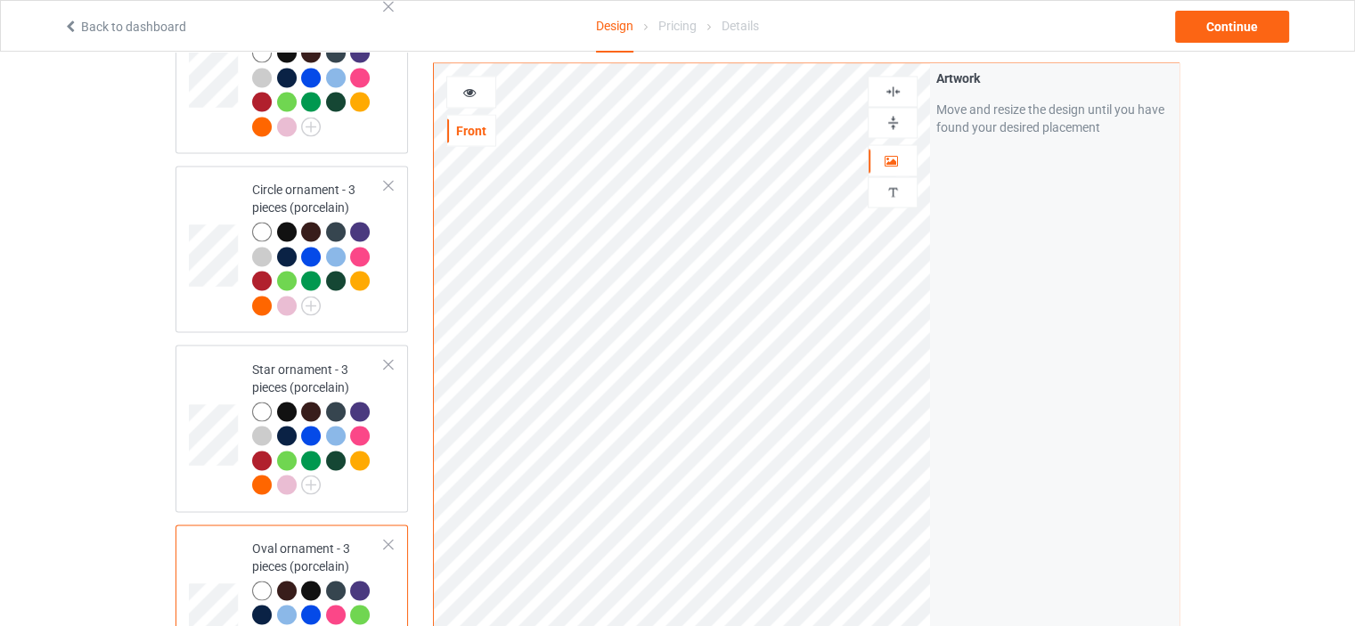
click at [892, 120] on img at bounding box center [893, 122] width 17 height 17
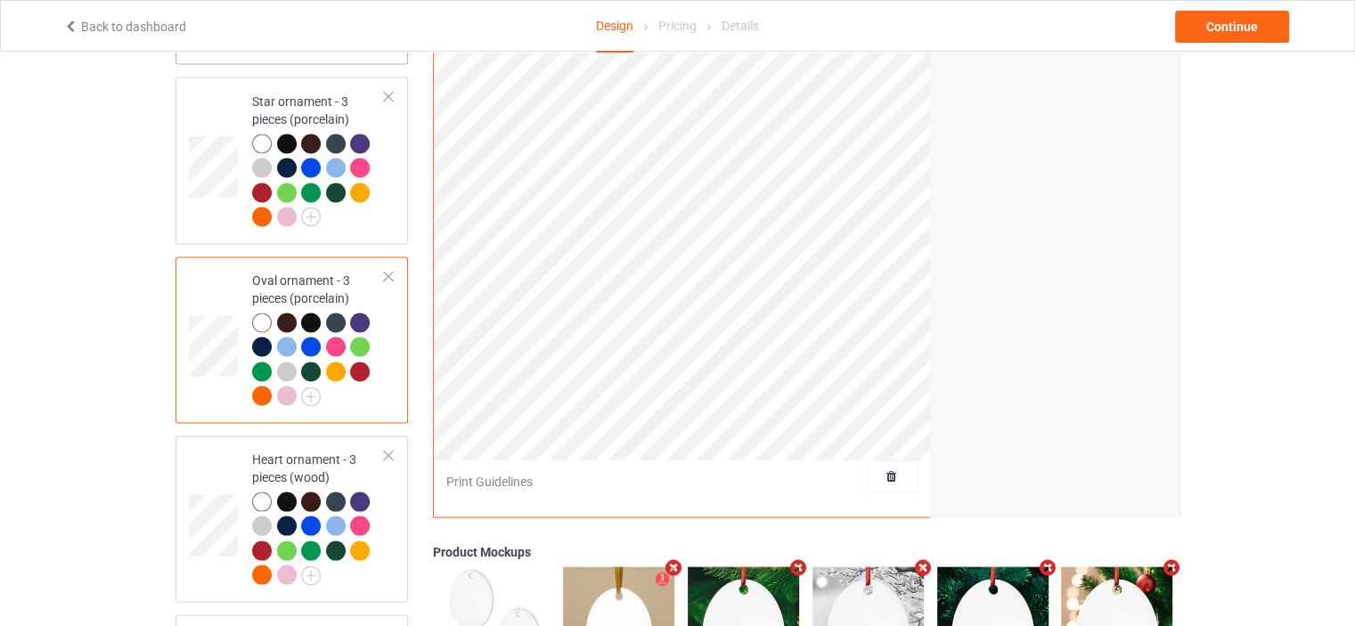
scroll to position [3742, 0]
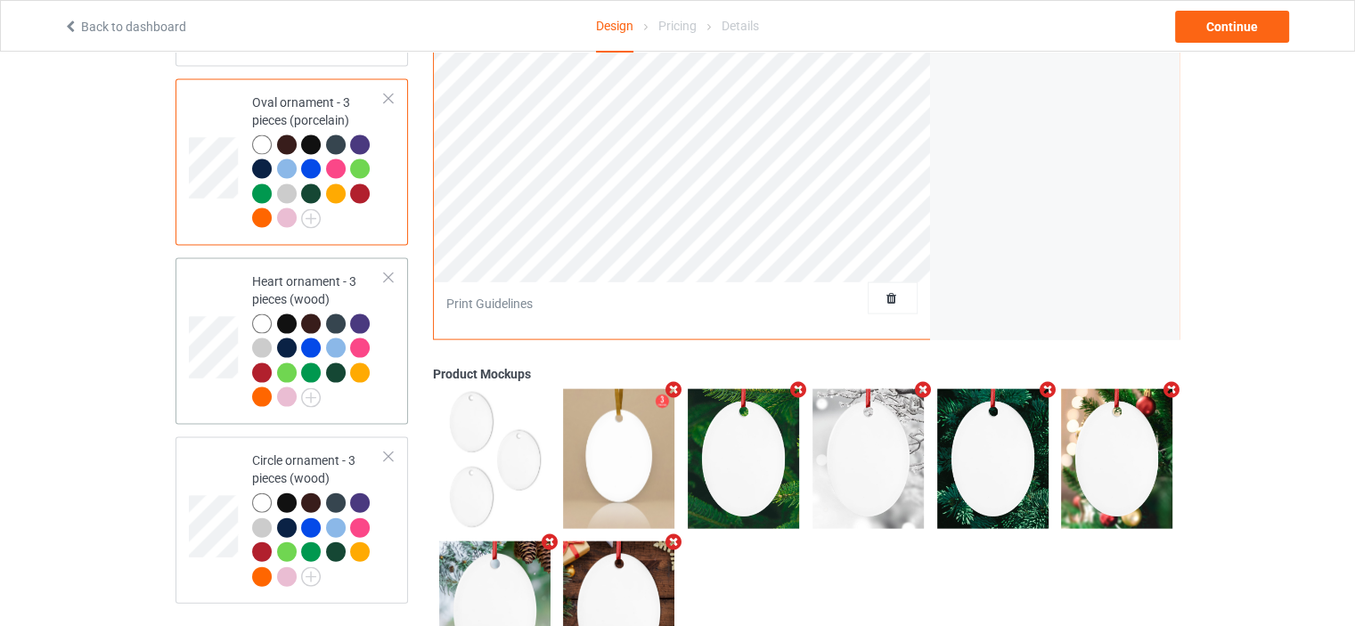
click at [300, 273] on div "Heart ornament - 3 pieces (wood)" at bounding box center [318, 340] width 133 height 134
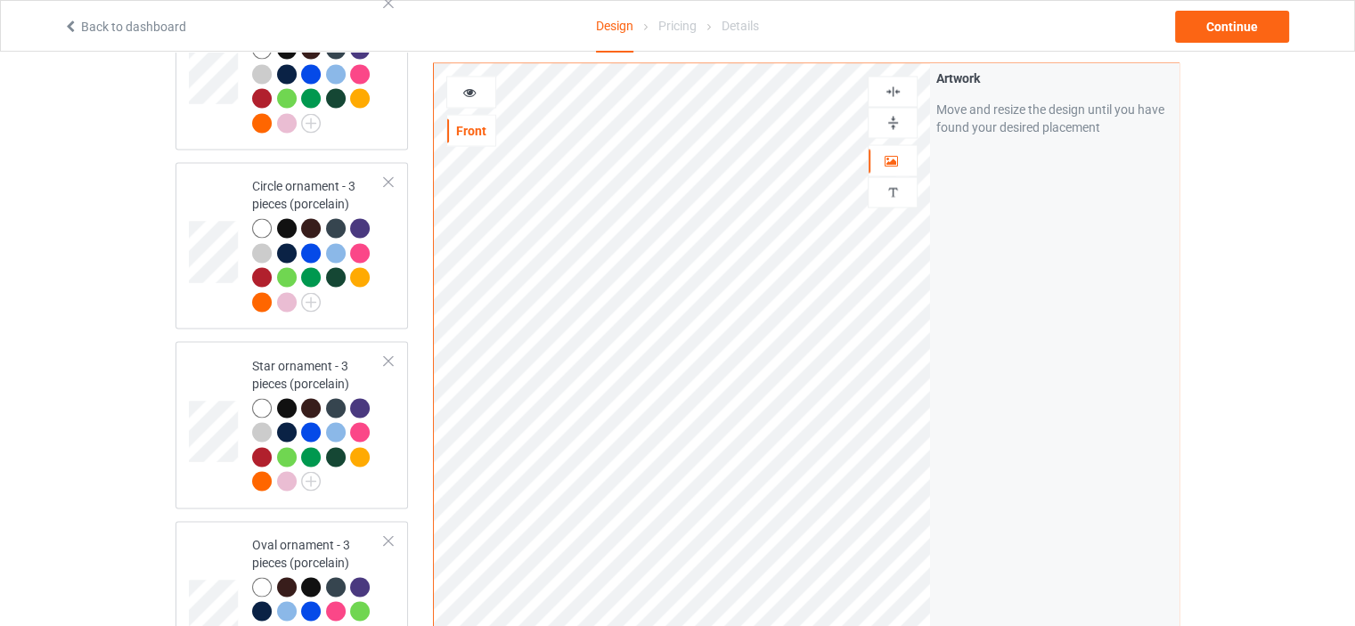
scroll to position [3297, 0]
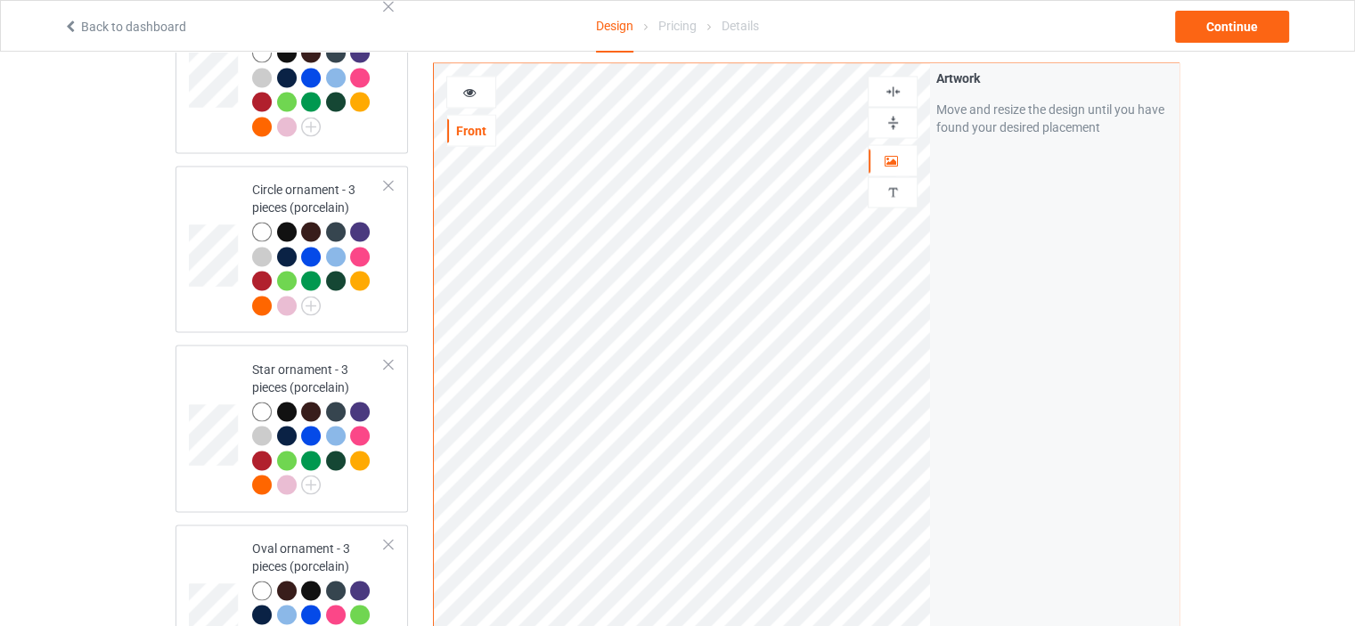
click at [898, 89] on img at bounding box center [893, 91] width 17 height 17
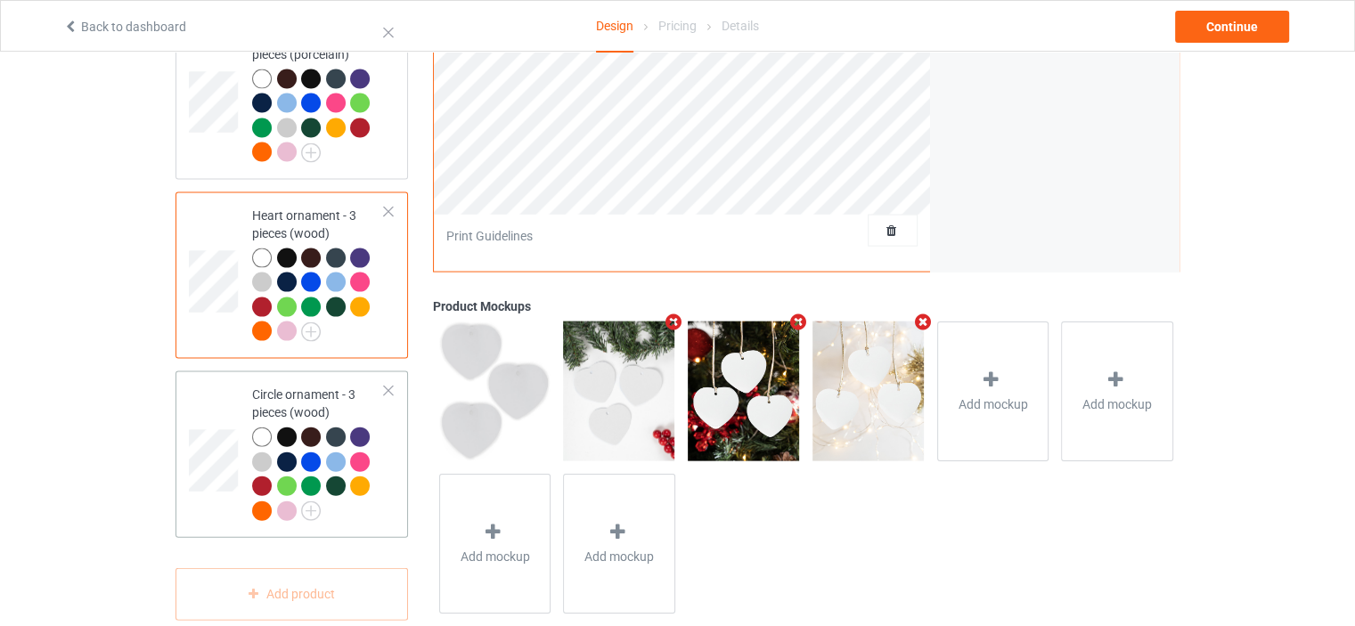
click at [299, 386] on div "Circle ornament - 3 pieces (wood)" at bounding box center [318, 453] width 133 height 134
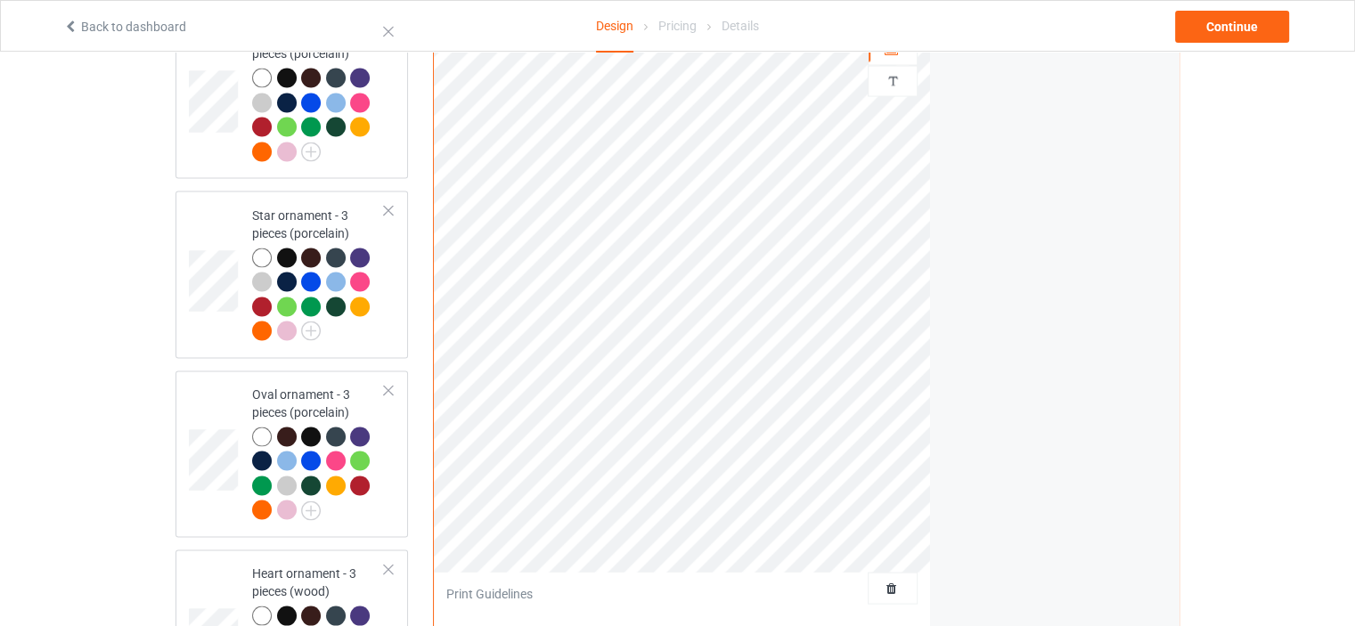
scroll to position [3185, 0]
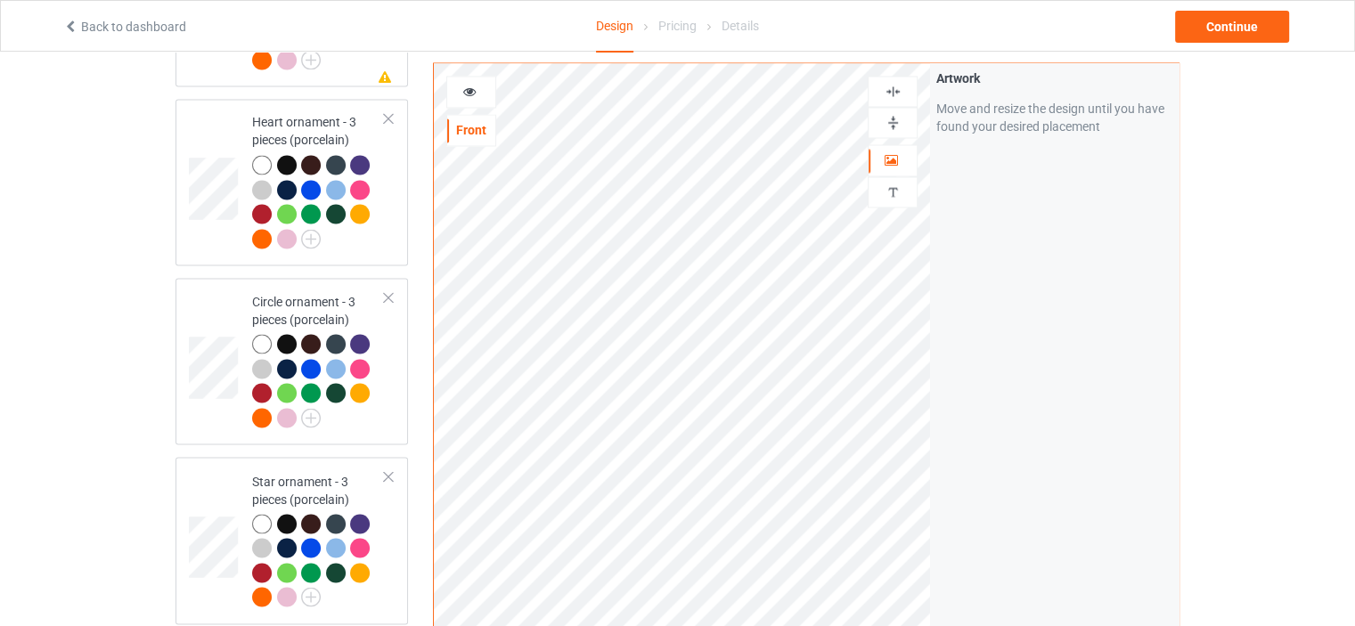
click at [887, 91] on img at bounding box center [893, 91] width 17 height 17
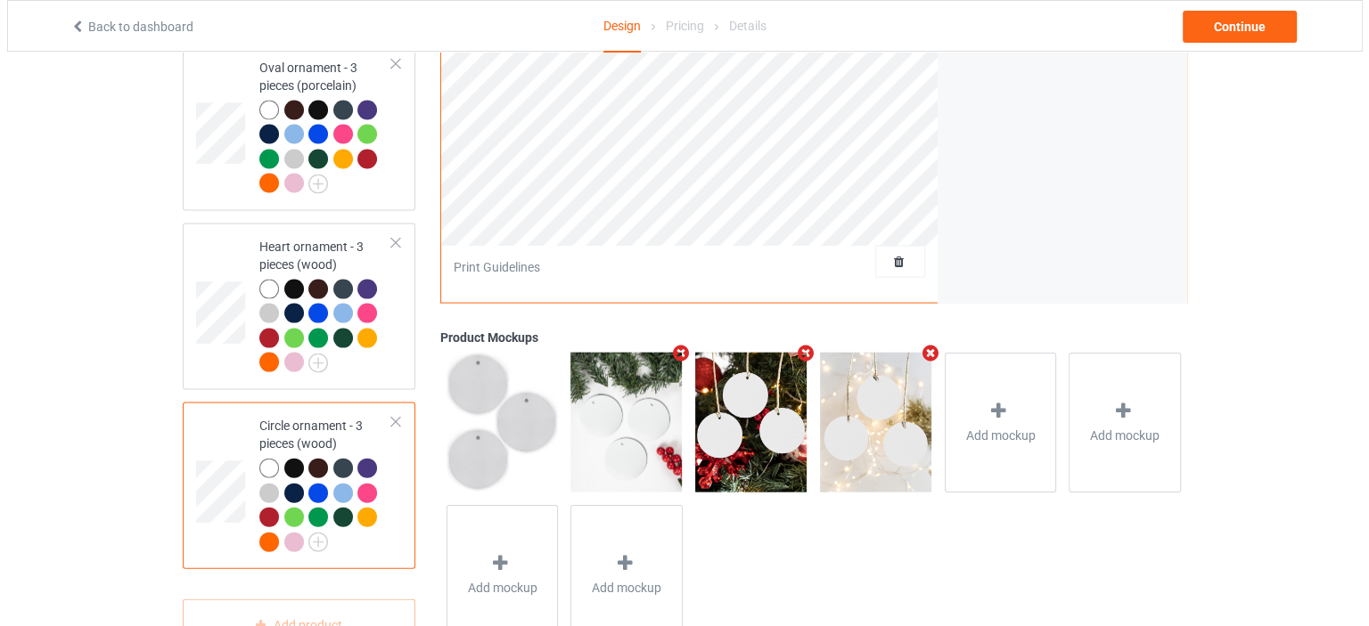
scroll to position [3808, 0]
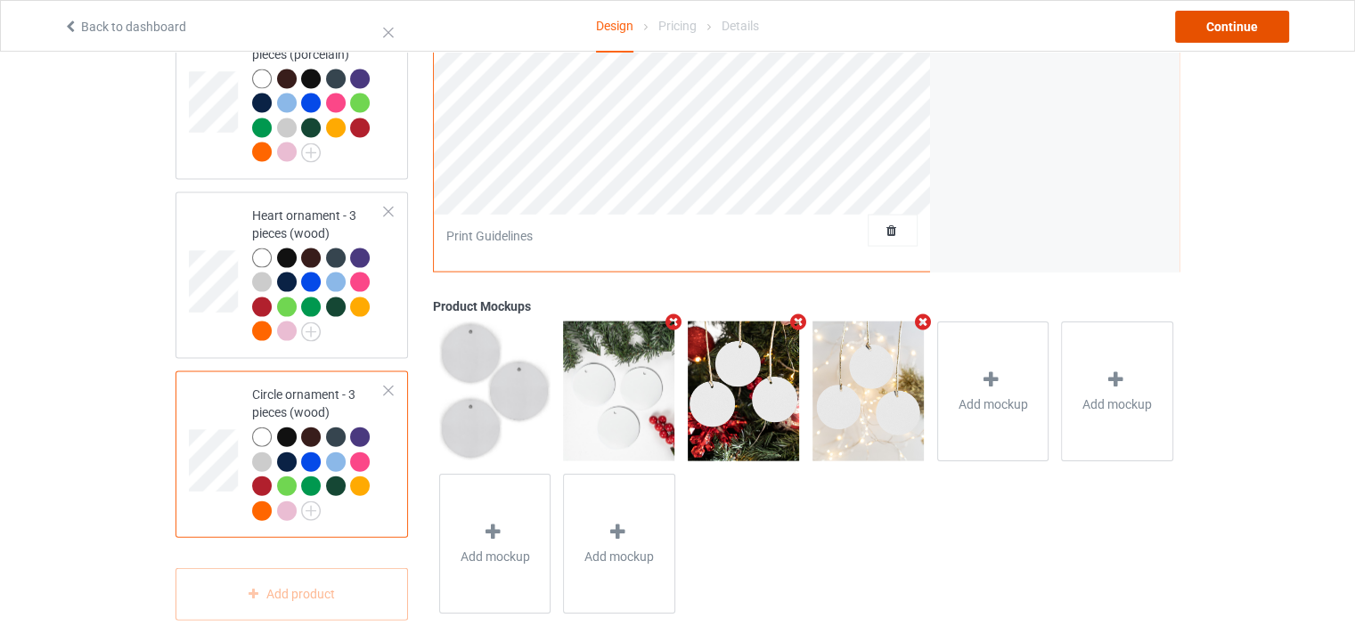
click at [1213, 35] on div "Continue" at bounding box center [1232, 27] width 114 height 32
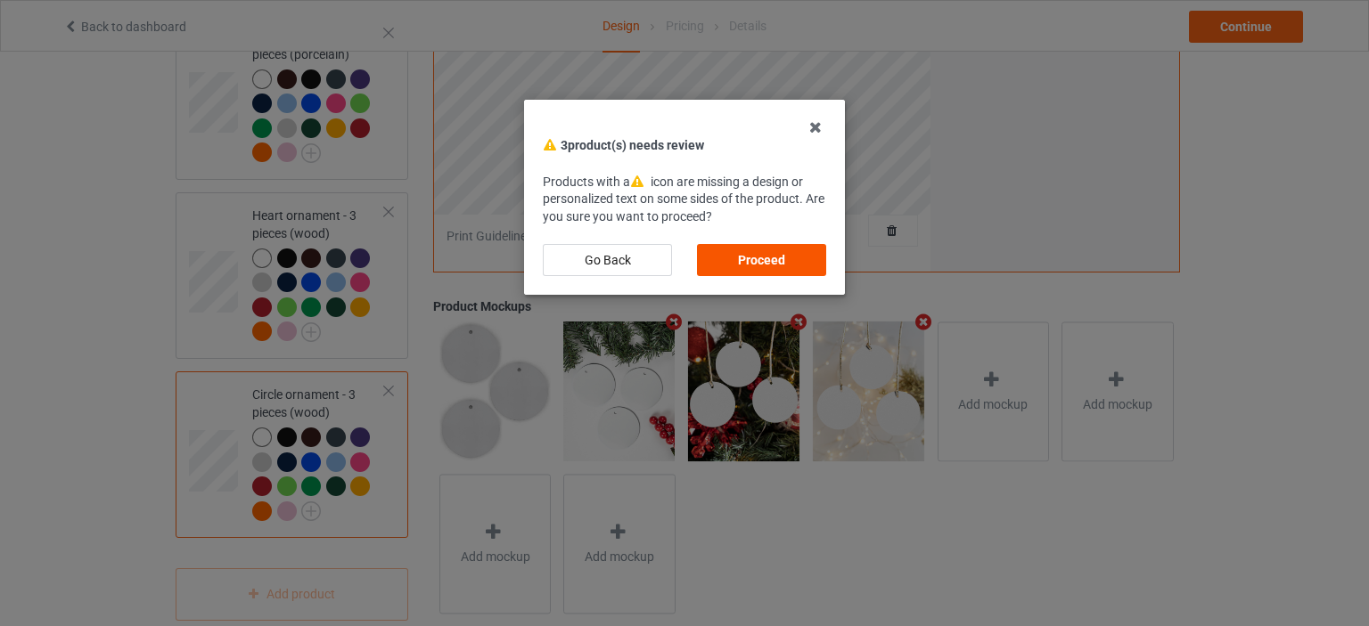
click at [765, 258] on div "Proceed" at bounding box center [761, 260] width 129 height 32
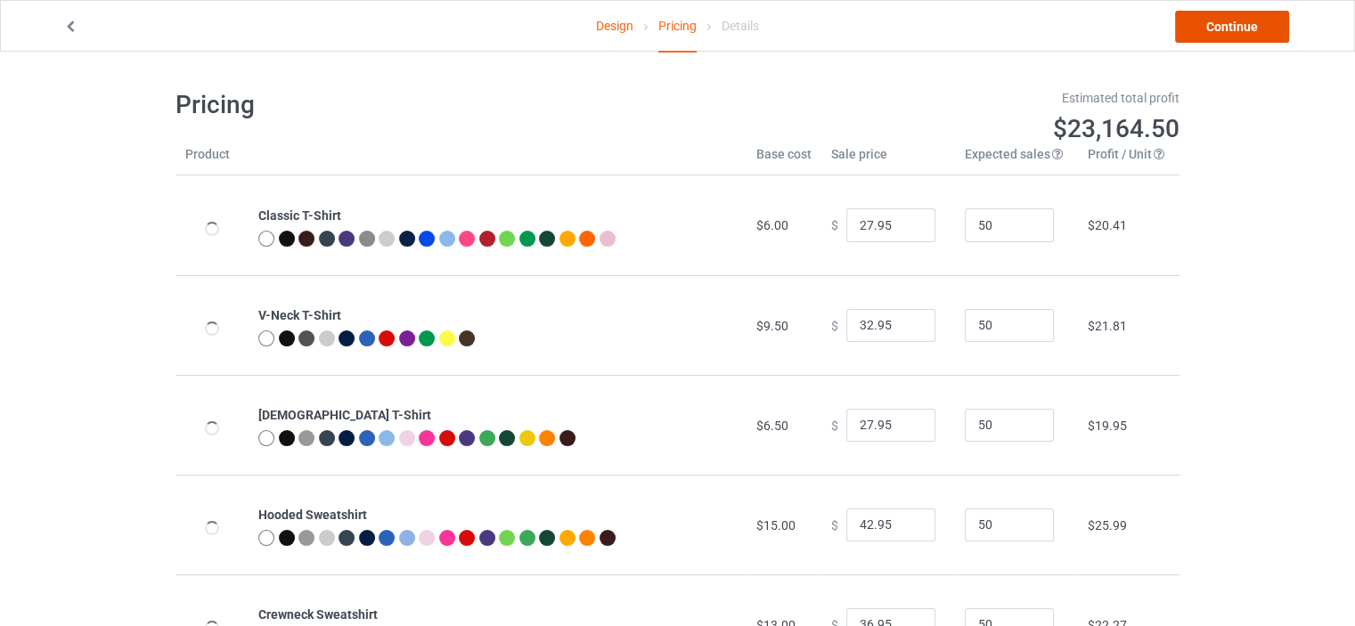
click at [1243, 35] on link "Continue" at bounding box center [1232, 27] width 114 height 32
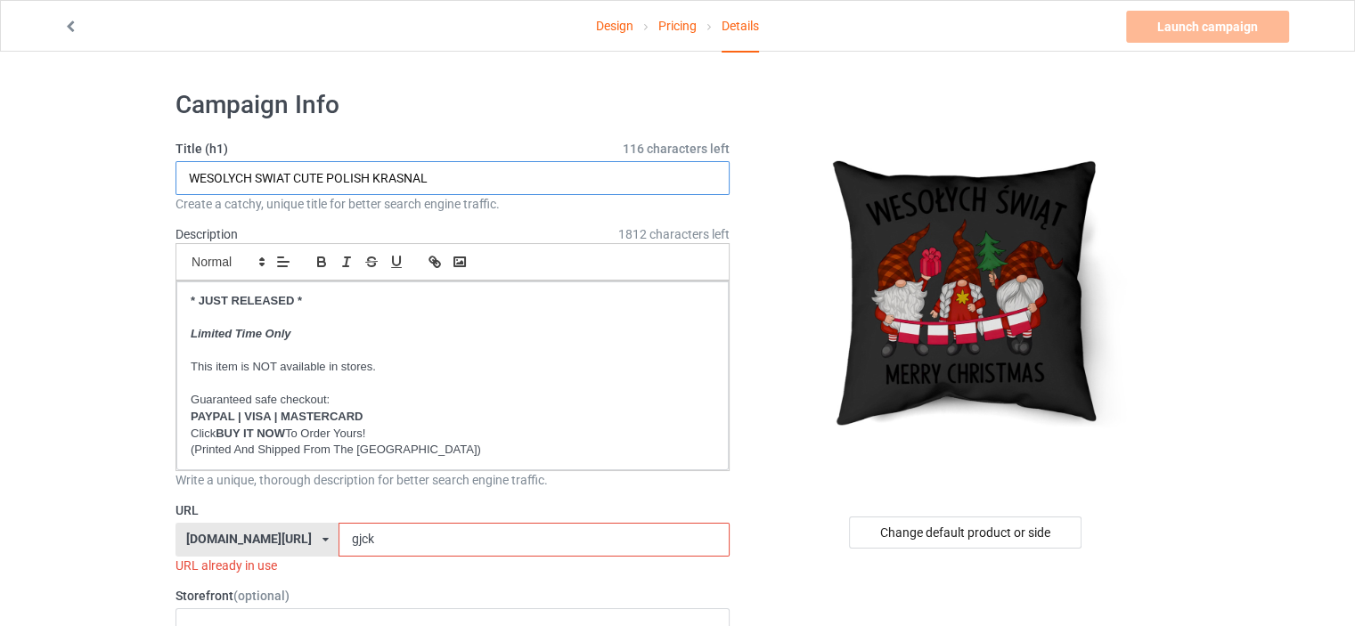
click at [520, 173] on input "WESOLYCH SWIAT CUTE POLISH KRASNAL" at bounding box center [453, 178] width 554 height 34
paste input "GLAEDELIG [DATE] MERRY CHRISTMAS FLAGS DENMARK NISSER"
click at [953, 518] on div "Change default product or side" at bounding box center [965, 533] width 233 height 32
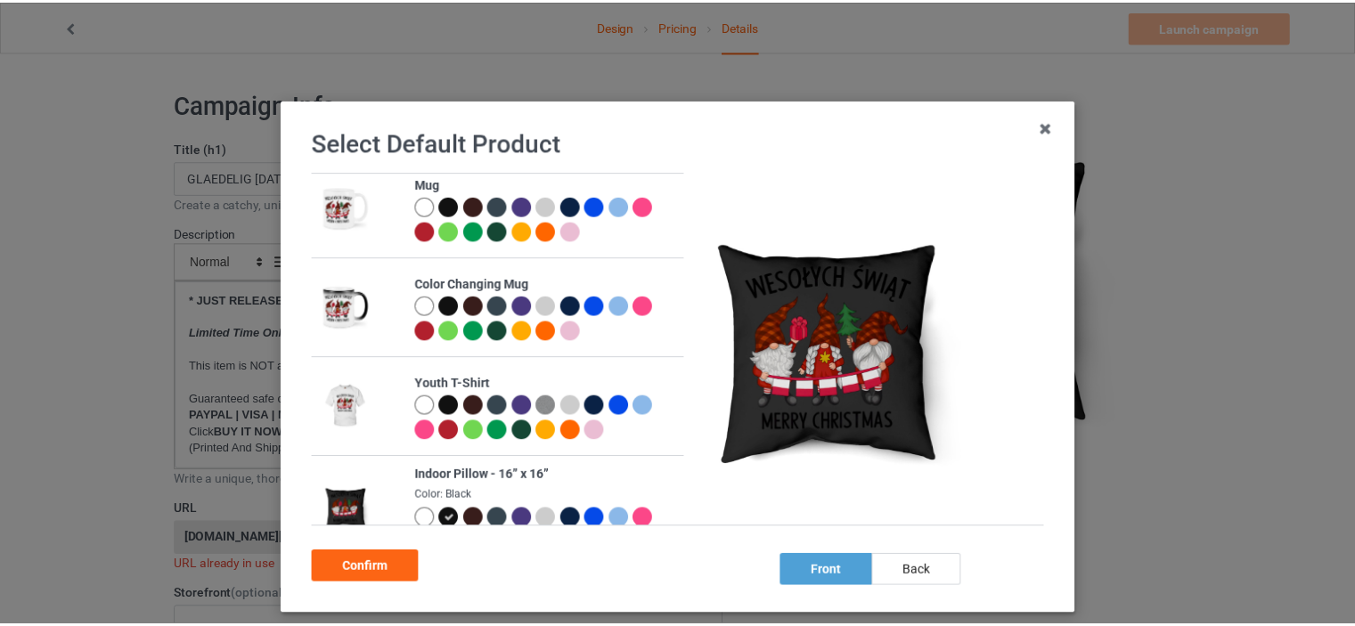
scroll to position [802, 0]
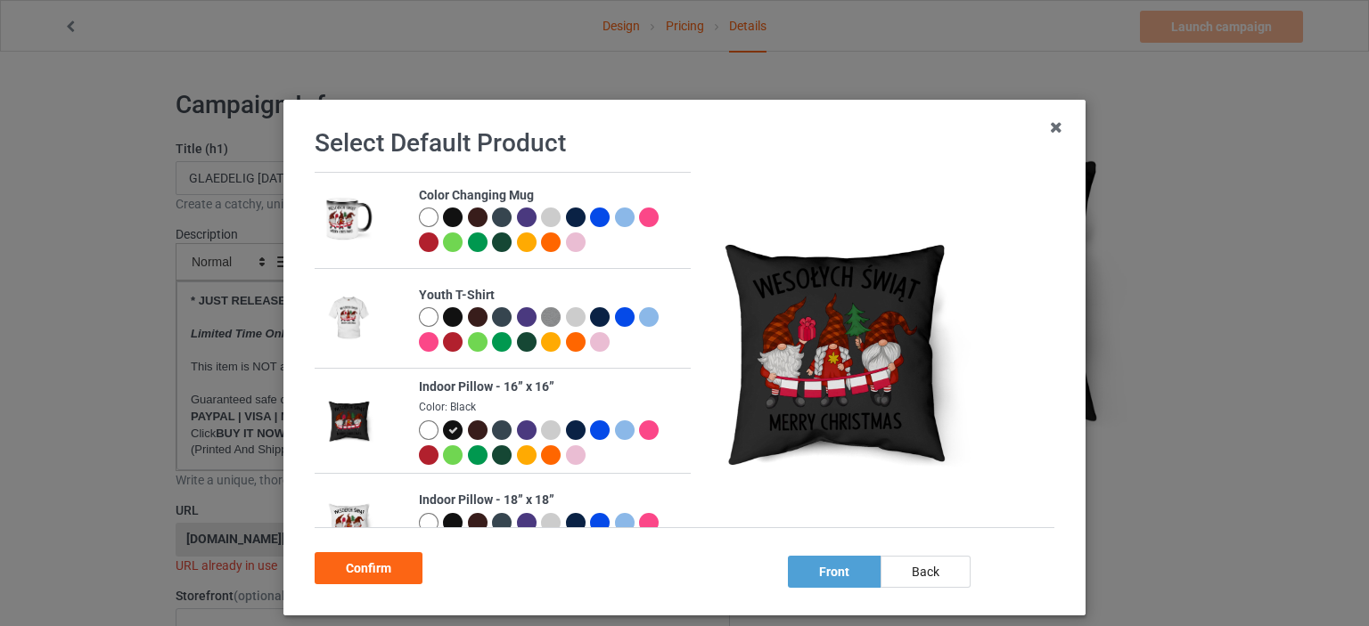
click at [421, 427] on div at bounding box center [429, 431] width 20 height 20
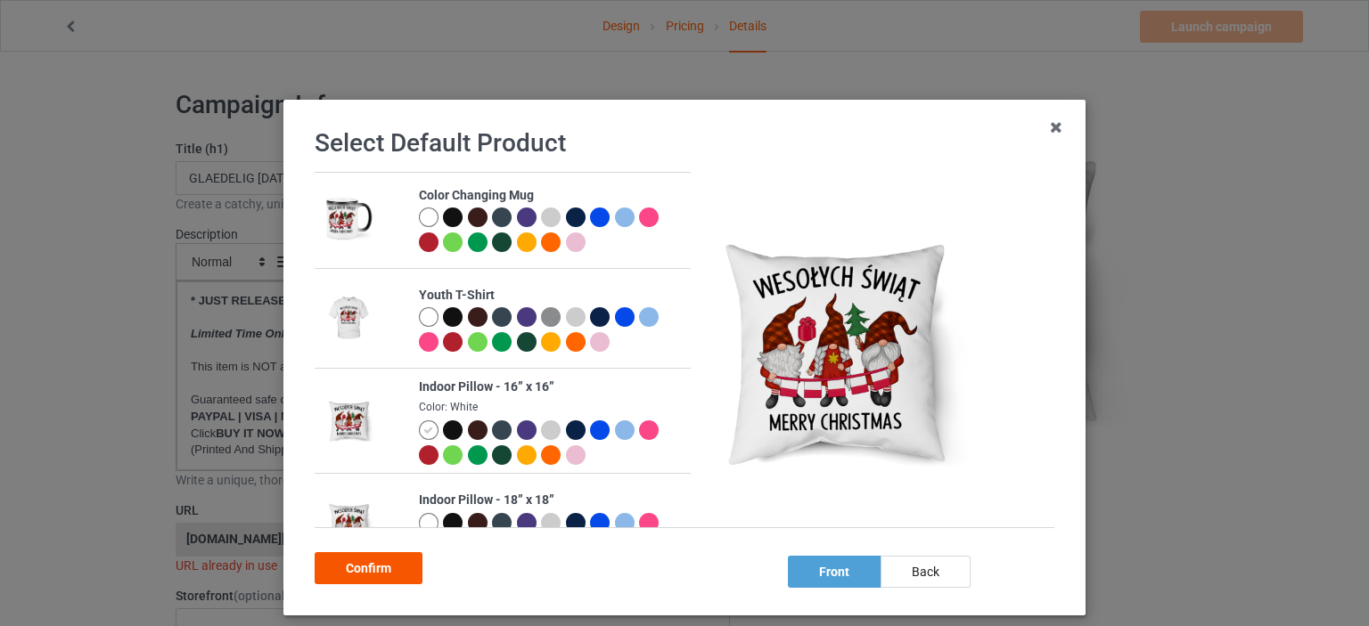
click at [374, 557] on div "Confirm" at bounding box center [369, 568] width 108 height 32
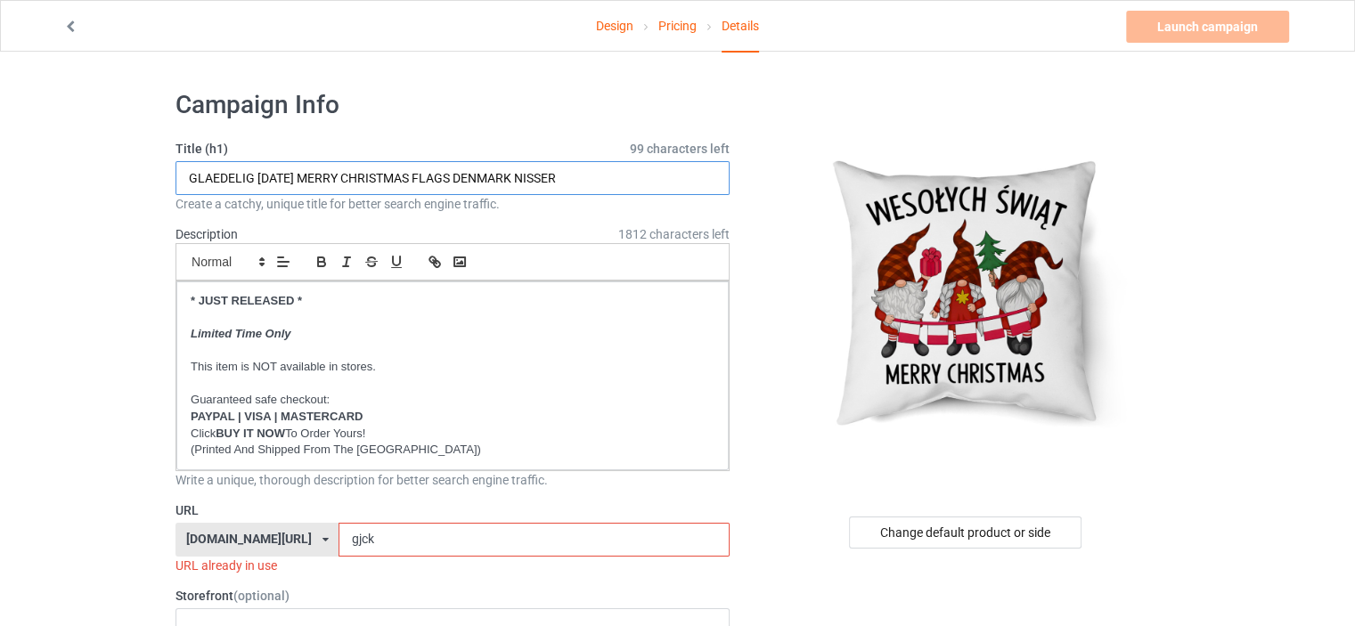
drag, startPoint x: 276, startPoint y: 179, endPoint x: 101, endPoint y: 166, distance: 176.0
drag, startPoint x: 561, startPoint y: 168, endPoint x: 499, endPoint y: 168, distance: 62.4
click at [499, 168] on input "WESOLYCH SWIAT MERRY CHRISTMAS FLAGS POLISH NISSER" at bounding box center [453, 178] width 554 height 34
type input "WESOLYCH SWIAT MERRY CHRISTMAS FLAGS POLISH KRASNALE"
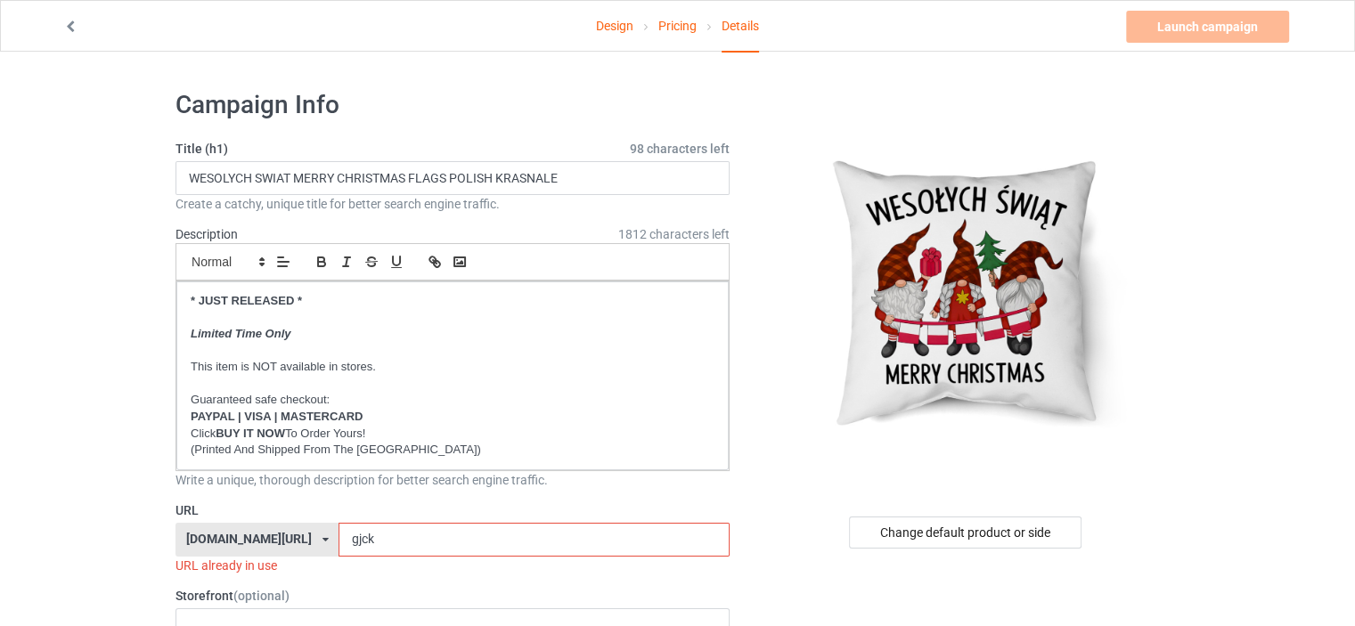
drag, startPoint x: 379, startPoint y: 544, endPoint x: 93, endPoint y: 544, distance: 286.0
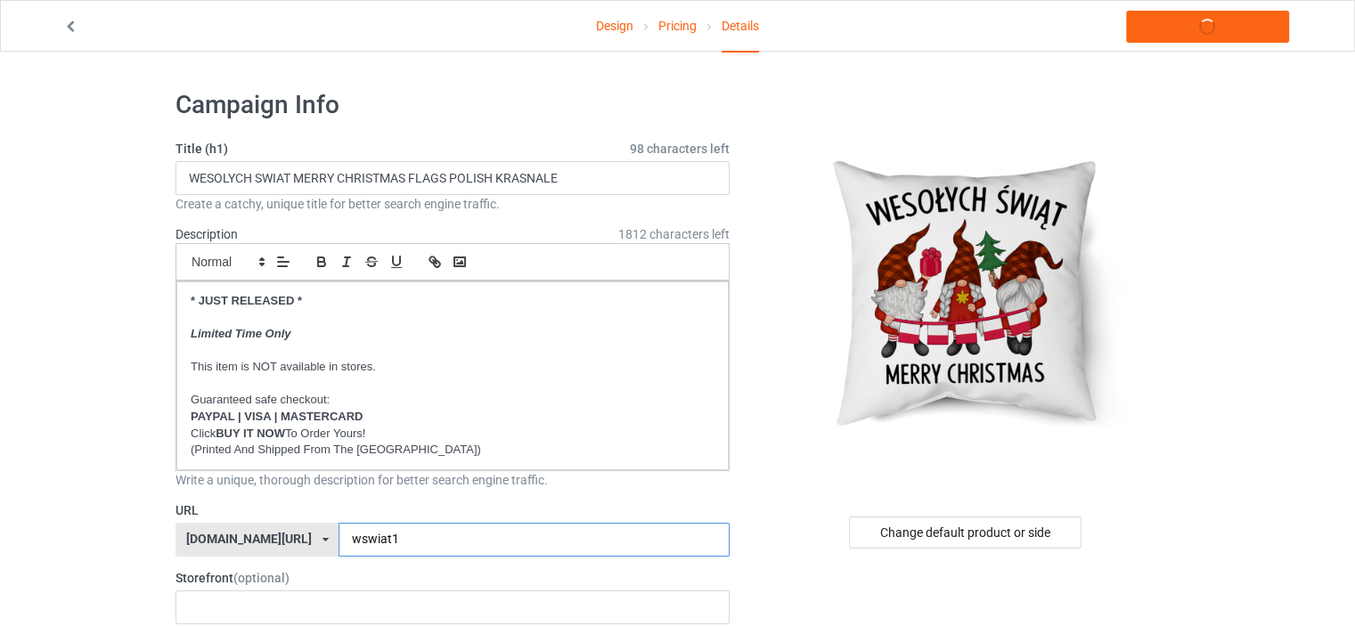
type input "wswiat1"
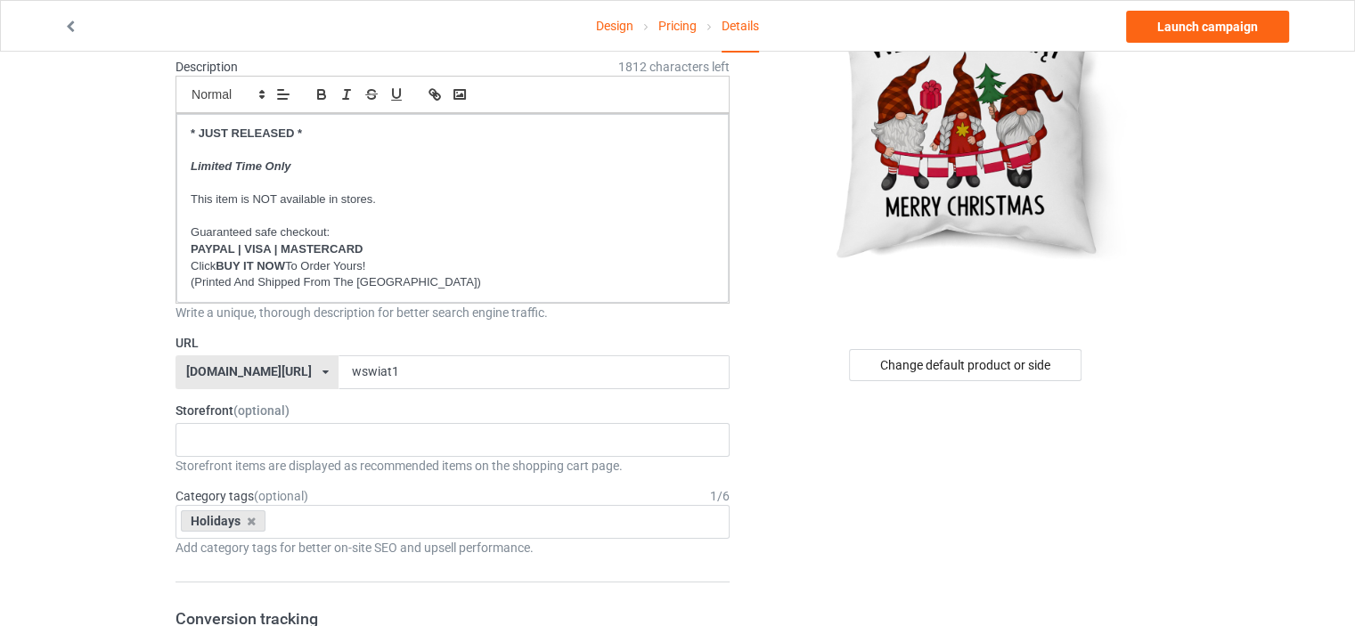
scroll to position [178, 0]
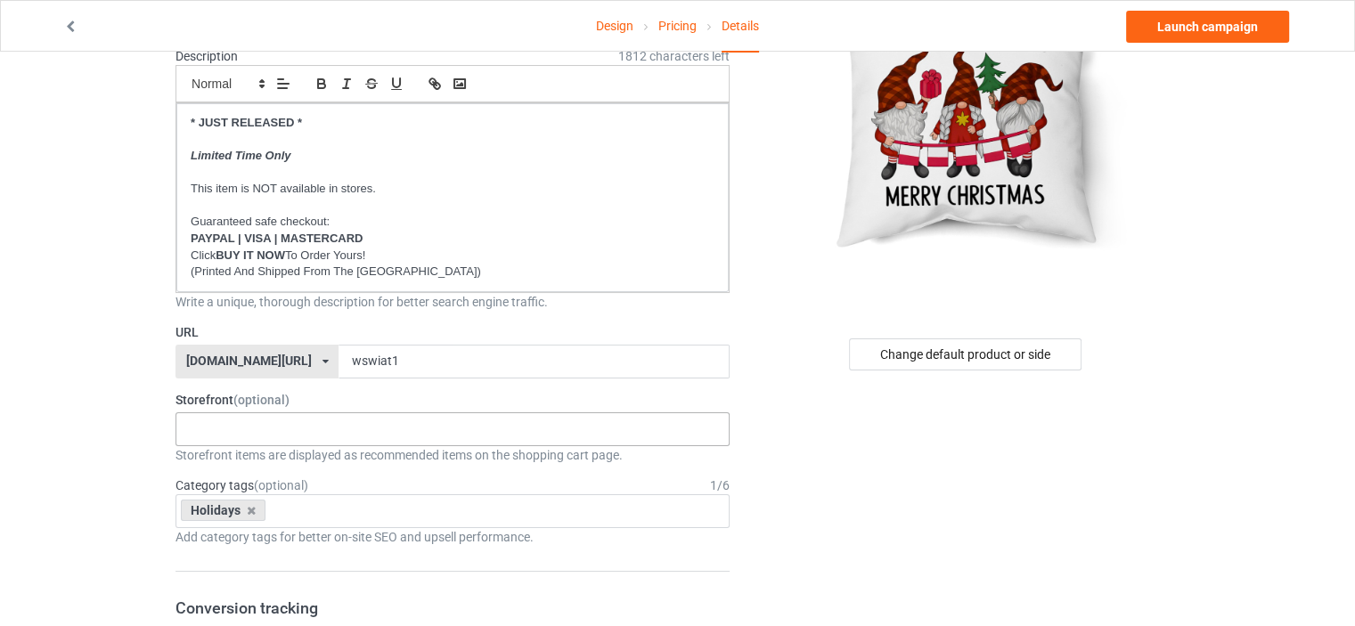
click at [220, 427] on div "No result found" at bounding box center [453, 430] width 554 height 34
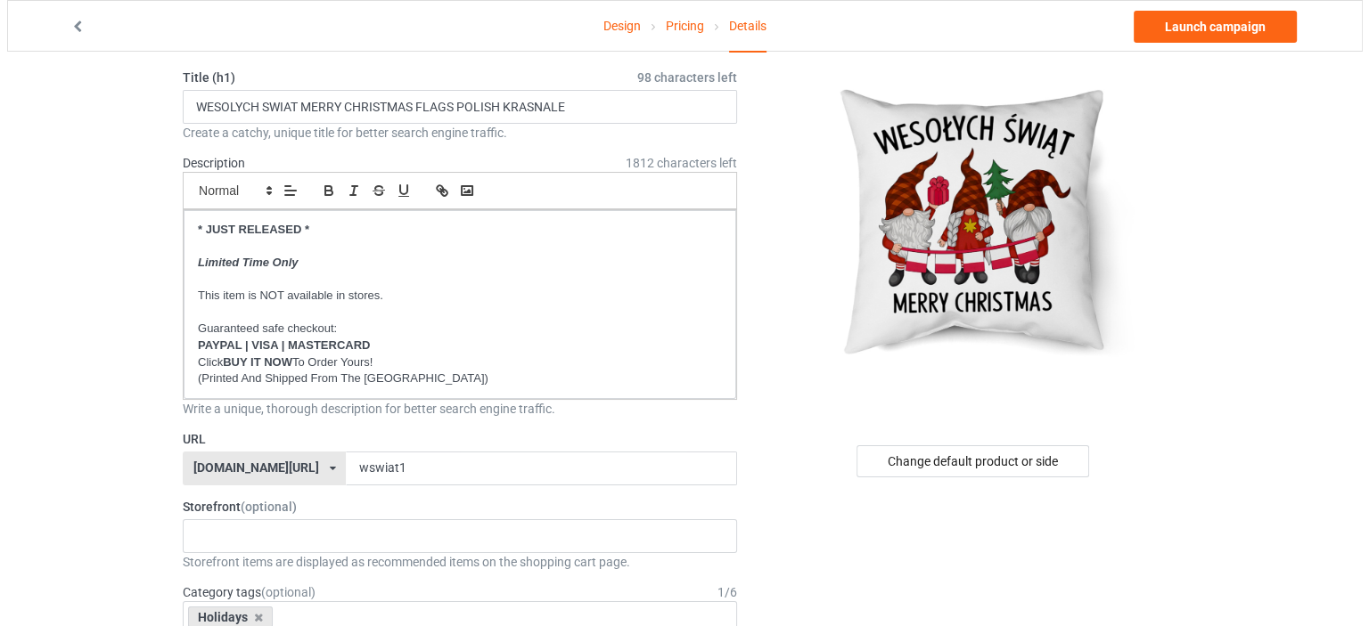
scroll to position [0, 0]
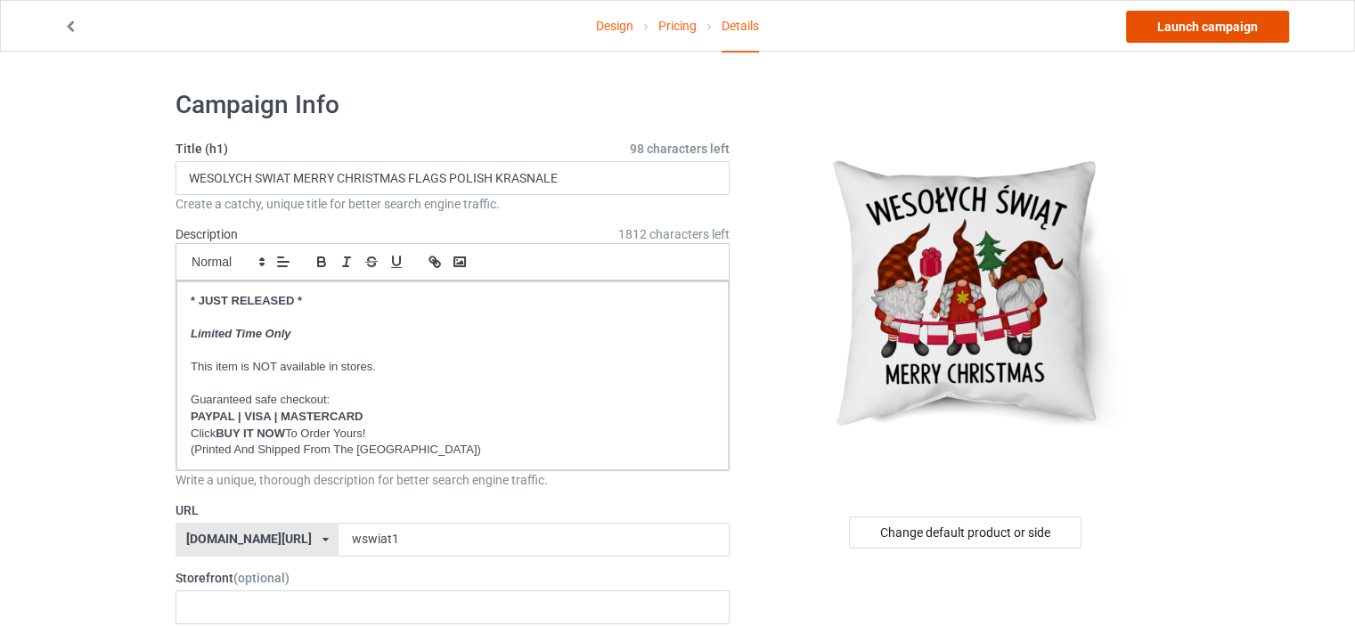
click at [1200, 24] on link "Launch campaign" at bounding box center [1207, 27] width 163 height 32
